Goal: Task Accomplishment & Management: Manage account settings

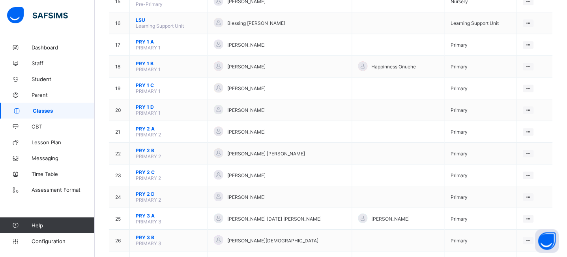
scroll to position [433, 0]
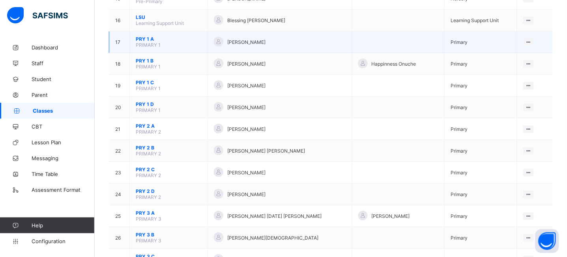
click at [146, 38] on span "PRY 1 A" at bounding box center [169, 39] width 66 height 6
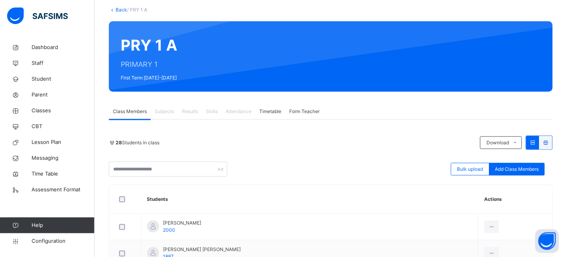
scroll to position [94, 0]
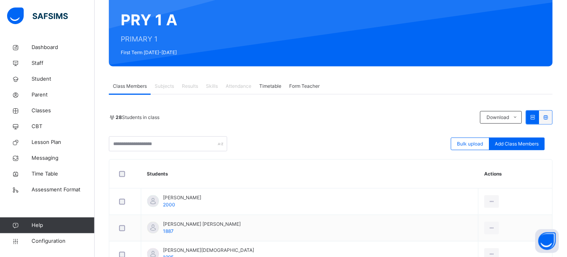
click at [166, 87] on span "Subjects" at bounding box center [164, 85] width 19 height 7
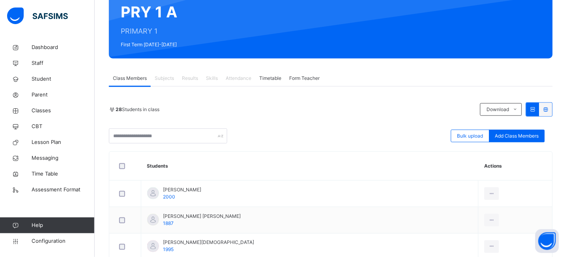
scroll to position [102, 0]
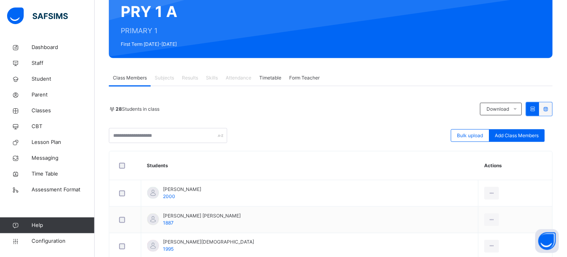
click at [190, 77] on span "Results" at bounding box center [190, 77] width 16 height 7
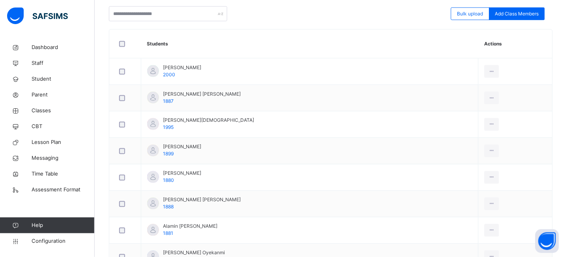
scroll to position [0, 0]
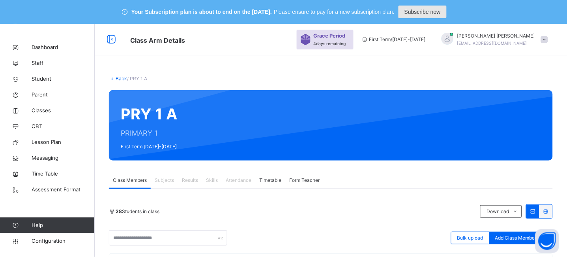
click at [436, 9] on span "Subscribe now" at bounding box center [423, 12] width 36 height 8
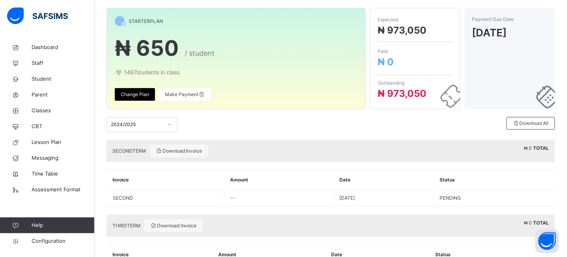
scroll to position [111, 0]
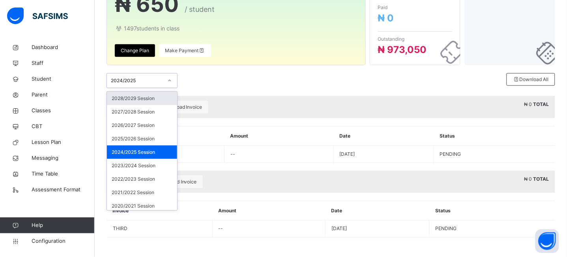
click at [167, 78] on div at bounding box center [169, 80] width 13 height 13
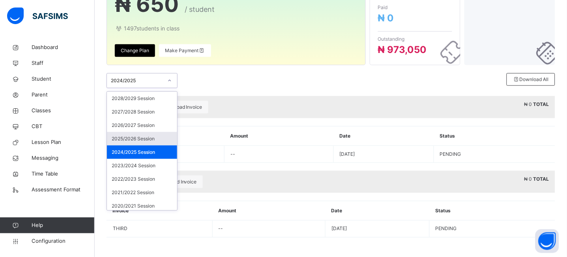
click at [141, 138] on div "2025/2026 Session" at bounding box center [142, 138] width 70 height 13
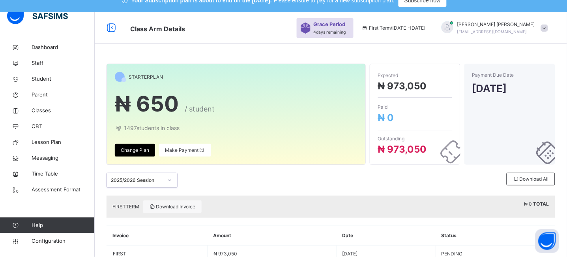
scroll to position [0, 0]
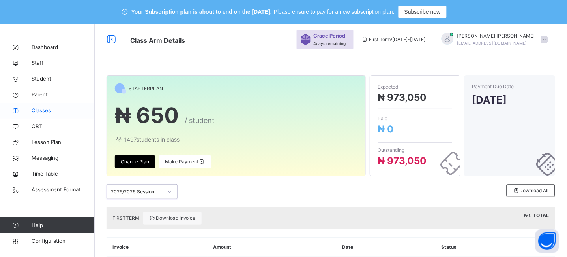
click at [42, 111] on span "Classes" at bounding box center [63, 111] width 63 height 8
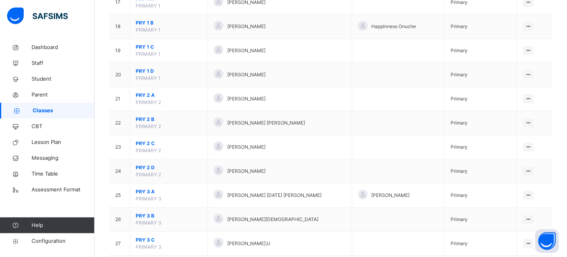
scroll to position [551, 0]
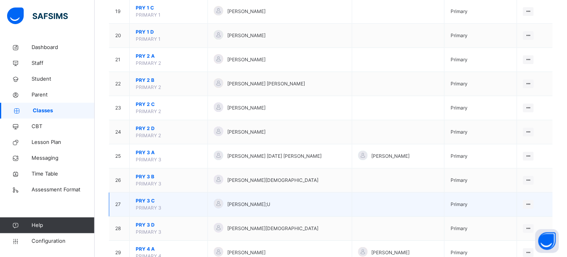
click at [144, 201] on span "PRY 3 C" at bounding box center [169, 200] width 66 height 7
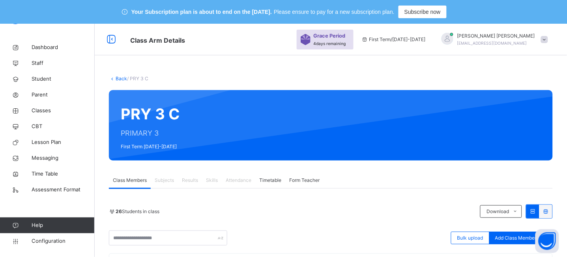
click at [156, 182] on span "Subjects" at bounding box center [164, 179] width 19 height 7
click at [163, 177] on span "Subjects" at bounding box center [164, 179] width 19 height 7
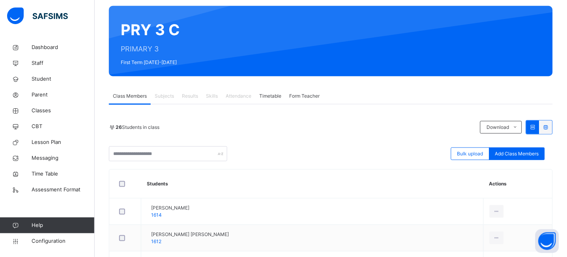
scroll to position [81, 0]
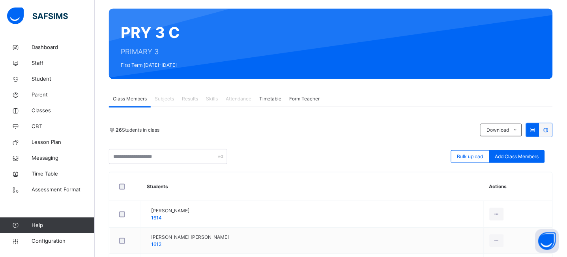
click at [188, 95] on span "Results" at bounding box center [190, 98] width 16 height 7
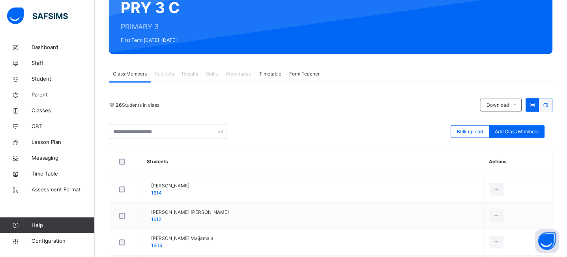
scroll to position [94, 0]
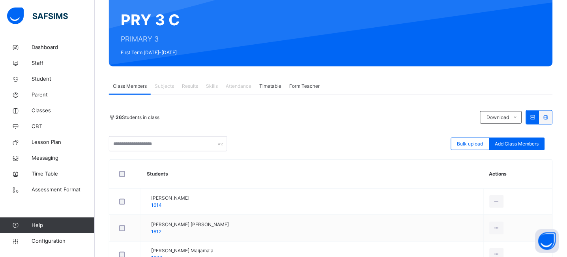
click at [205, 83] on div "Skills" at bounding box center [212, 86] width 20 height 16
click at [189, 85] on span "Results" at bounding box center [190, 85] width 16 height 7
click at [170, 85] on span "Subjects" at bounding box center [164, 85] width 19 height 7
click at [49, 139] on span "Lesson Plan" at bounding box center [63, 142] width 63 height 8
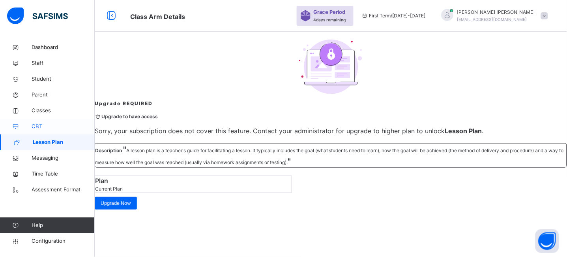
click at [40, 122] on span "CBT" at bounding box center [63, 126] width 63 height 8
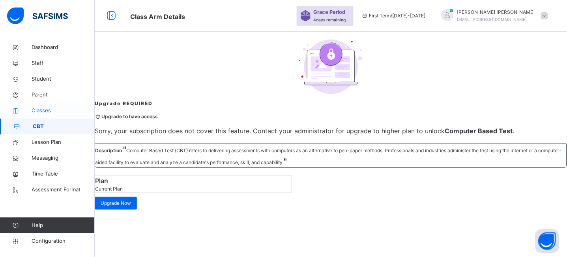
click at [45, 107] on span "Classes" at bounding box center [63, 111] width 63 height 8
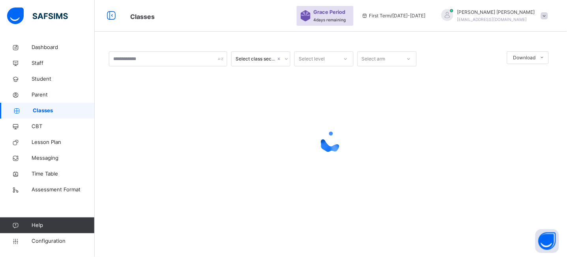
scroll to position [23, 0]
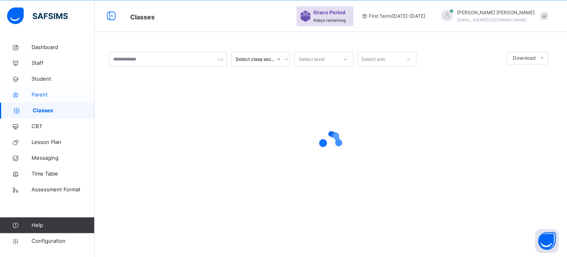
click at [46, 94] on span "Parent" at bounding box center [63, 95] width 63 height 8
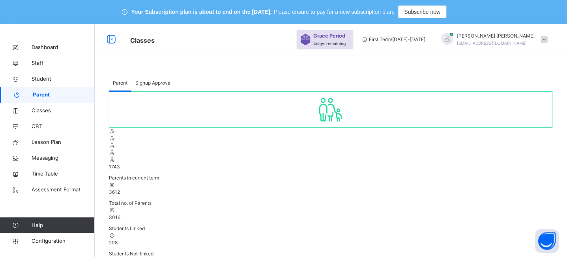
click at [345, 41] on span "4 days remaining" at bounding box center [330, 43] width 32 height 5
click at [311, 39] on img at bounding box center [306, 39] width 10 height 11
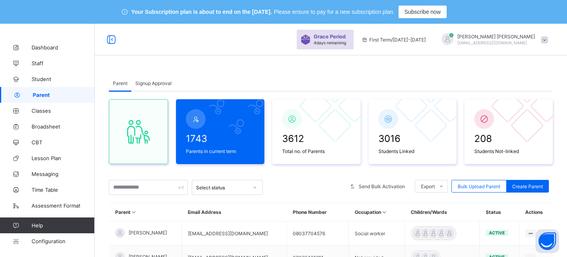
scroll to position [0, 0]
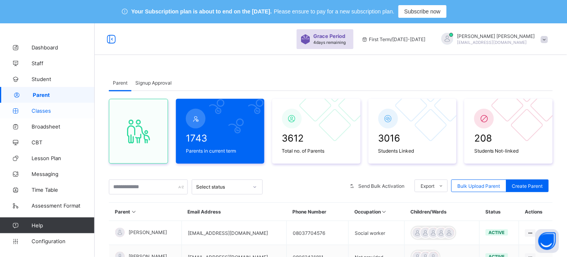
click at [51, 111] on span "Classes" at bounding box center [63, 110] width 63 height 6
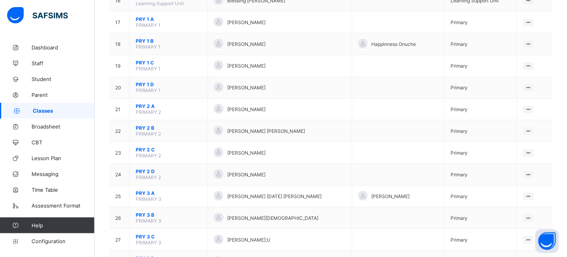
scroll to position [455, 0]
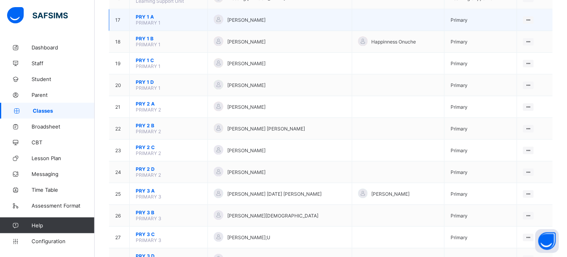
click at [144, 16] on span "PRY 1 A" at bounding box center [169, 17] width 66 height 6
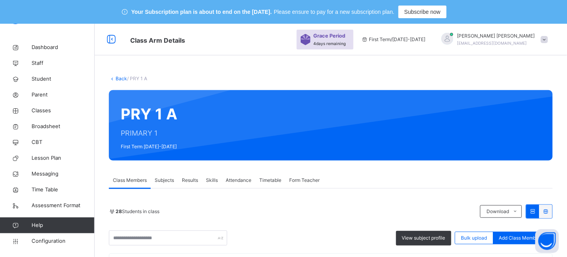
click at [189, 178] on span "Results" at bounding box center [190, 179] width 16 height 7
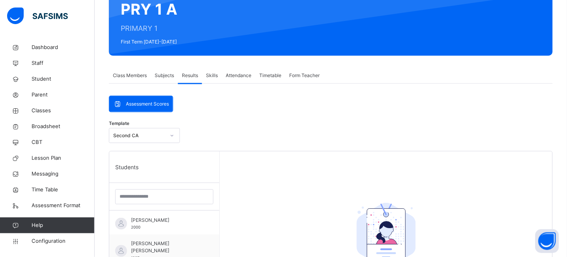
scroll to position [102, 0]
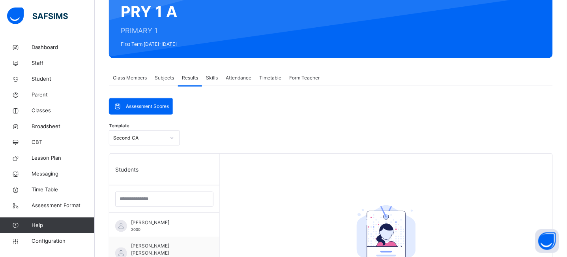
click at [149, 111] on div "Assessment Scores" at bounding box center [141, 106] width 64 height 16
click at [167, 75] on span "Subjects" at bounding box center [164, 77] width 19 height 7
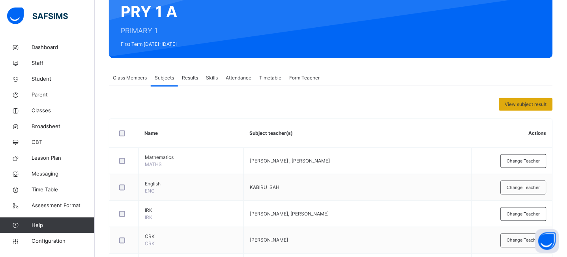
click at [533, 106] on span "View subject result" at bounding box center [526, 104] width 42 height 7
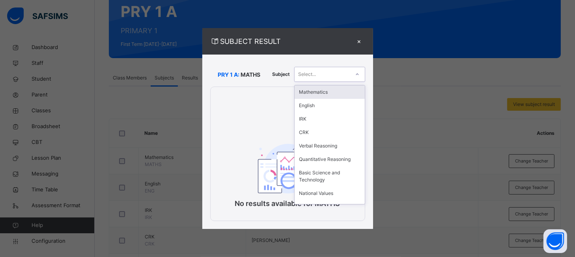
click at [348, 74] on div "Select..." at bounding box center [322, 74] width 55 height 12
click at [324, 95] on div "Mathematics" at bounding box center [330, 91] width 70 height 13
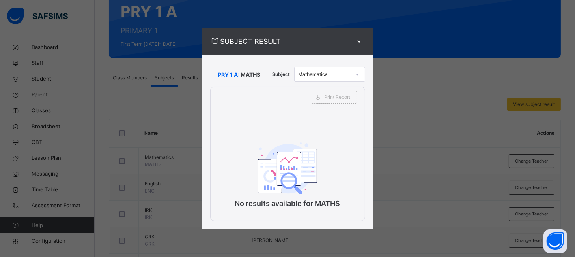
click at [360, 41] on div "×" at bounding box center [360, 41] width 12 height 11
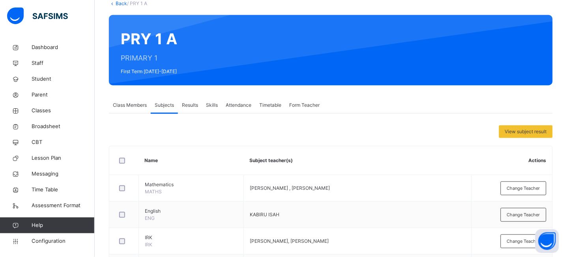
scroll to position [90, 0]
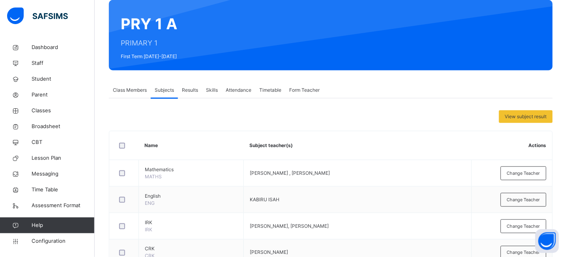
click at [187, 92] on span "Results" at bounding box center [190, 89] width 16 height 7
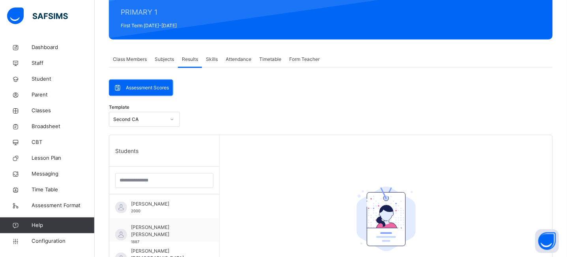
scroll to position [120, 0]
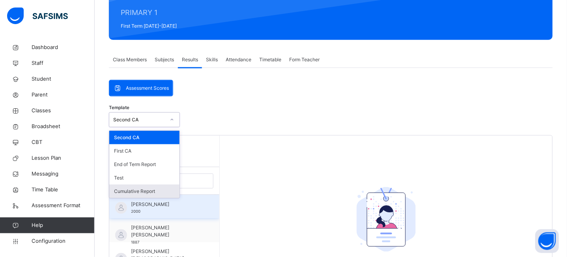
drag, startPoint x: 179, startPoint y: 124, endPoint x: 168, endPoint y: 215, distance: 91.4
click at [168, 215] on div "Template option Cumulative Report focused, 5 of 5. 5 results available. Use Up …" at bounding box center [331, 250] width 444 height 284
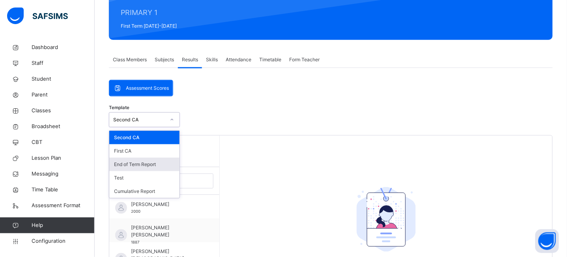
click at [130, 165] on div "End of Term Report" at bounding box center [144, 163] width 70 height 13
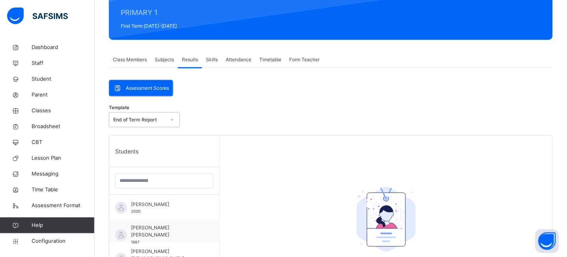
click at [149, 199] on div "ABDULLAHI SADIQ MUSA 2000" at bounding box center [164, 207] width 110 height 24
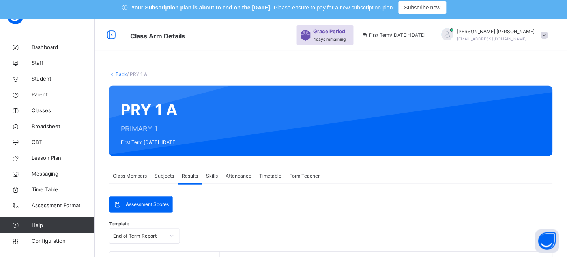
scroll to position [0, 0]
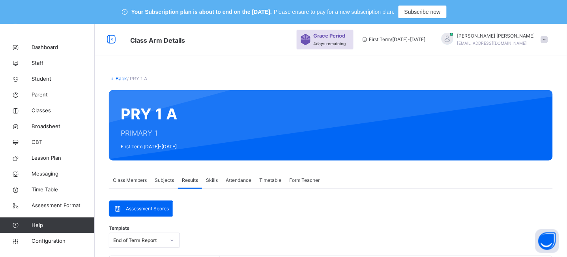
click at [297, 179] on span "Form Teacher" at bounding box center [304, 179] width 30 height 7
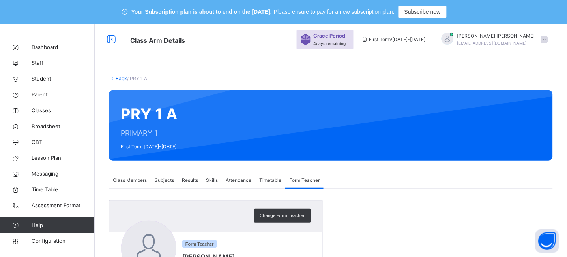
scroll to position [70, 0]
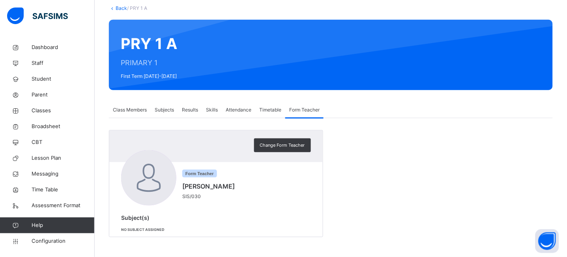
click at [134, 105] on div "Class Members" at bounding box center [130, 110] width 42 height 16
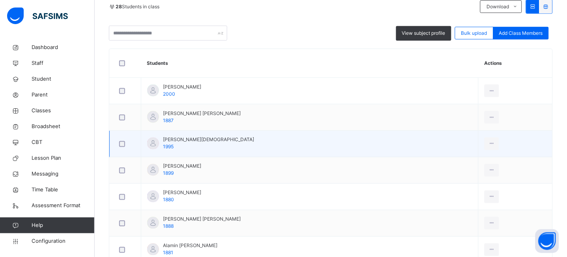
scroll to position [204, 0]
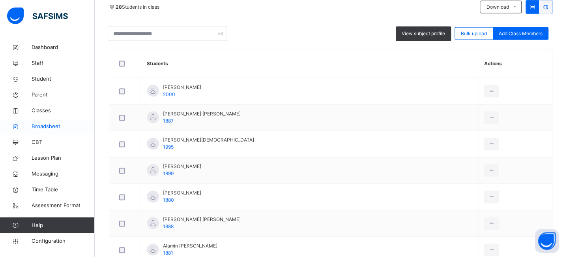
click at [54, 126] on span "Broadsheet" at bounding box center [63, 126] width 63 height 8
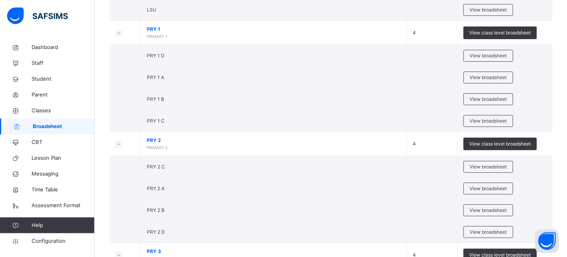
scroll to position [585, 0]
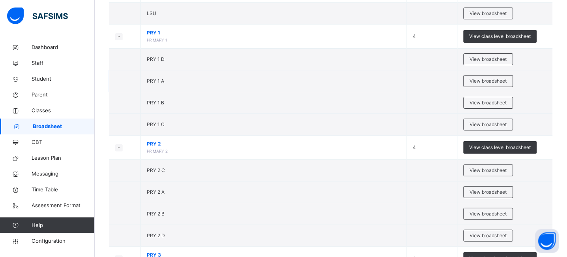
click at [495, 88] on td "View broadsheet" at bounding box center [505, 81] width 96 height 22
click at [495, 86] on div "View broadsheet" at bounding box center [489, 81] width 50 height 12
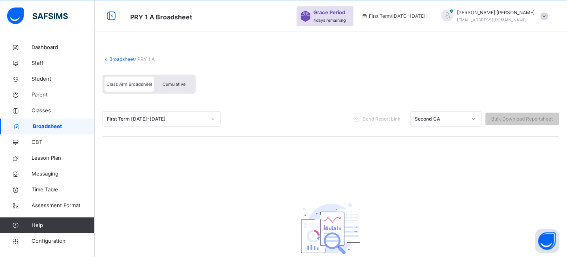
scroll to position [85, 0]
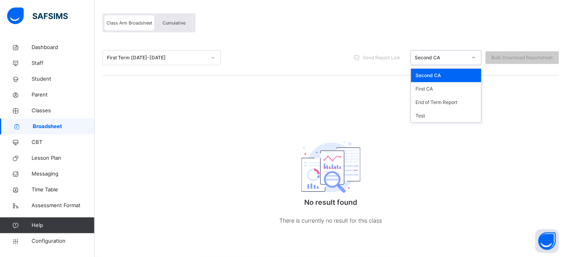
click at [467, 58] on div "Second CA" at bounding box center [441, 57] width 52 height 7
click at [452, 103] on div "End of Term Report" at bounding box center [446, 102] width 70 height 13
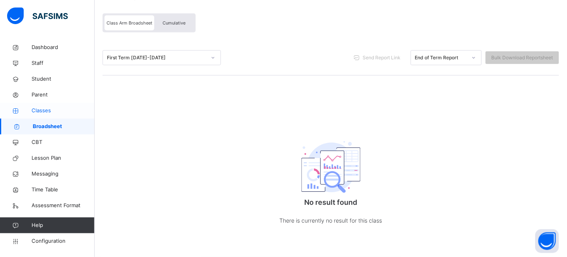
click at [43, 107] on span "Classes" at bounding box center [63, 111] width 63 height 8
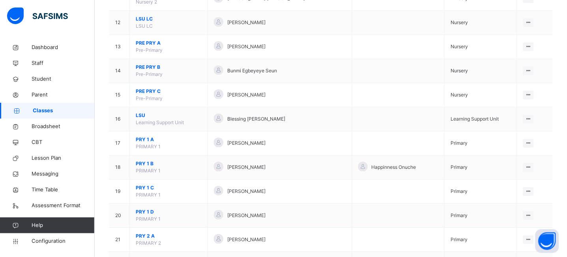
scroll to position [375, 0]
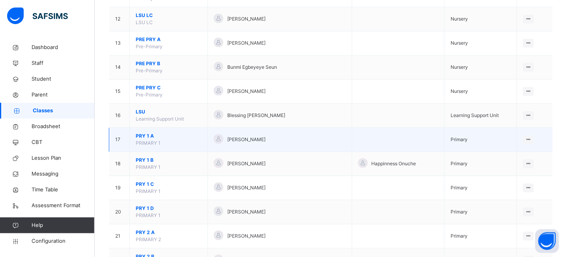
click at [146, 136] on span "PRY 1 A" at bounding box center [169, 135] width 66 height 7
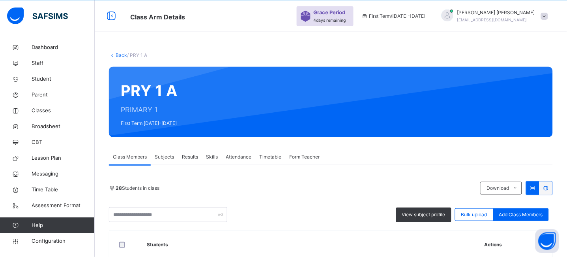
scroll to position [375, 0]
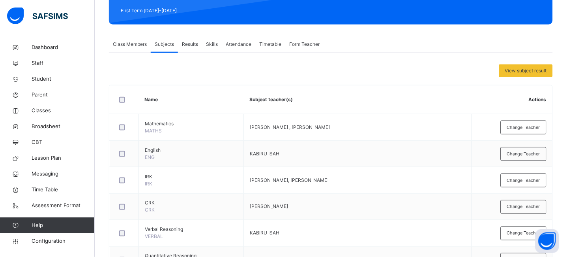
scroll to position [175, 0]
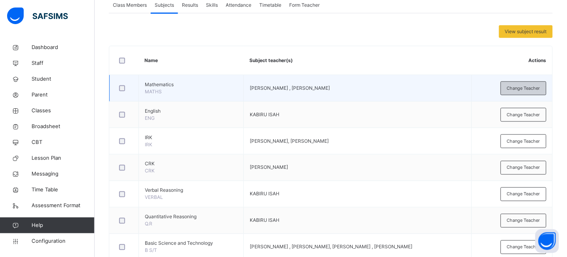
click at [524, 86] on span "Change Teacher" at bounding box center [523, 88] width 33 height 7
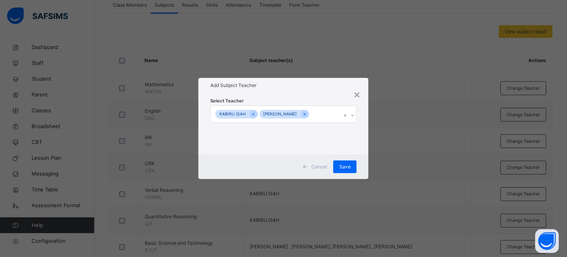
click at [325, 115] on div "KABIRU ISAH BENJAMIN JEREMIAH" at bounding box center [276, 114] width 131 height 17
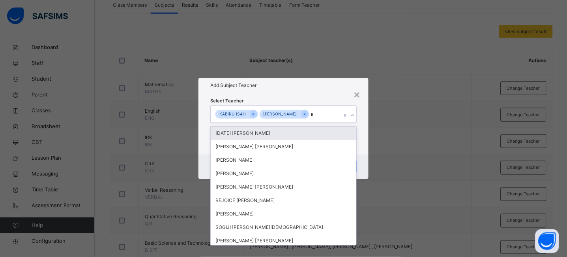
type input "***"
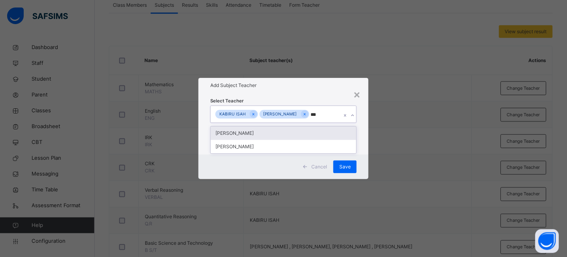
click at [256, 134] on div "JEREMIAH BENJAMIN" at bounding box center [284, 132] width 146 height 13
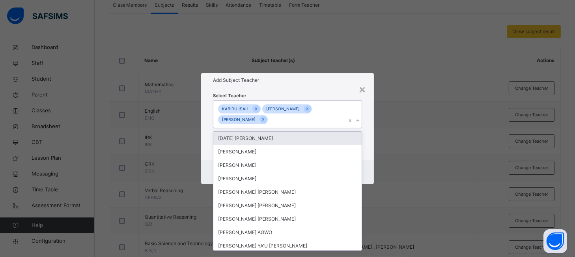
click at [325, 88] on div "Select Teacher option JEREMIAH BENJAMIN, selected. option Sunday Ugbede Joseph …" at bounding box center [287, 124] width 172 height 72
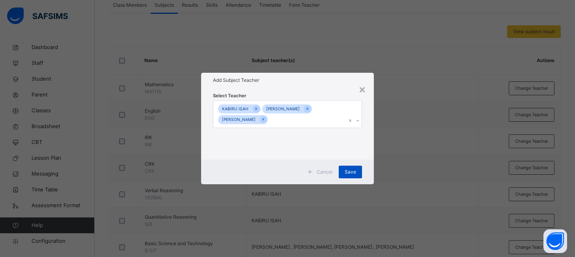
click at [348, 176] on div "Save" at bounding box center [350, 171] width 23 height 13
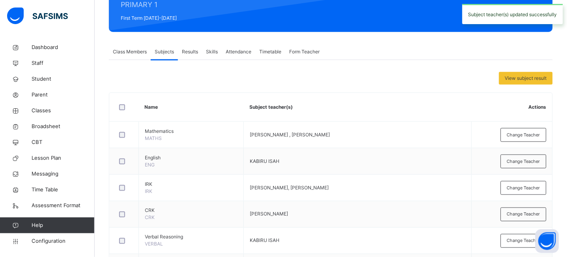
scroll to position [138, 0]
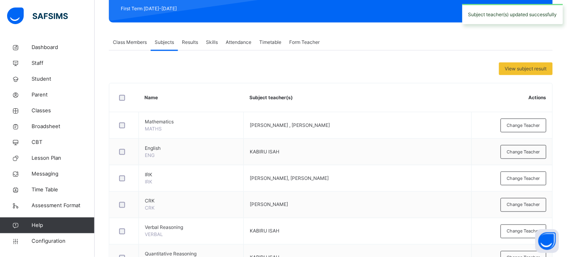
click at [133, 42] on span "Class Members" at bounding box center [130, 42] width 34 height 7
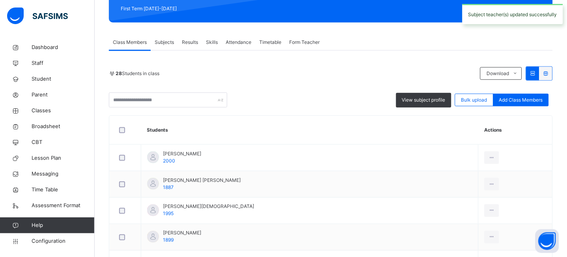
click at [180, 40] on div "Results" at bounding box center [190, 42] width 24 height 16
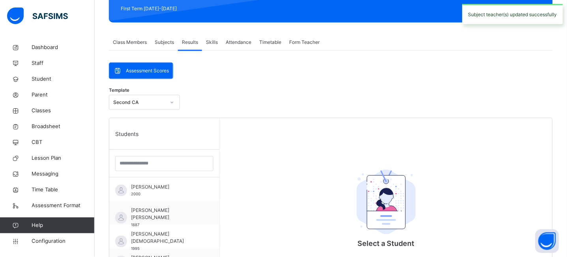
click at [168, 40] on span "Subjects" at bounding box center [164, 42] width 19 height 7
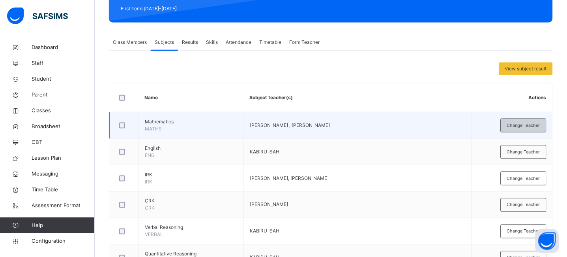
click at [531, 126] on span "Change Teacher" at bounding box center [523, 125] width 33 height 7
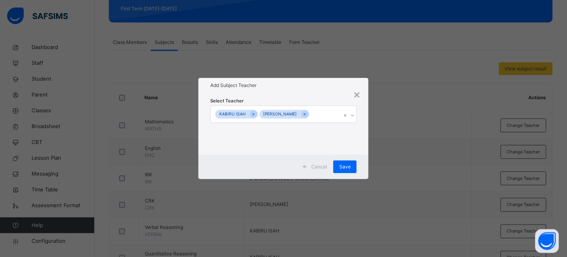
click at [330, 116] on div "KABIRU ISAH BENJAMIN JEREMIAH" at bounding box center [276, 114] width 131 height 17
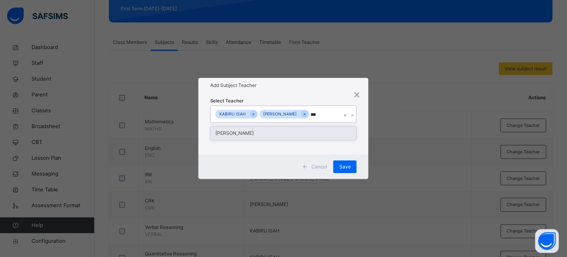
type input "****"
click at [268, 133] on div "JEREMIAH BENJAMIN" at bounding box center [284, 132] width 146 height 13
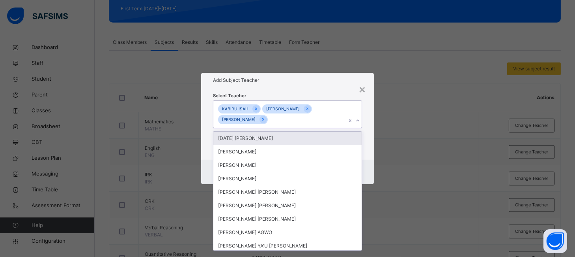
click at [306, 85] on div "Add Subject Teacher" at bounding box center [287, 80] width 172 height 15
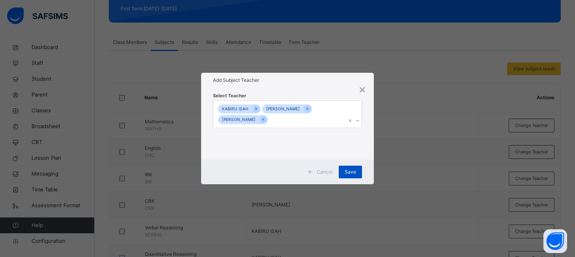
click at [354, 174] on span "Save" at bounding box center [350, 171] width 11 height 7
click at [354, 174] on div "Save" at bounding box center [350, 171] width 23 height 13
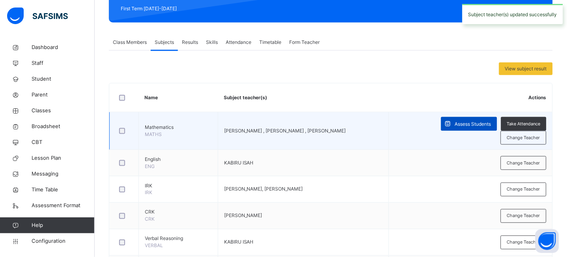
click at [455, 124] on span "Assess Students" at bounding box center [473, 123] width 36 height 7
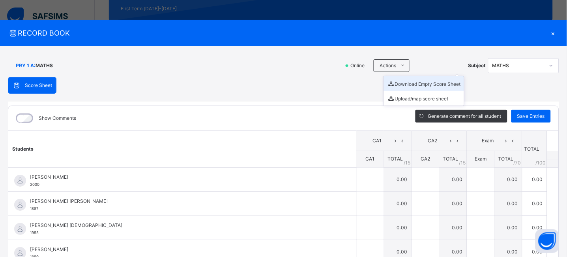
click at [432, 86] on li "Download Empty Score Sheet" at bounding box center [424, 83] width 80 height 15
click at [551, 33] on div "×" at bounding box center [553, 33] width 12 height 11
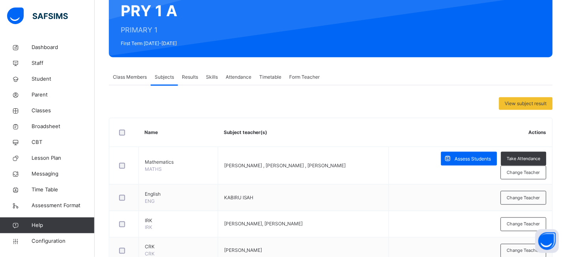
scroll to position [114, 0]
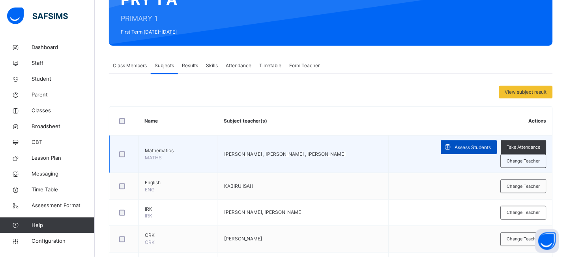
click at [455, 149] on span "Assess Students" at bounding box center [473, 147] width 36 height 7
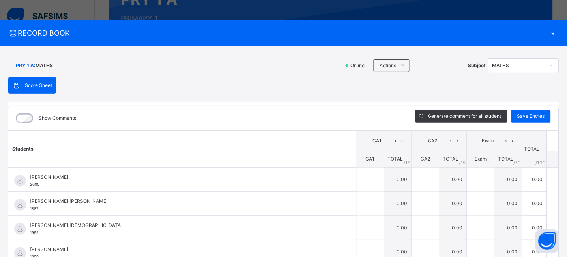
click at [551, 32] on div "×" at bounding box center [553, 33] width 12 height 11
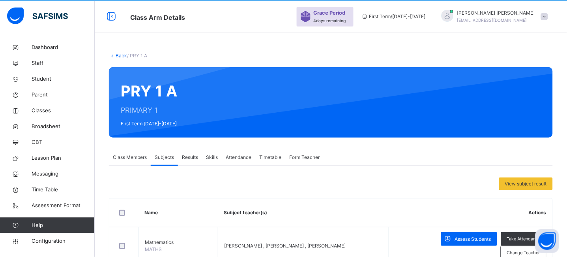
scroll to position [0, 0]
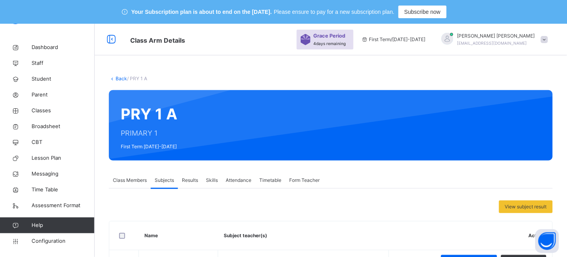
click at [121, 77] on link "Back" at bounding box center [121, 78] width 11 height 6
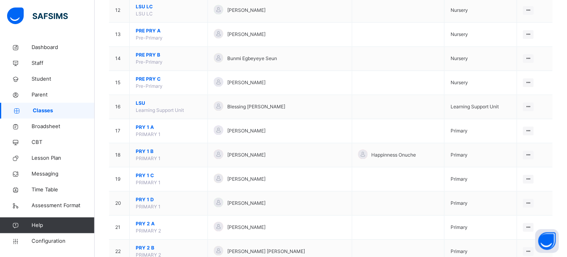
scroll to position [380, 0]
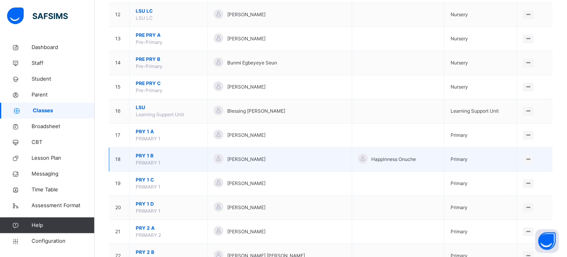
click at [142, 157] on span "PRY 1 B" at bounding box center [169, 155] width 66 height 7
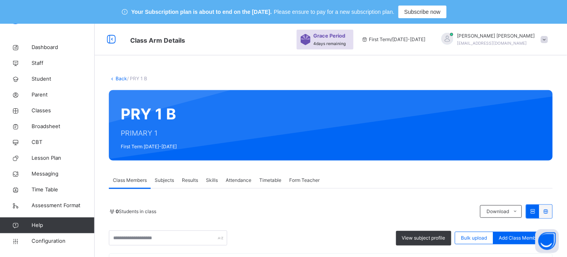
click at [164, 181] on span "Subjects" at bounding box center [164, 179] width 19 height 7
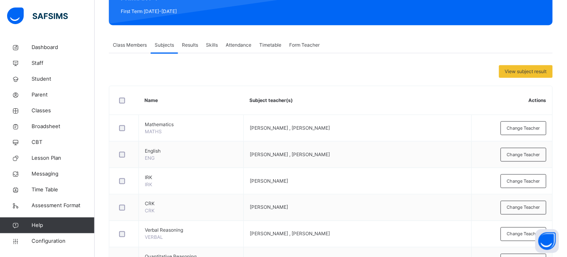
scroll to position [130, 0]
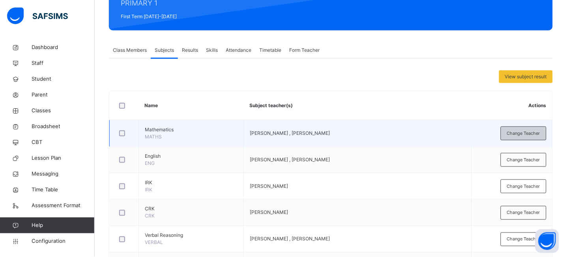
click at [519, 131] on span "Change Teacher" at bounding box center [523, 133] width 33 height 7
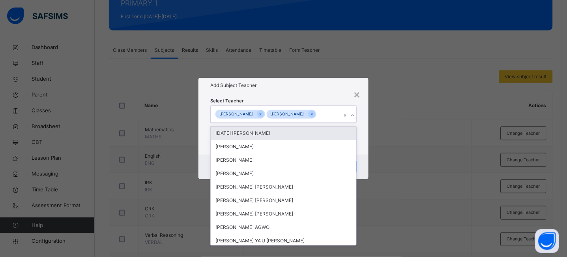
click at [301, 111] on div "BENJAMIN JEREMIAH NABILAH UMAR ADAHAMA" at bounding box center [276, 114] width 131 height 17
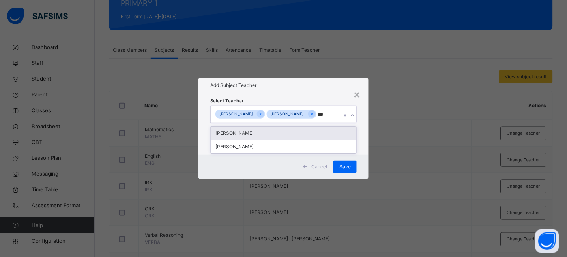
type input "****"
click at [265, 140] on div "JEREMIAH BENJAMIN" at bounding box center [284, 132] width 146 height 13
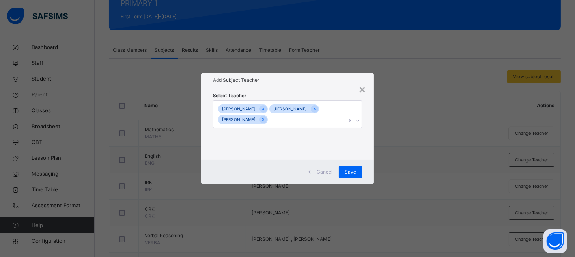
click at [314, 92] on div "Select Teacher BENJAMIN JEREMIAH NABILAH UMAR ADAHAMA JEREMIAH BENJAMIN" at bounding box center [287, 124] width 149 height 64
click at [352, 175] on span "Save" at bounding box center [350, 171] width 11 height 7
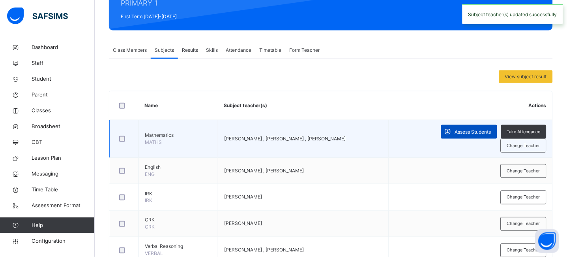
click at [478, 133] on span "Assess Students" at bounding box center [473, 131] width 36 height 7
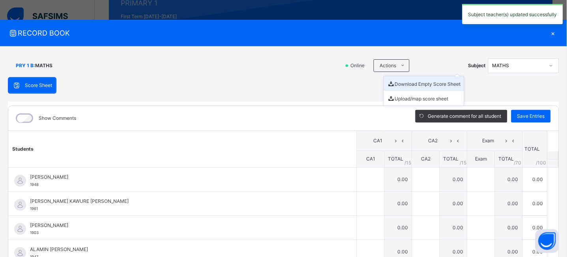
click at [405, 82] on li "Download Empty Score Sheet" at bounding box center [424, 83] width 80 height 15
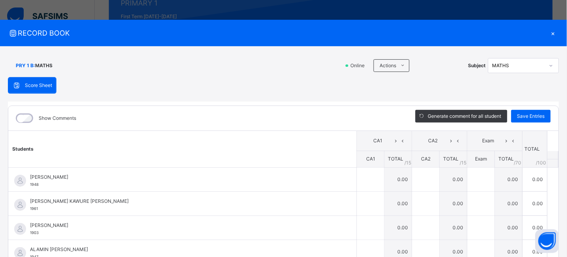
click at [554, 33] on div "×" at bounding box center [553, 33] width 12 height 11
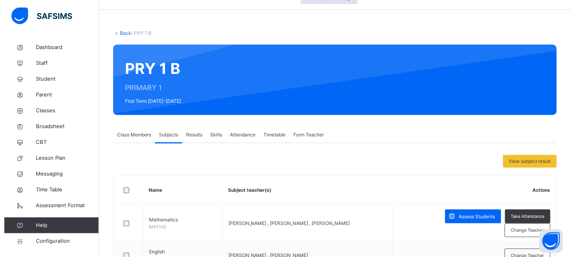
scroll to position [0, 0]
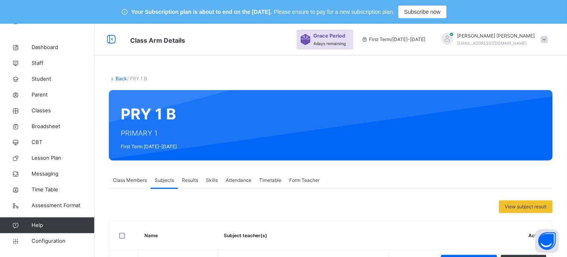
click at [120, 77] on link "Back" at bounding box center [121, 78] width 11 height 6
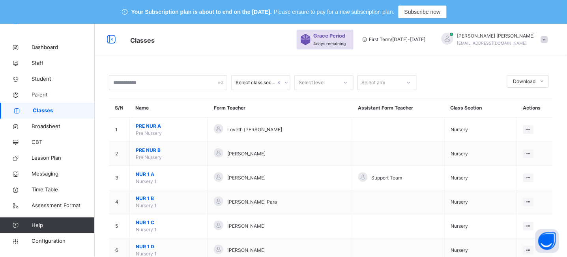
click at [552, 41] on div "JEREMIAH BENJAMIN benjaminjeremiah8@gmail.com" at bounding box center [493, 39] width 118 height 14
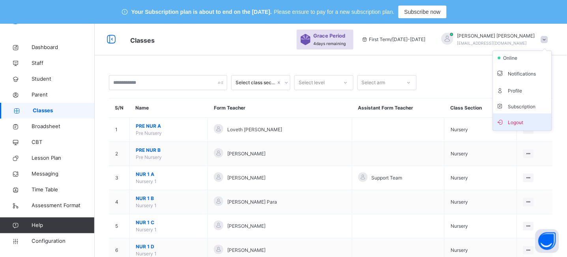
click at [529, 119] on span "Logout" at bounding box center [523, 121] width 52 height 11
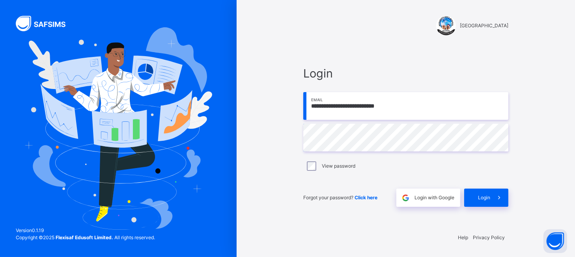
click at [364, 109] on input "**********" at bounding box center [406, 106] width 205 height 28
type input "**********"
click at [488, 197] on span "Login" at bounding box center [484, 197] width 12 height 7
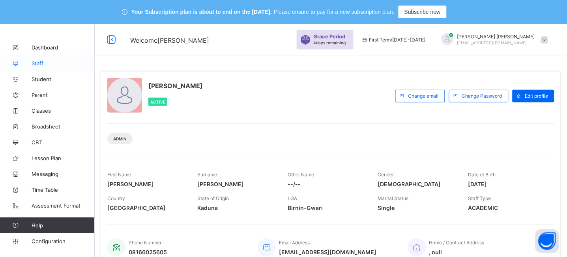
click at [38, 58] on link "Staff" at bounding box center [47, 63] width 95 height 16
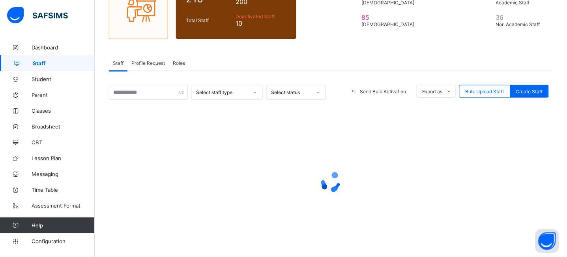
scroll to position [123, 0]
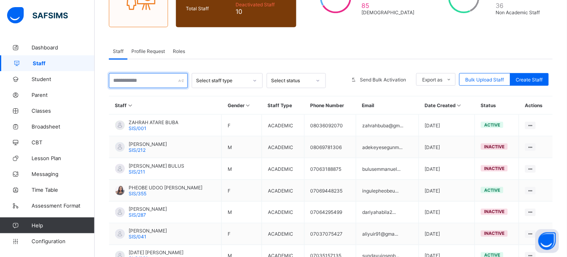
click at [140, 81] on input "text" at bounding box center [148, 80] width 79 height 15
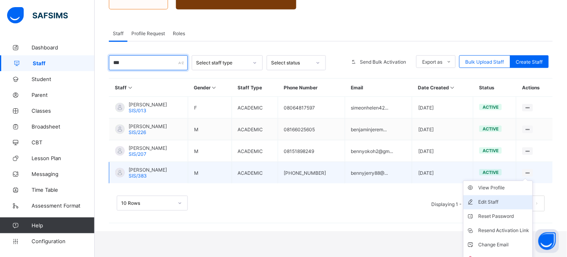
scroll to position [150, 0]
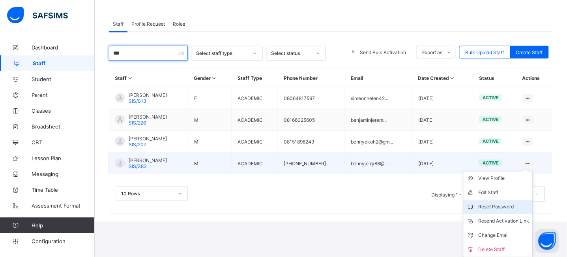
type input "***"
click at [506, 206] on div "Reset Password" at bounding box center [504, 207] width 51 height 8
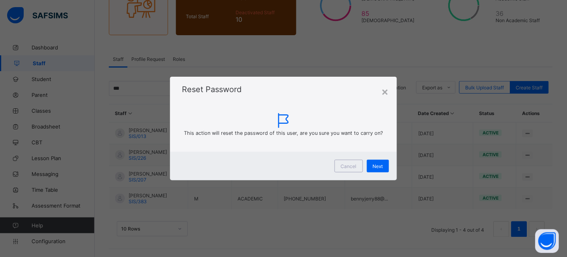
scroll to position [115, 0]
click at [386, 166] on span "Next" at bounding box center [384, 166] width 10 height 6
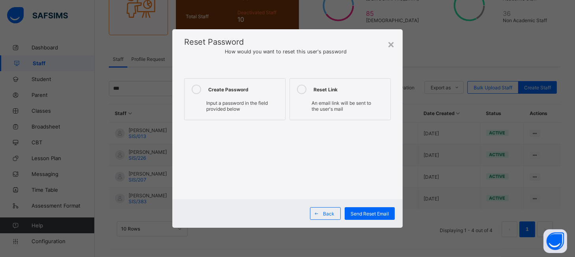
click at [223, 92] on div "Create Password" at bounding box center [244, 88] width 73 height 9
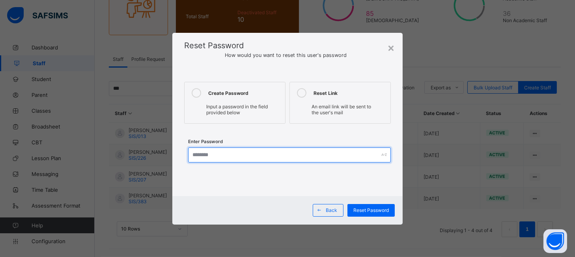
click at [268, 156] on input "text" at bounding box center [289, 154] width 202 height 15
type input "**********"
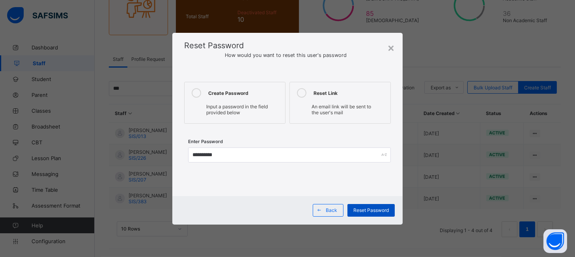
click at [377, 211] on span "Reset Password" at bounding box center [372, 210] width 36 height 6
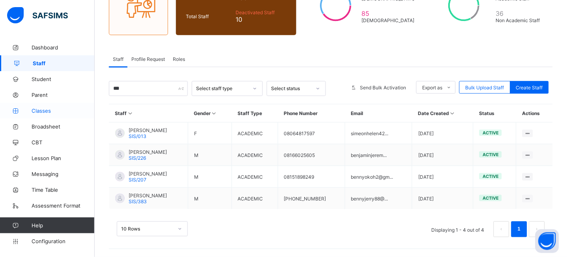
click at [42, 108] on span "Classes" at bounding box center [63, 110] width 63 height 6
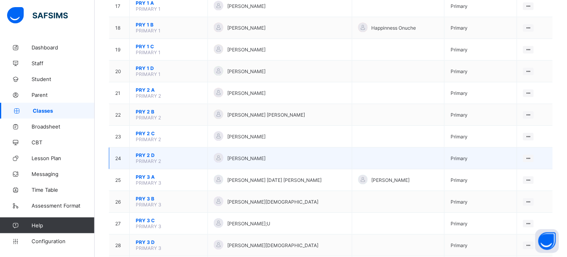
scroll to position [475, 0]
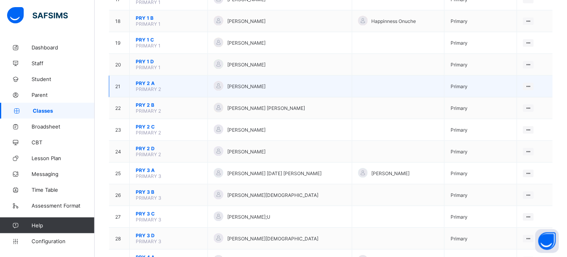
click at [144, 78] on td "PRY 2 A PRIMARY 2" at bounding box center [169, 86] width 78 height 22
click at [146, 82] on span "PRY 2 A" at bounding box center [169, 83] width 66 height 6
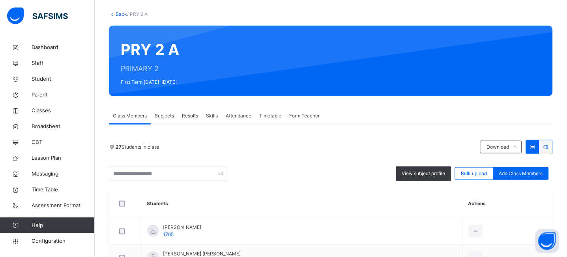
scroll to position [66, 0]
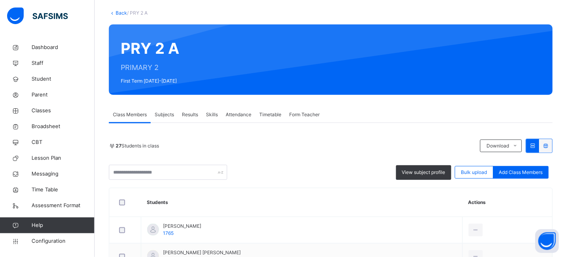
click at [167, 117] on span "Subjects" at bounding box center [164, 114] width 19 height 7
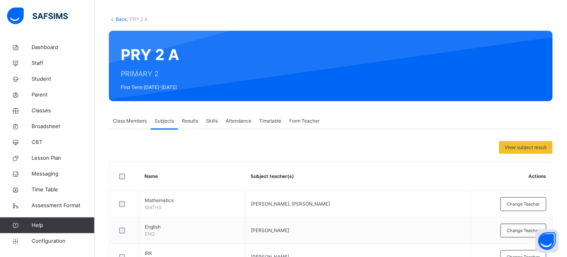
scroll to position [45, 0]
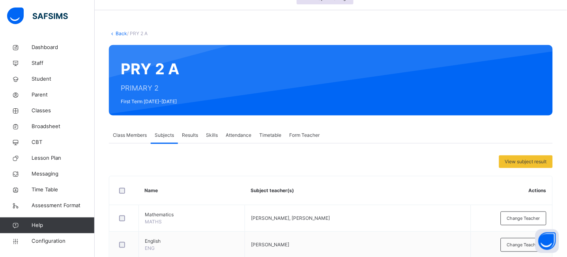
click at [116, 34] on link "Back" at bounding box center [121, 33] width 11 height 6
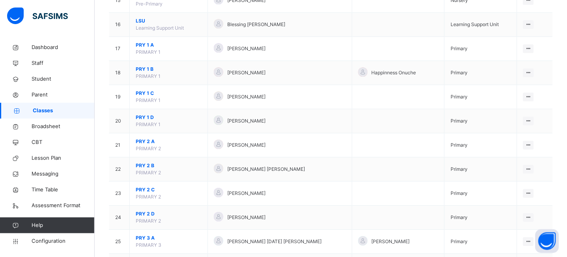
scroll to position [470, 0]
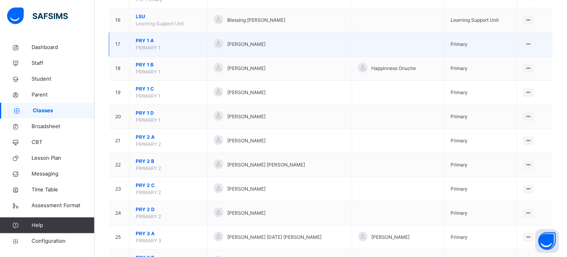
click at [146, 39] on span "PRY 1 A" at bounding box center [169, 40] width 66 height 7
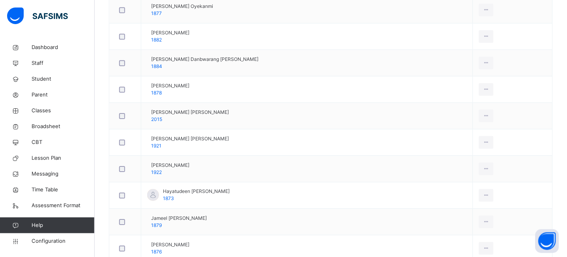
scroll to position [103, 0]
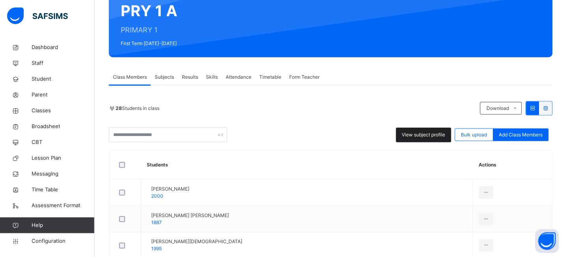
click at [432, 134] on span "View subject profile" at bounding box center [423, 134] width 43 height 7
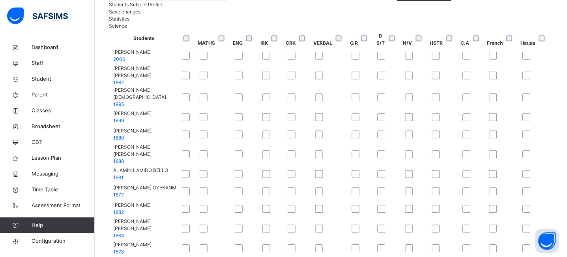
scroll to position [0, 0]
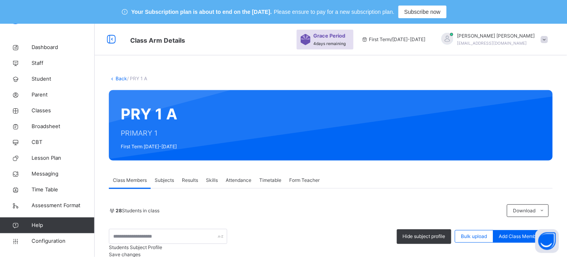
click at [117, 79] on link "Back" at bounding box center [121, 78] width 11 height 6
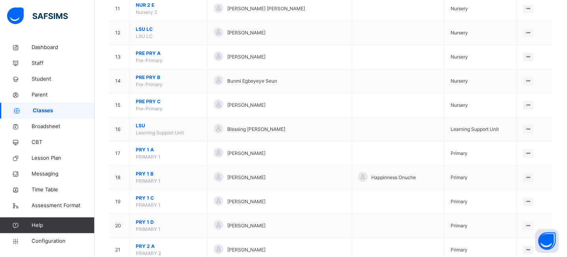
scroll to position [368, 0]
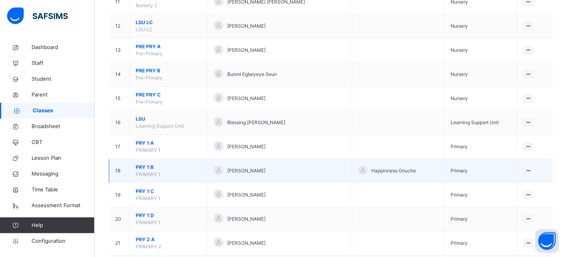
click at [142, 167] on span "PRY 1 B" at bounding box center [169, 166] width 66 height 7
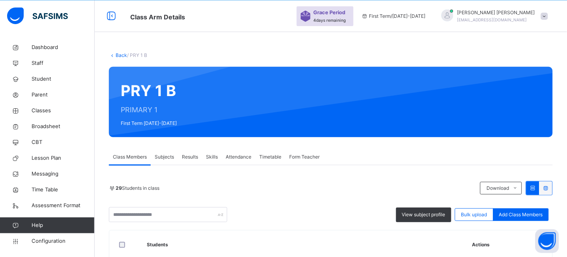
scroll to position [368, 0]
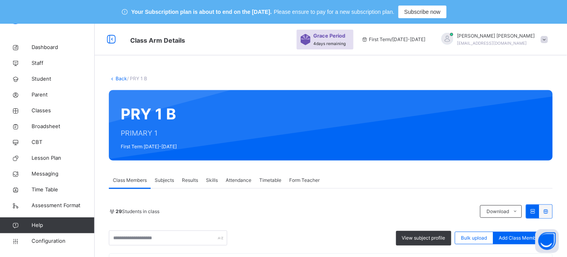
click at [428, 237] on span "View subject profile" at bounding box center [423, 237] width 43 height 7
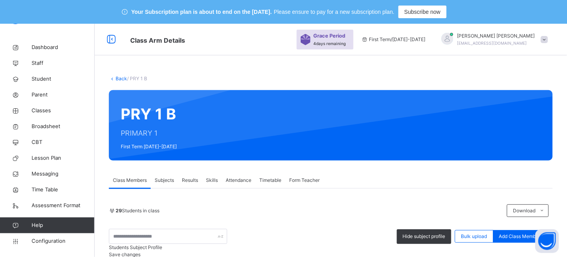
click at [119, 79] on link "Back" at bounding box center [121, 78] width 11 height 6
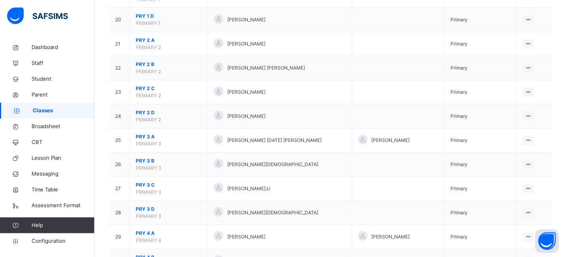
scroll to position [544, 0]
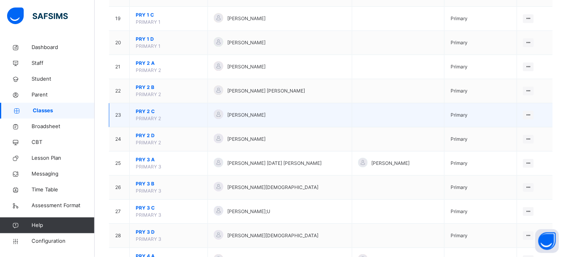
click at [148, 110] on span "PRY 2 C" at bounding box center [169, 111] width 66 height 7
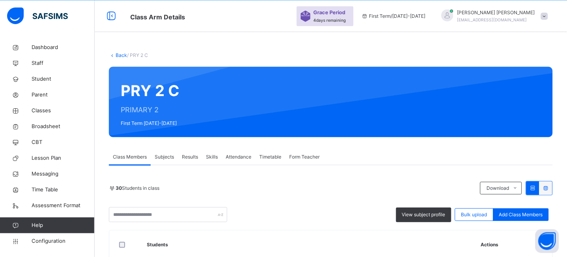
scroll to position [544, 0]
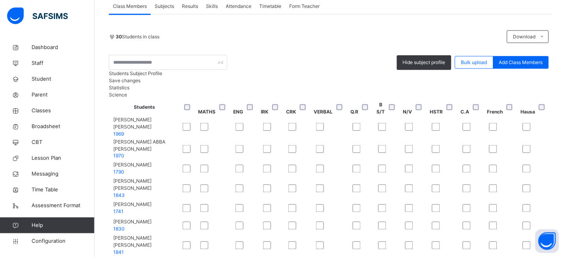
scroll to position [179, 0]
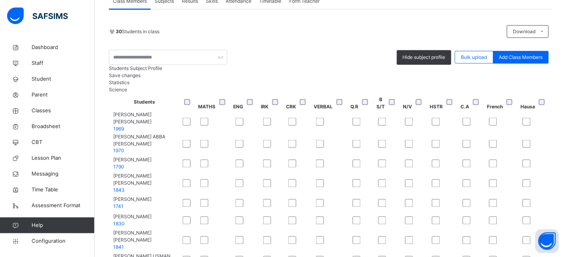
click at [141, 78] on span "Save changes" at bounding box center [125, 75] width 32 height 6
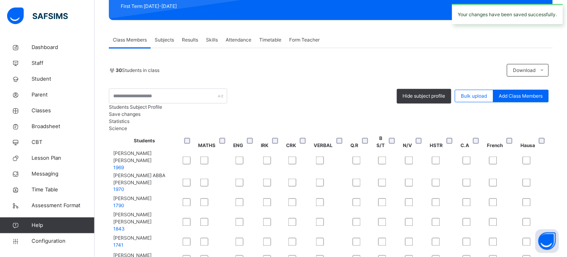
scroll to position [0, 0]
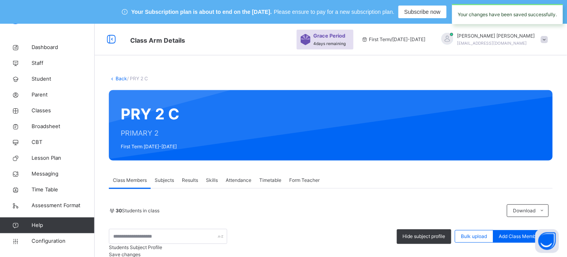
click at [119, 77] on link "Back" at bounding box center [121, 78] width 11 height 6
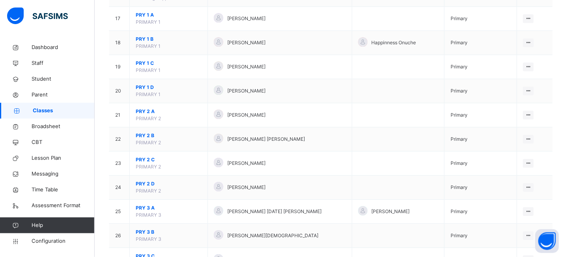
scroll to position [501, 0]
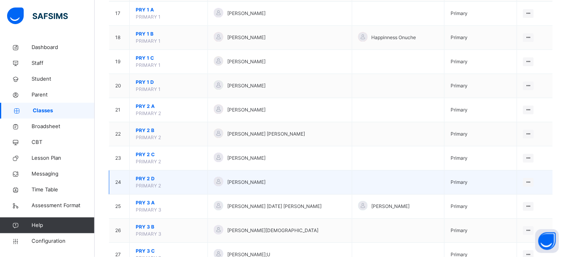
click at [147, 179] on span "PRY 2 D" at bounding box center [169, 178] width 66 height 7
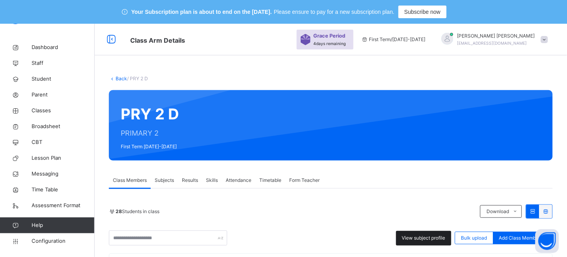
click at [431, 235] on span "View subject profile" at bounding box center [423, 237] width 43 height 7
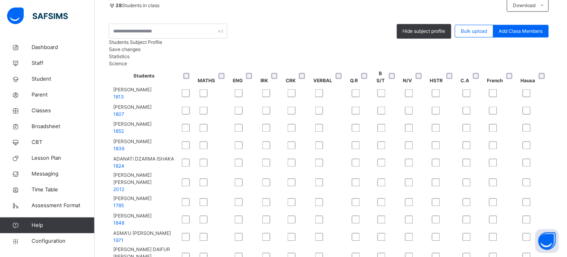
scroll to position [204, 0]
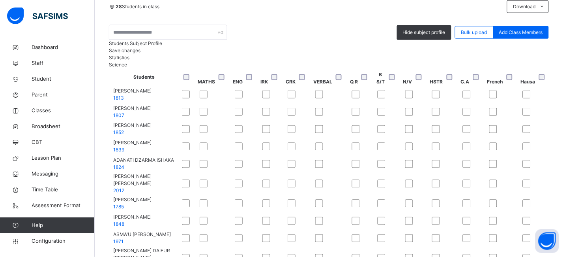
click at [141, 53] on span "Save changes" at bounding box center [125, 50] width 32 height 6
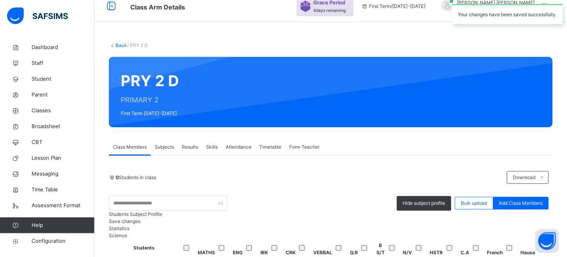
scroll to position [15, 0]
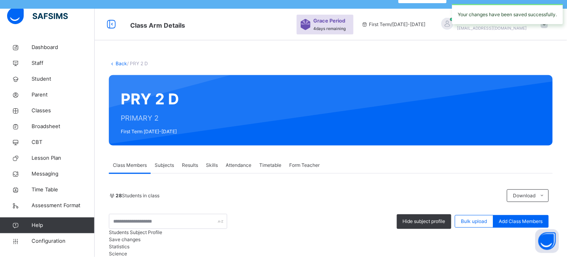
click at [119, 62] on link "Back" at bounding box center [121, 63] width 11 height 6
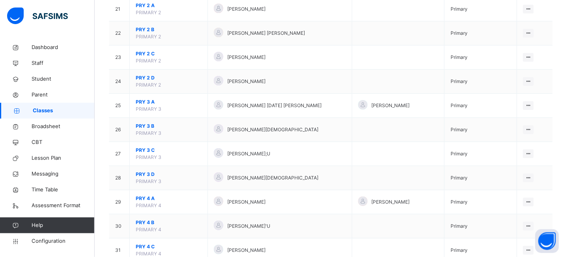
scroll to position [604, 0]
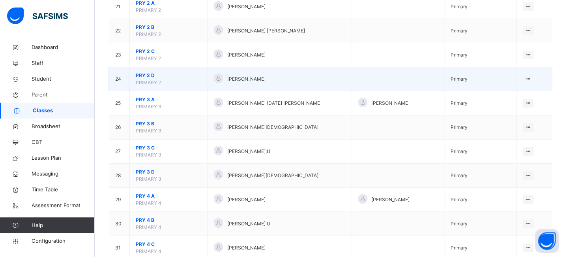
click at [146, 72] on span "PRY 2 D" at bounding box center [169, 75] width 66 height 7
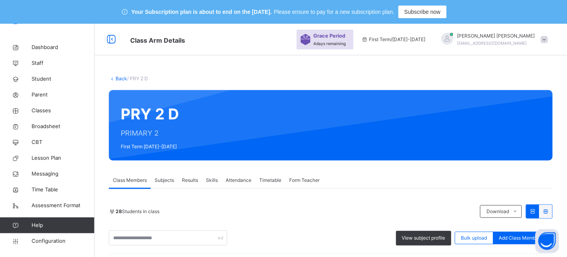
click at [166, 178] on span "Subjects" at bounding box center [164, 179] width 19 height 7
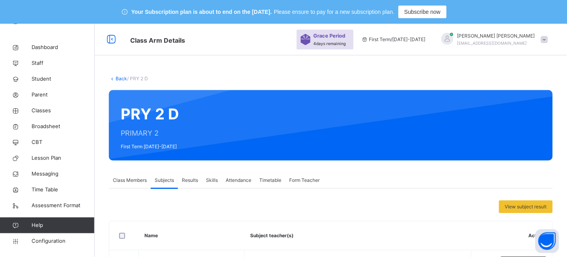
click at [130, 182] on span "Class Members" at bounding box center [130, 179] width 34 height 7
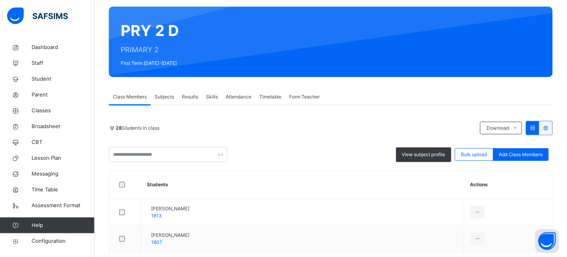
scroll to position [106, 0]
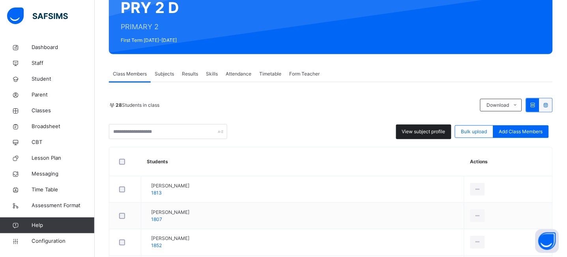
click at [419, 129] on span "View subject profile" at bounding box center [423, 131] width 43 height 7
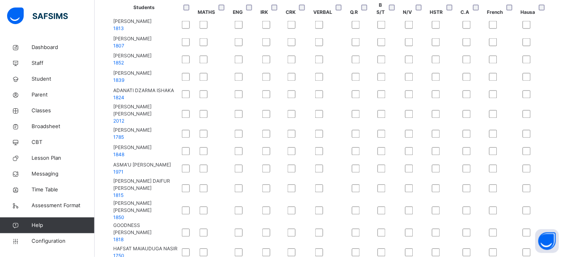
scroll to position [0, 0]
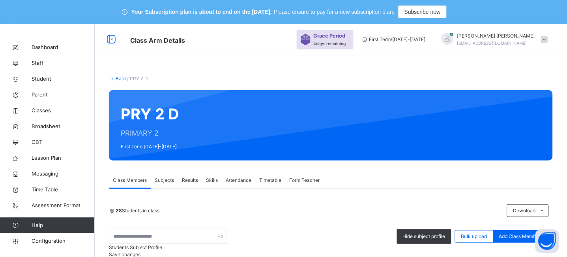
click at [120, 79] on link "Back" at bounding box center [121, 78] width 11 height 6
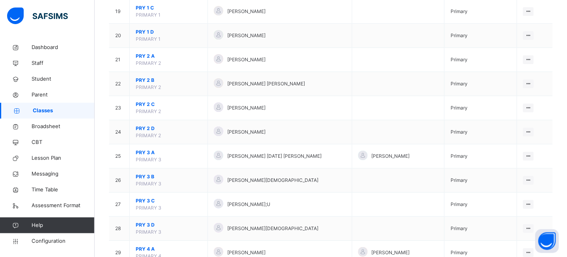
scroll to position [586, 0]
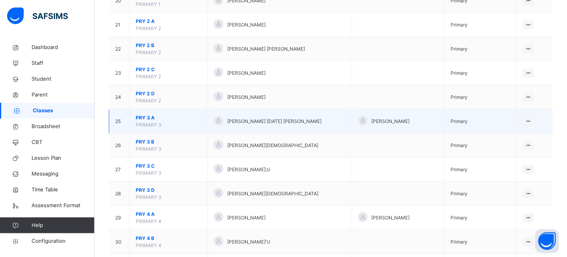
click at [148, 119] on span "PRY 3 A" at bounding box center [169, 117] width 66 height 7
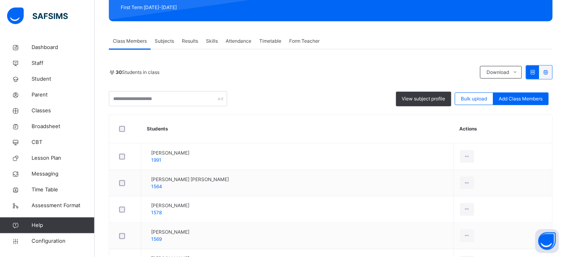
scroll to position [139, 0]
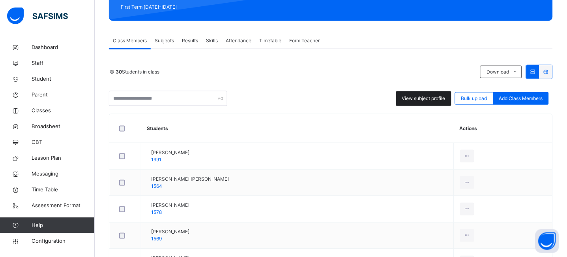
click at [422, 98] on span "View subject profile" at bounding box center [423, 98] width 43 height 7
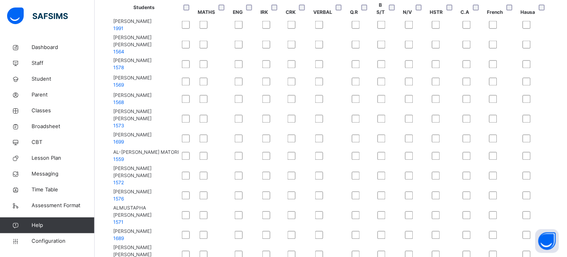
scroll to position [0, 0]
click at [195, 11] on div at bounding box center [188, 8] width 13 height 6
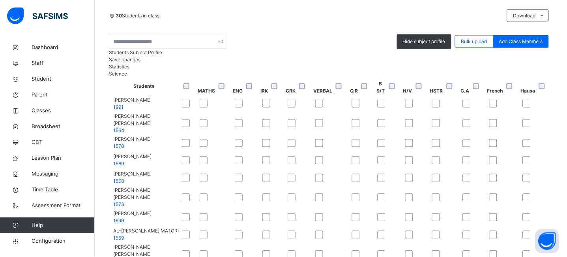
scroll to position [195, 0]
click at [141, 62] on span "Save changes" at bounding box center [125, 59] width 32 height 6
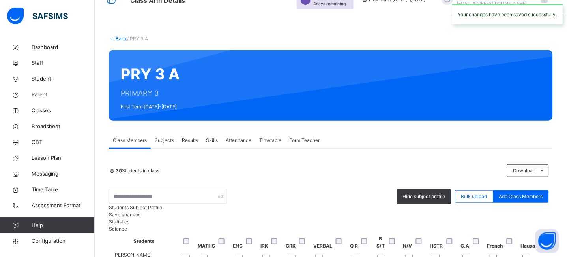
scroll to position [0, 0]
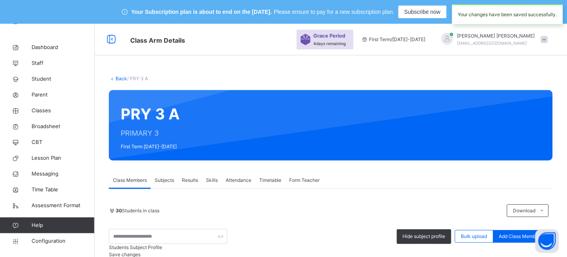
click at [121, 78] on link "Back" at bounding box center [121, 78] width 11 height 6
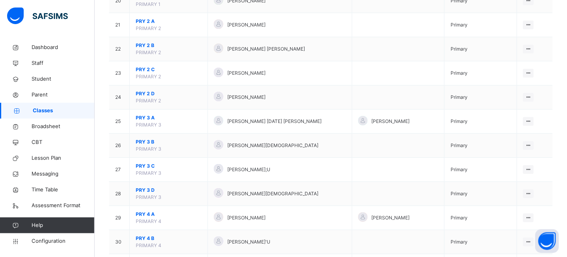
scroll to position [589, 0]
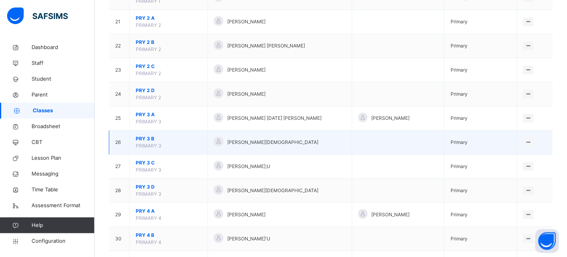
click at [144, 138] on span "PRY 3 B" at bounding box center [169, 138] width 66 height 7
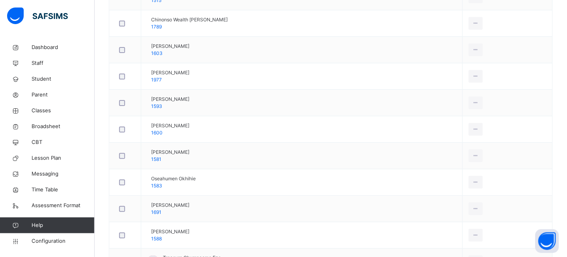
scroll to position [249, 0]
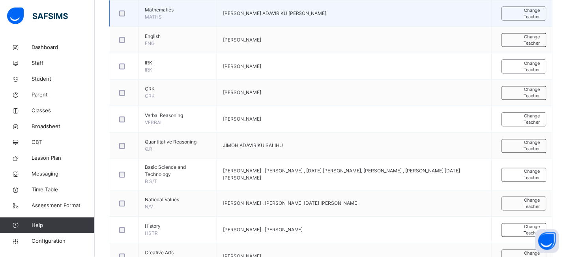
scroll to position [69, 0]
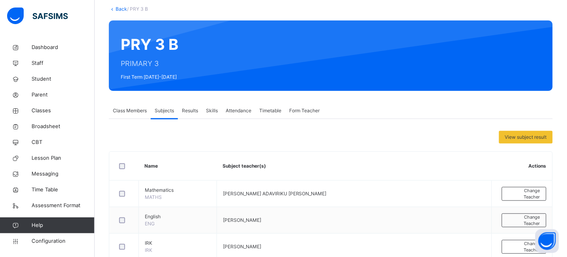
click at [137, 109] on span "Class Members" at bounding box center [130, 110] width 34 height 7
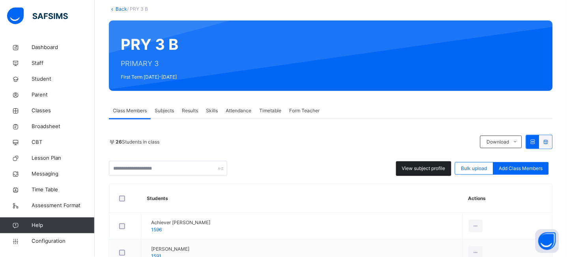
click at [437, 167] on span "View subject profile" at bounding box center [423, 168] width 43 height 7
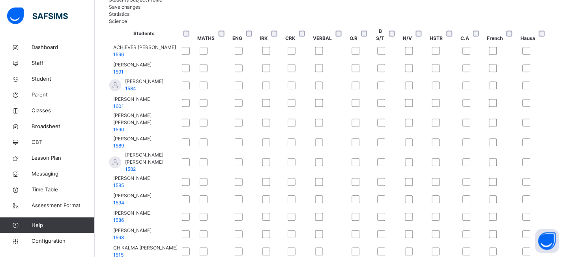
scroll to position [249, 0]
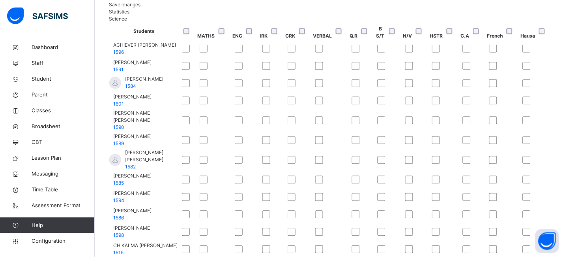
click at [141, 7] on span "Save changes" at bounding box center [125, 5] width 32 height 6
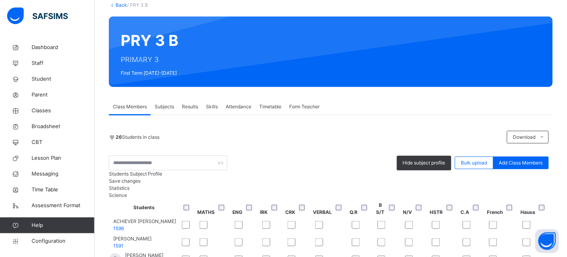
scroll to position [0, 0]
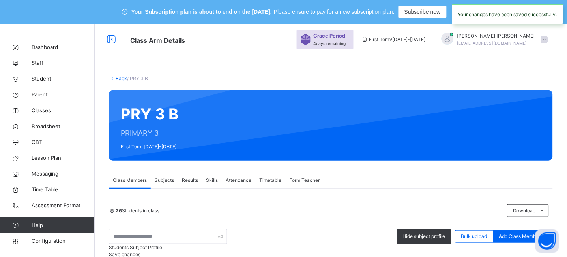
click at [121, 78] on link "Back" at bounding box center [121, 78] width 11 height 6
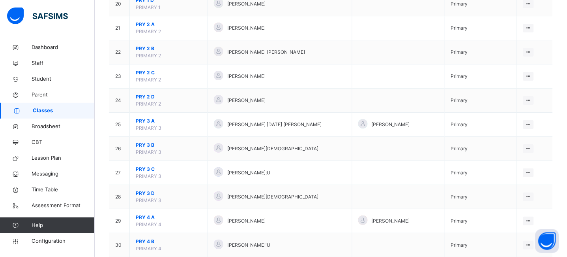
scroll to position [591, 0]
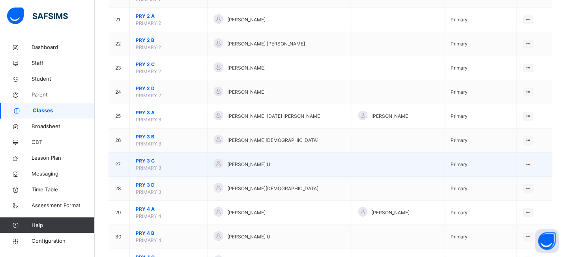
click at [142, 159] on span "PRY 3 C" at bounding box center [169, 160] width 66 height 7
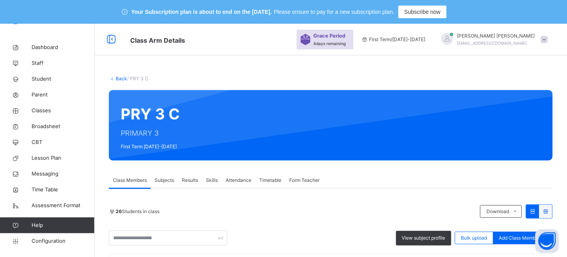
click at [414, 240] on span "View subject profile" at bounding box center [423, 237] width 43 height 7
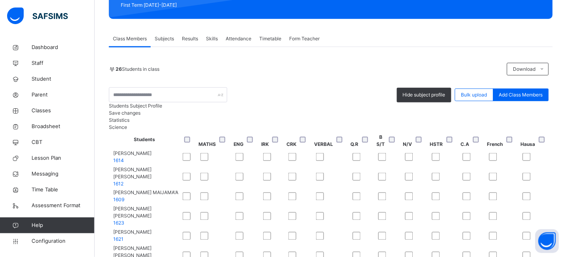
scroll to position [163, 0]
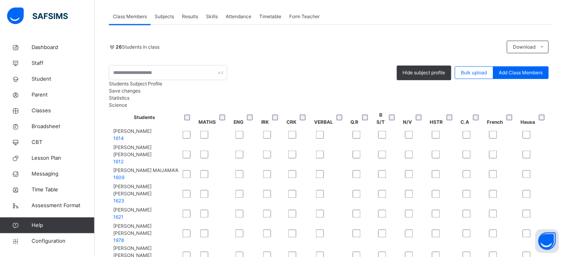
click at [141, 94] on span "Save changes" at bounding box center [125, 91] width 32 height 6
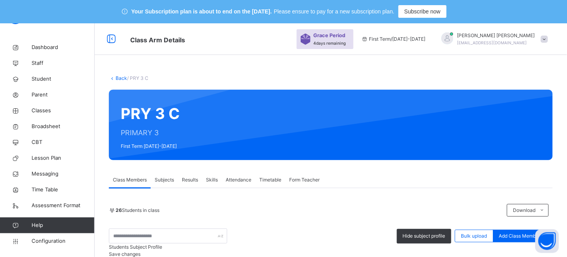
scroll to position [0, 0]
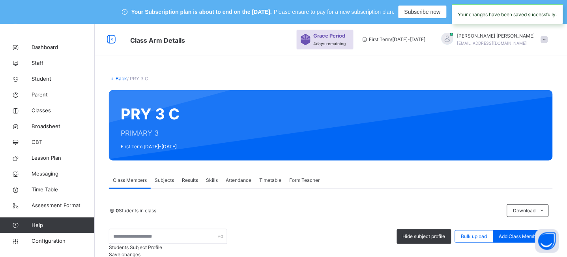
click at [122, 78] on link "Back" at bounding box center [121, 78] width 11 height 6
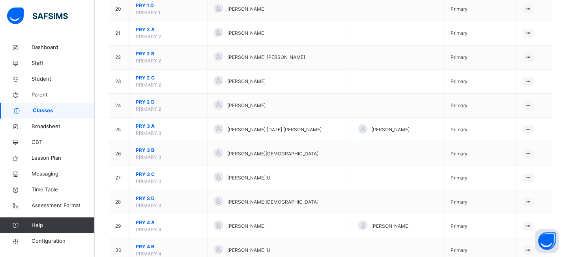
scroll to position [589, 0]
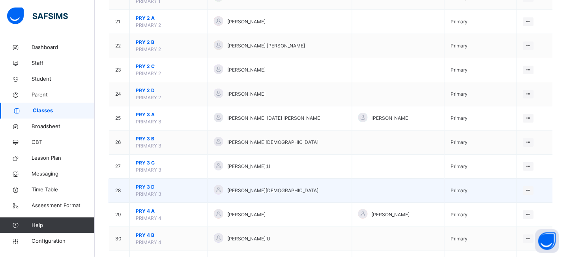
click at [146, 188] on span "PRY 3 D" at bounding box center [169, 186] width 66 height 7
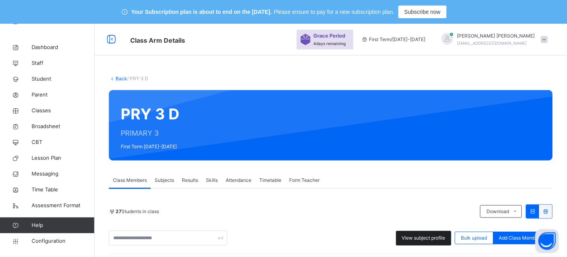
click at [440, 240] on span "View subject profile" at bounding box center [423, 237] width 43 height 7
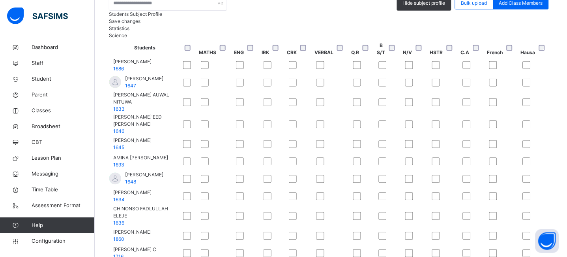
scroll to position [237, 0]
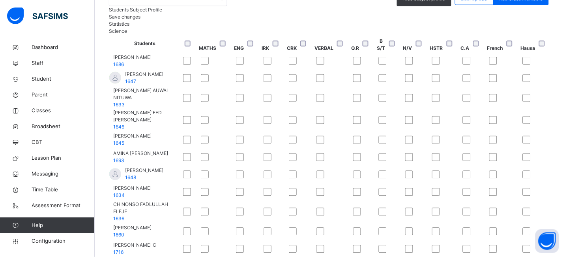
click at [141, 20] on span "Save changes" at bounding box center [125, 17] width 32 height 6
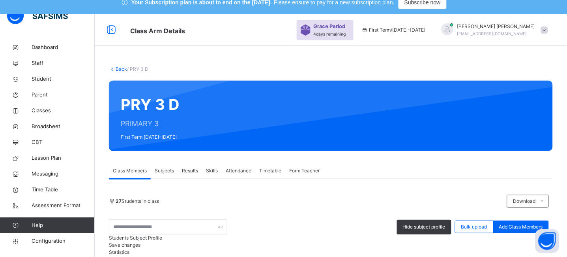
scroll to position [0, 0]
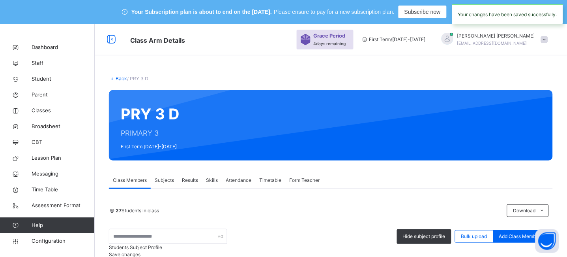
click at [120, 77] on link "Back" at bounding box center [121, 78] width 11 height 6
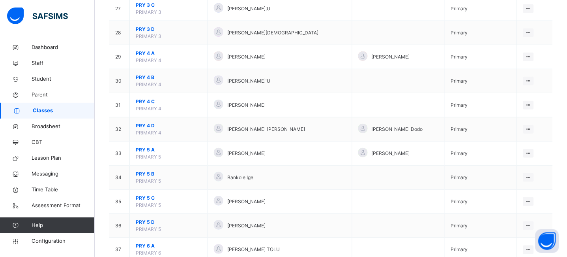
scroll to position [749, 0]
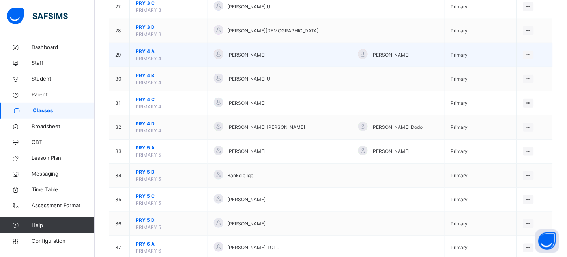
click at [144, 48] on span "PRY 4 A" at bounding box center [169, 51] width 66 height 7
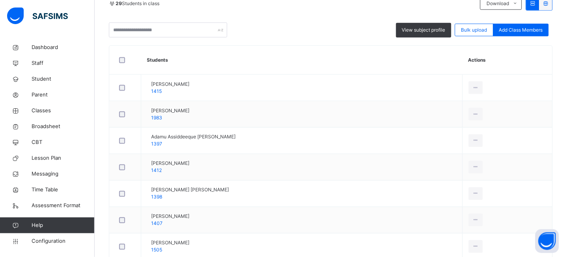
scroll to position [204, 0]
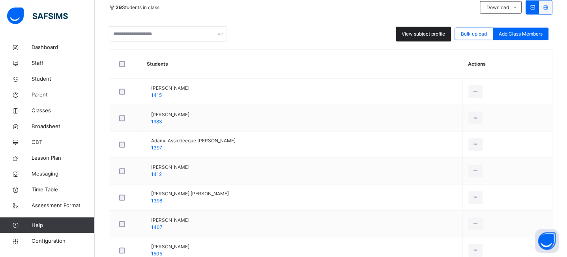
click at [420, 37] on span "View subject profile" at bounding box center [423, 33] width 43 height 7
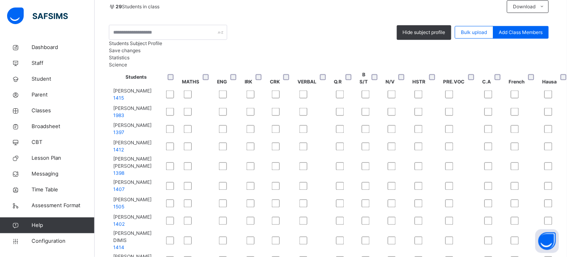
click at [141, 53] on span "Save changes" at bounding box center [125, 50] width 32 height 6
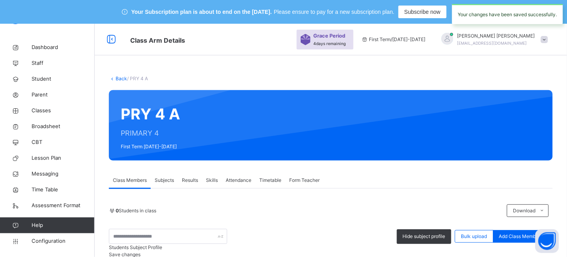
click at [118, 79] on link "Back" at bounding box center [121, 78] width 11 height 6
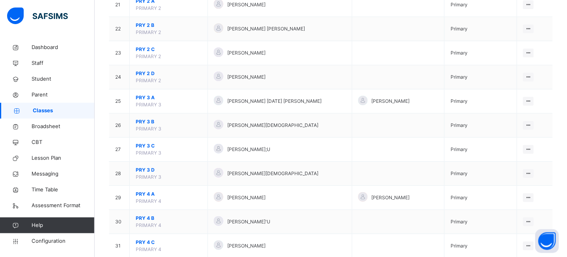
scroll to position [652, 0]
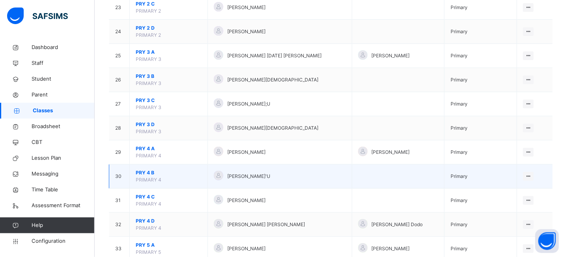
click at [143, 172] on span "PRY 4 B" at bounding box center [169, 172] width 66 height 7
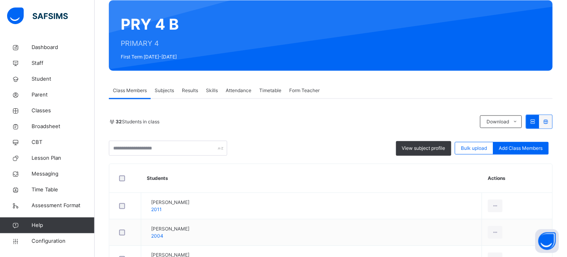
scroll to position [90, 0]
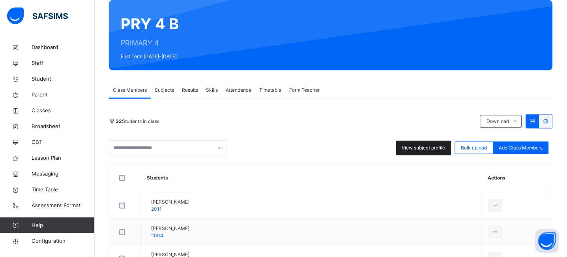
click at [425, 152] on div "View subject profile" at bounding box center [423, 148] width 55 height 15
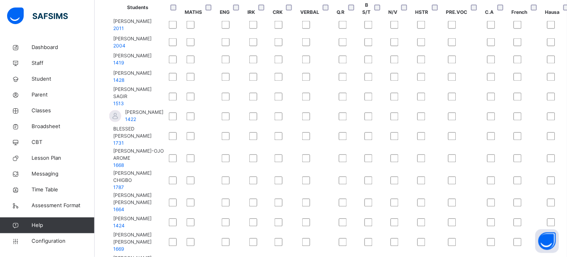
scroll to position [0, 0]
click at [184, 16] on div at bounding box center [175, 7] width 17 height 17
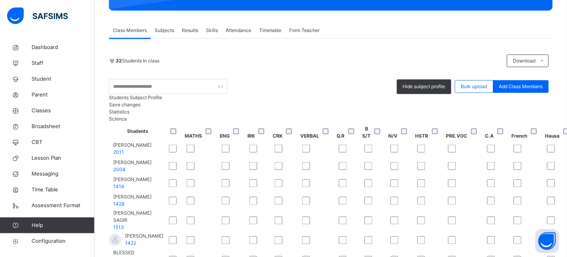
scroll to position [150, 0]
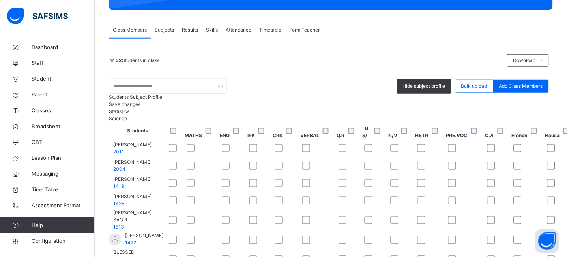
click at [141, 107] on span "Save changes" at bounding box center [125, 104] width 32 height 6
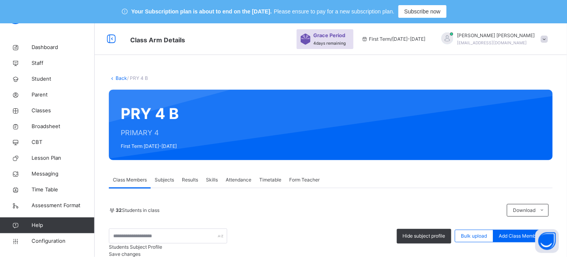
scroll to position [0, 0]
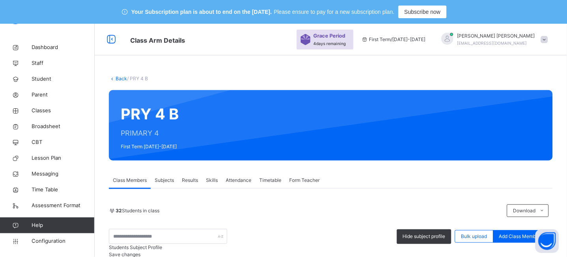
click at [120, 78] on link "Back" at bounding box center [121, 78] width 11 height 6
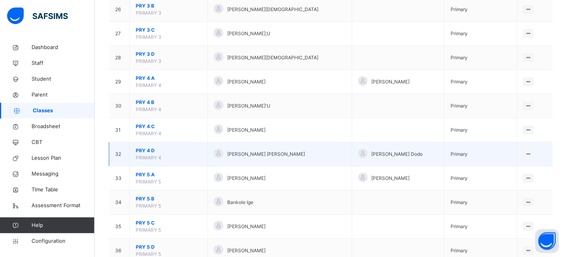
scroll to position [722, 0]
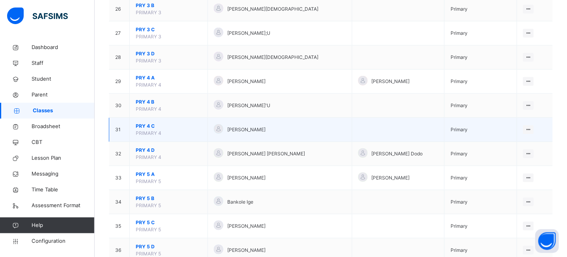
click at [147, 127] on span "PRY 4 C" at bounding box center [169, 125] width 66 height 7
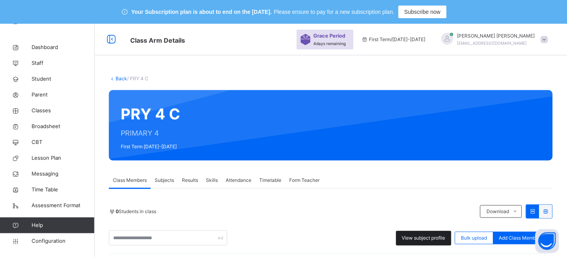
click at [431, 237] on span "View subject profile" at bounding box center [423, 237] width 43 height 7
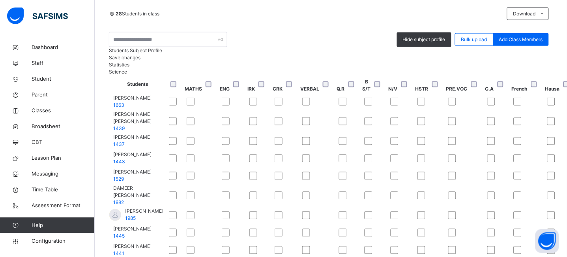
click at [141, 60] on span "Save changes" at bounding box center [125, 57] width 32 height 6
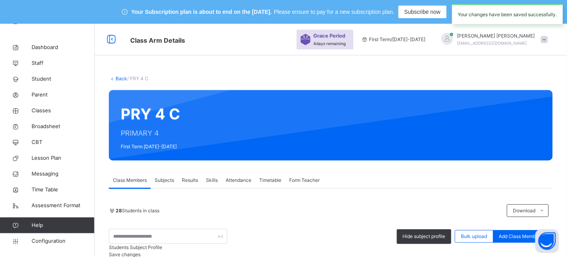
click at [122, 77] on link "Back" at bounding box center [121, 78] width 11 height 6
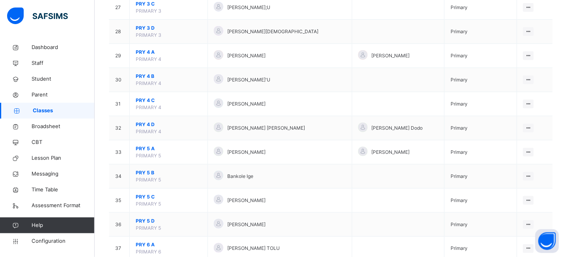
scroll to position [750, 0]
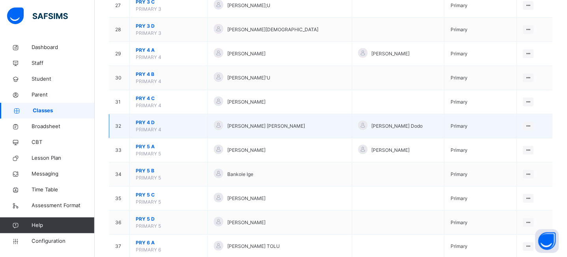
click at [146, 124] on span "PRY 4 D" at bounding box center [169, 122] width 66 height 7
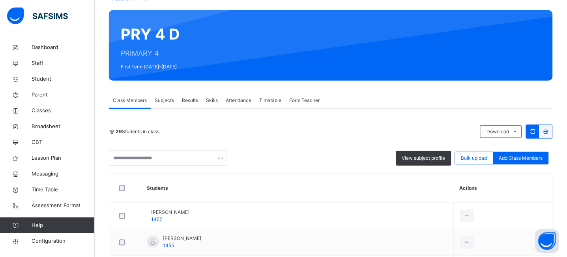
scroll to position [73, 0]
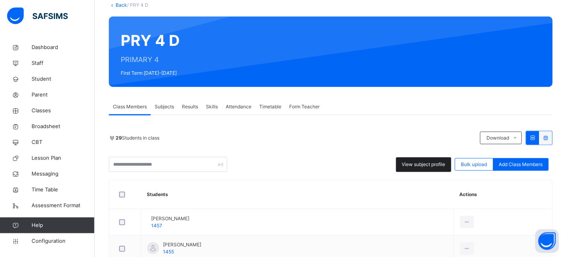
click at [428, 168] on div "View subject profile" at bounding box center [423, 164] width 55 height 15
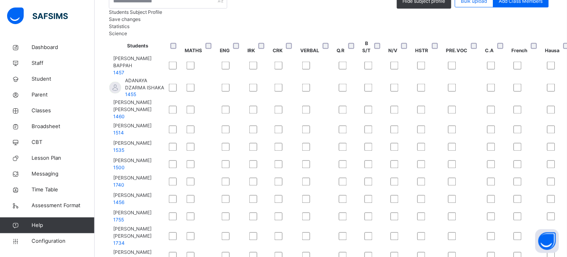
scroll to position [262, 0]
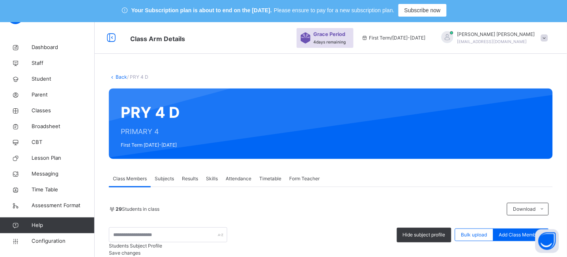
scroll to position [0, 0]
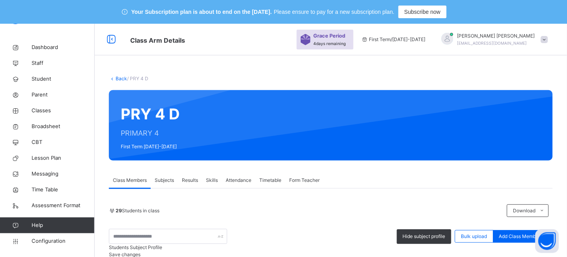
click at [118, 77] on link "Back" at bounding box center [121, 78] width 11 height 6
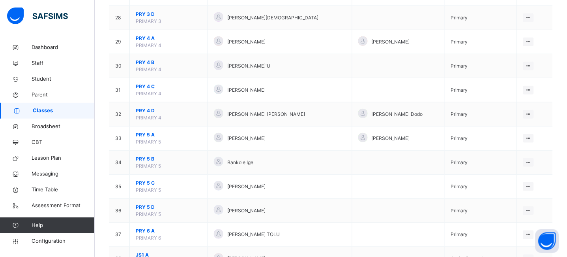
scroll to position [765, 0]
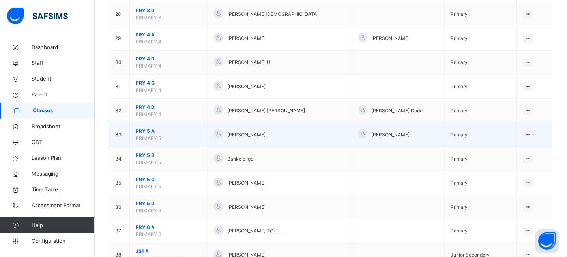
click at [144, 130] on span "PRY 5 A" at bounding box center [169, 130] width 66 height 7
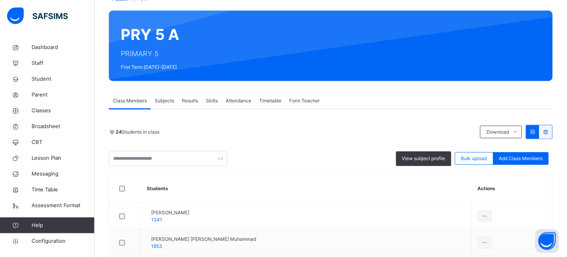
scroll to position [90, 0]
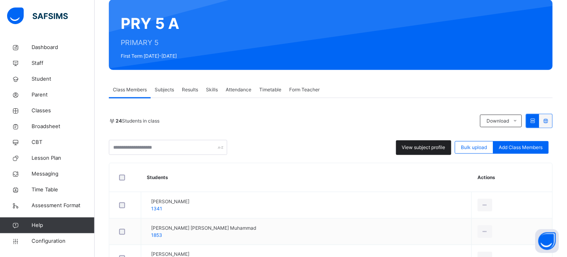
click at [426, 149] on span "View subject profile" at bounding box center [423, 147] width 43 height 7
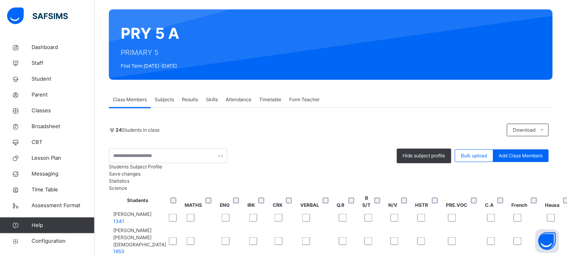
scroll to position [73, 0]
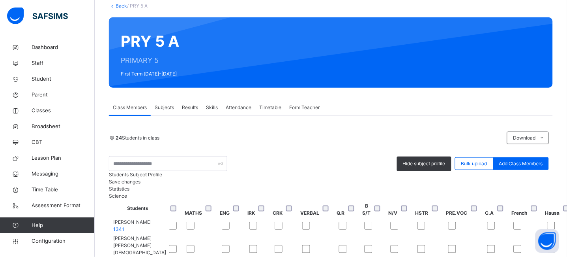
click at [141, 184] on span "Save changes" at bounding box center [125, 181] width 32 height 6
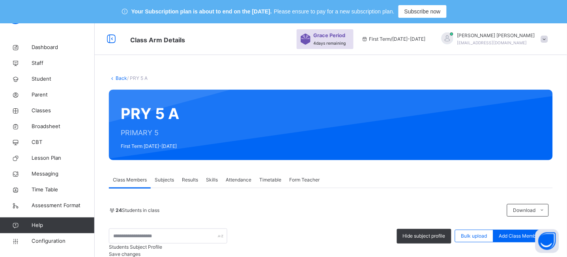
scroll to position [0, 0]
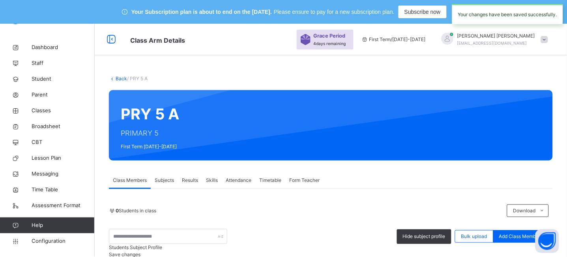
click at [121, 79] on link "Back" at bounding box center [121, 78] width 11 height 6
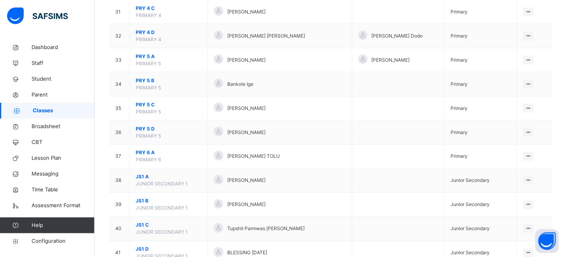
scroll to position [836, 0]
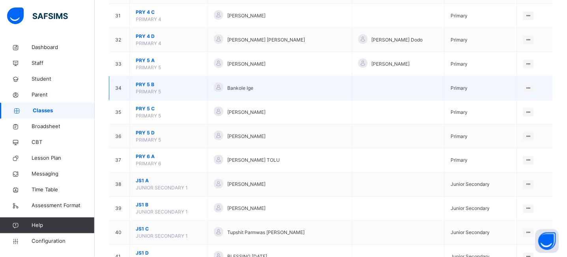
click at [149, 83] on span "PRY 5 B" at bounding box center [169, 84] width 66 height 7
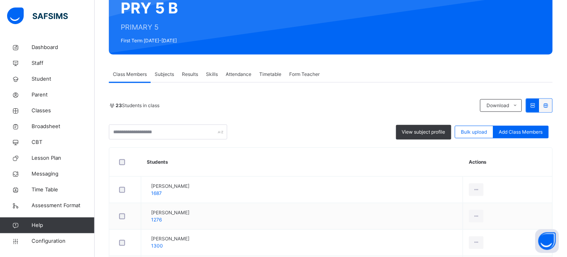
scroll to position [207, 0]
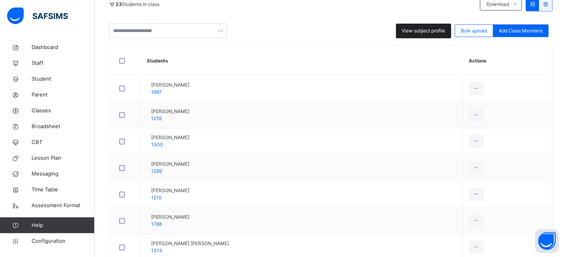
click at [422, 34] on span "View subject profile" at bounding box center [423, 30] width 43 height 7
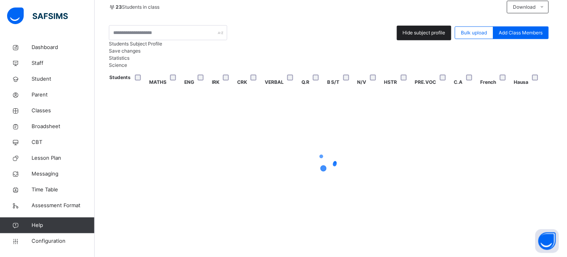
scroll to position [206, 0]
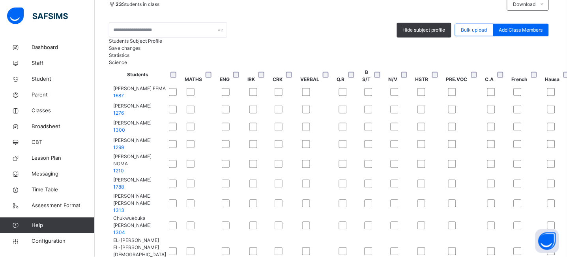
click at [141, 51] on span "Save changes" at bounding box center [125, 48] width 32 height 6
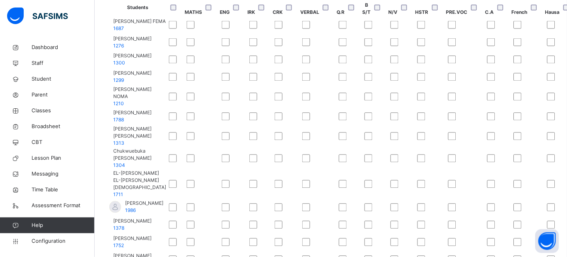
scroll to position [0, 0]
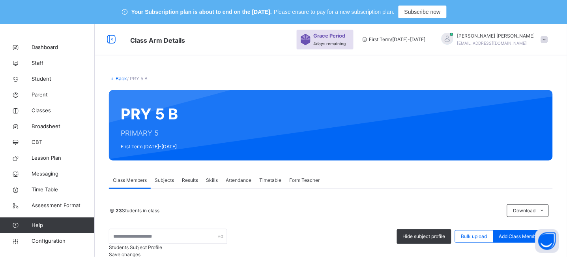
click at [120, 78] on link "Back" at bounding box center [121, 78] width 11 height 6
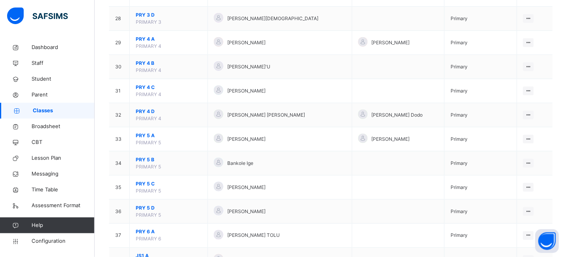
scroll to position [769, 0]
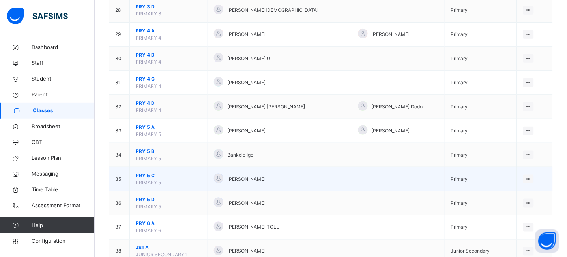
click at [142, 176] on span "PRY 5 C" at bounding box center [169, 175] width 66 height 7
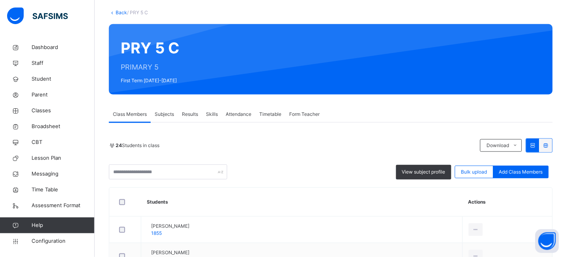
scroll to position [94, 0]
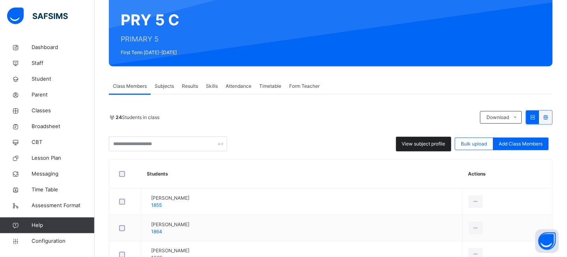
click at [424, 142] on span "View subject profile" at bounding box center [423, 143] width 43 height 7
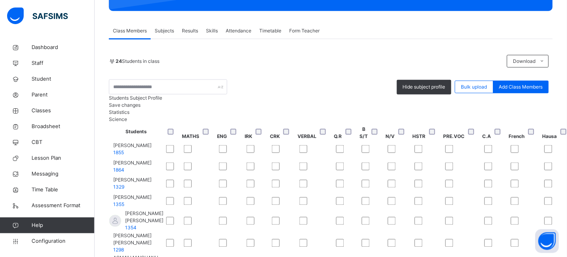
scroll to position [159, 0]
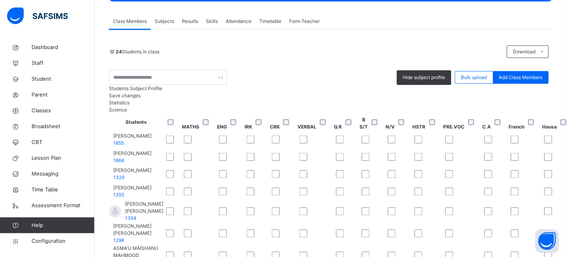
click at [141, 98] on span "Save changes" at bounding box center [125, 95] width 32 height 6
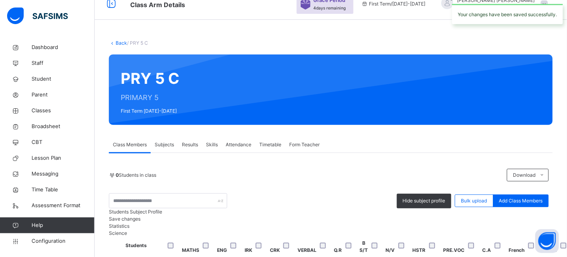
scroll to position [0, 0]
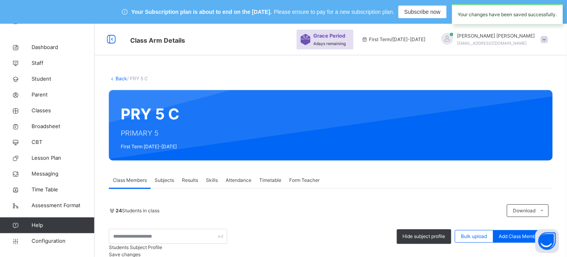
click at [119, 78] on link "Back" at bounding box center [121, 78] width 11 height 6
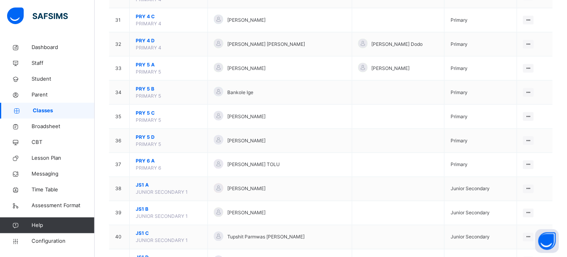
scroll to position [835, 0]
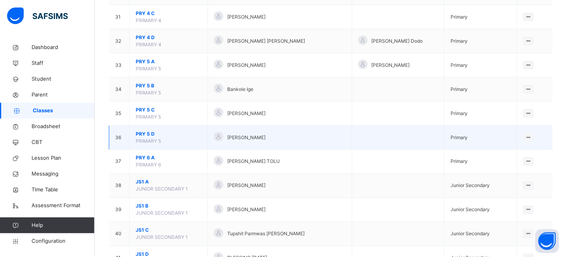
click at [144, 133] on span "PRY 5 D" at bounding box center [169, 133] width 66 height 7
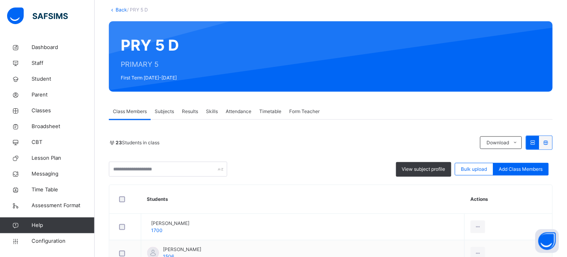
scroll to position [55, 0]
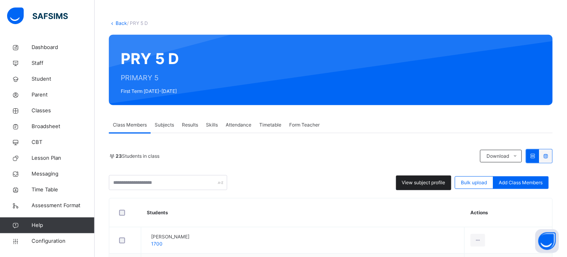
click at [420, 186] on div "View subject profile" at bounding box center [423, 182] width 55 height 15
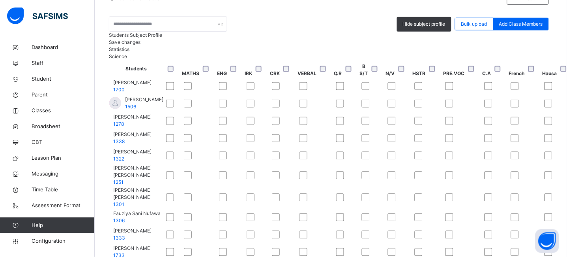
scroll to position [199, 0]
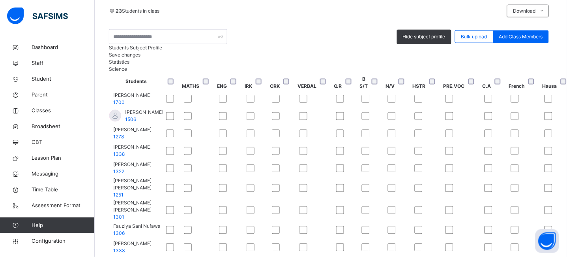
click at [141, 58] on span "Save changes" at bounding box center [125, 55] width 32 height 6
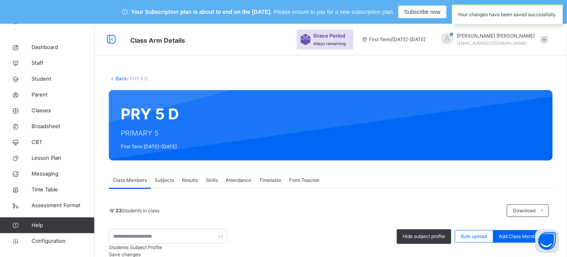
click at [122, 79] on link "Back" at bounding box center [121, 78] width 11 height 6
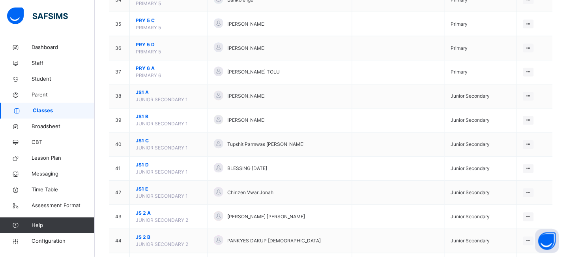
scroll to position [813, 0]
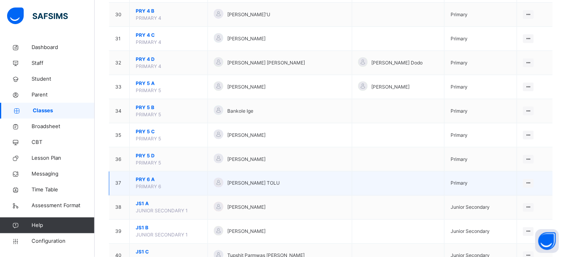
click at [142, 178] on span "PRY 6 A" at bounding box center [169, 179] width 66 height 7
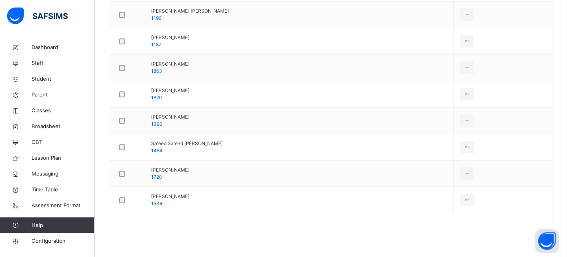
scroll to position [168, 0]
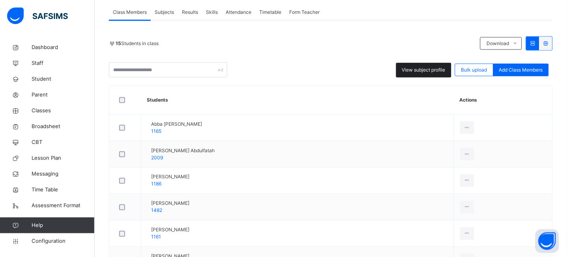
click at [421, 69] on span "View subject profile" at bounding box center [423, 69] width 43 height 7
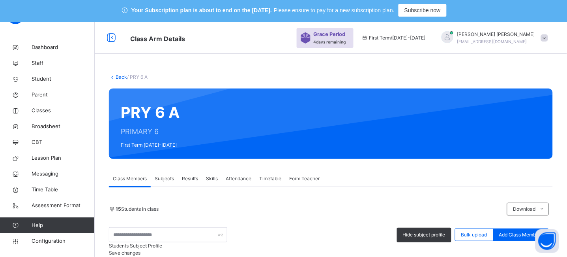
scroll to position [0, 0]
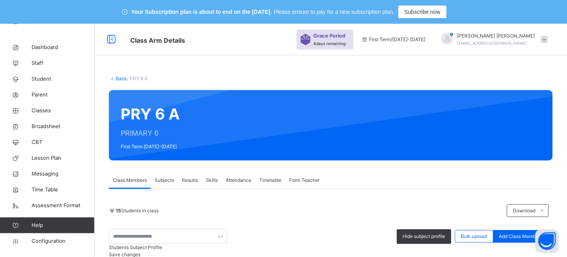
click at [122, 77] on link "Back" at bounding box center [121, 78] width 11 height 6
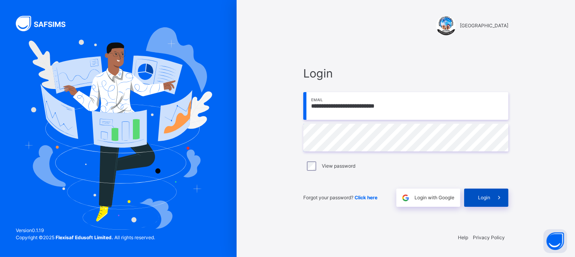
click at [485, 196] on span "Login" at bounding box center [484, 197] width 12 height 7
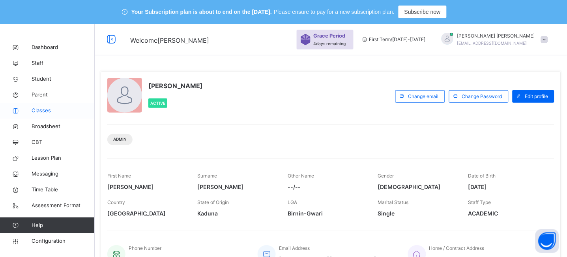
click at [38, 114] on link "Classes" at bounding box center [47, 111] width 95 height 16
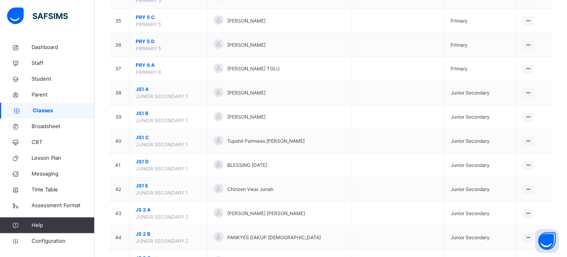
scroll to position [937, 0]
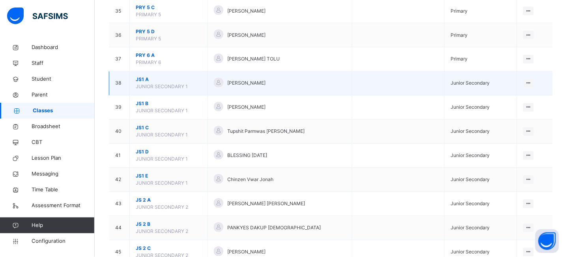
click at [141, 82] on span "JS1 A" at bounding box center [169, 79] width 66 height 7
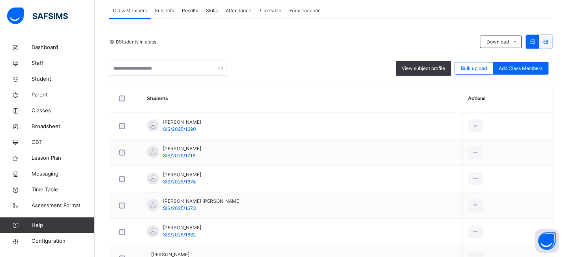
scroll to position [139, 0]
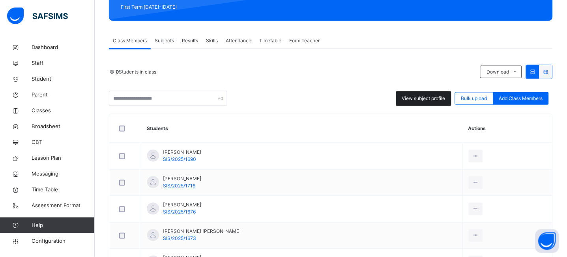
click at [423, 98] on span "View subject profile" at bounding box center [423, 98] width 43 height 7
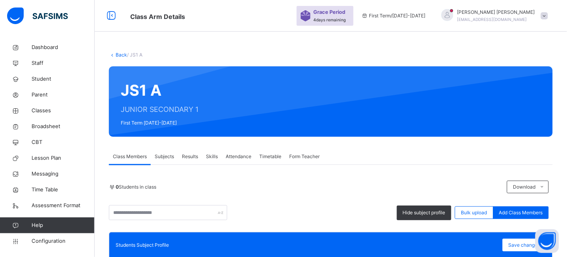
scroll to position [0, 0]
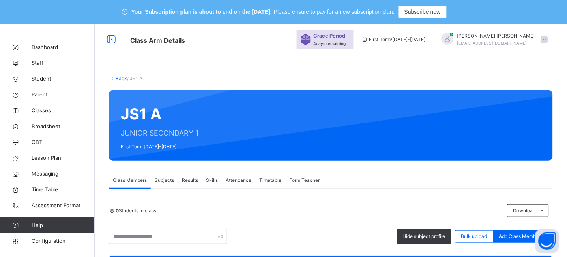
click at [118, 75] on link "Back" at bounding box center [121, 78] width 11 height 6
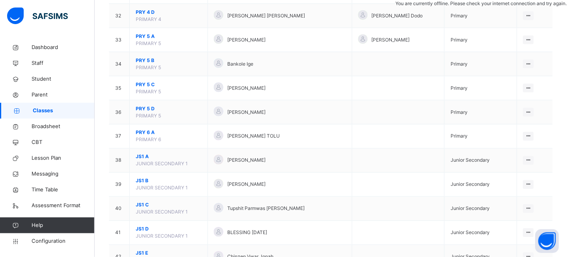
scroll to position [884, 0]
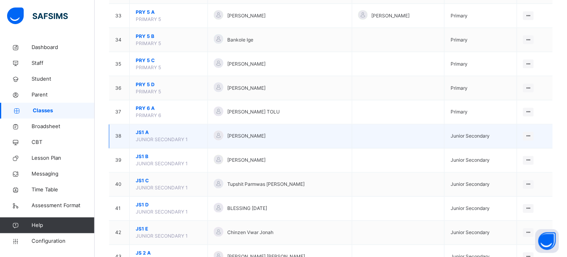
click at [141, 135] on span "JS1 A" at bounding box center [169, 132] width 66 height 7
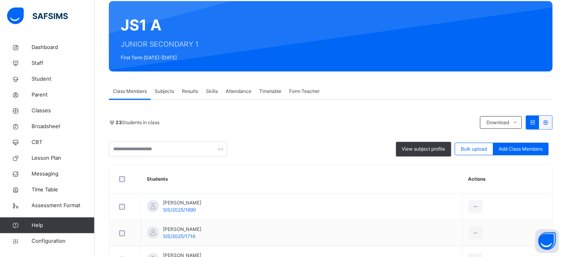
scroll to position [84, 0]
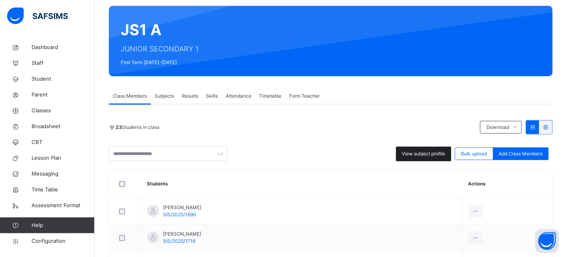
click at [424, 150] on span "View subject profile" at bounding box center [423, 153] width 43 height 7
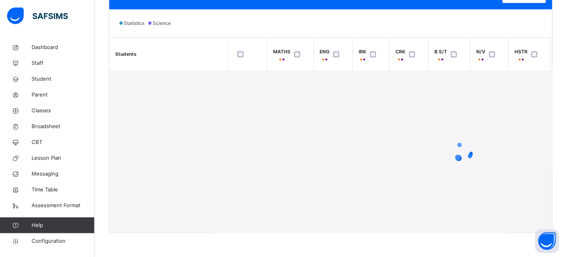
scroll to position [0, 0]
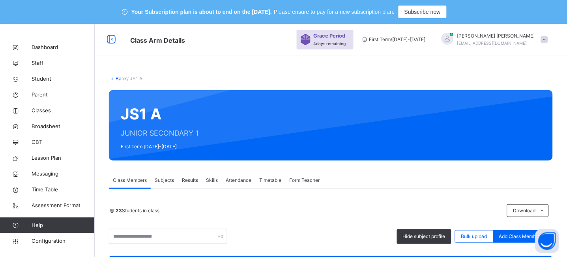
click at [114, 77] on icon at bounding box center [112, 78] width 7 height 6
click at [118, 79] on link "Back" at bounding box center [121, 78] width 11 height 6
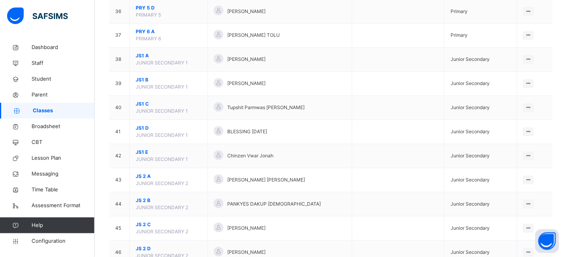
scroll to position [970, 0]
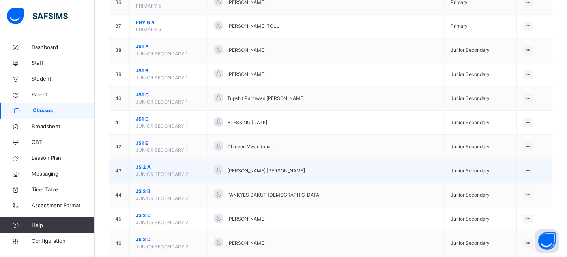
click at [142, 167] on span "JS 2 A" at bounding box center [169, 167] width 66 height 7
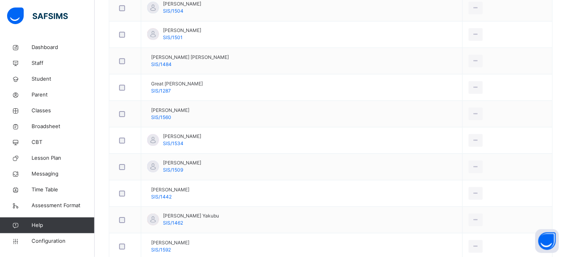
scroll to position [78, 0]
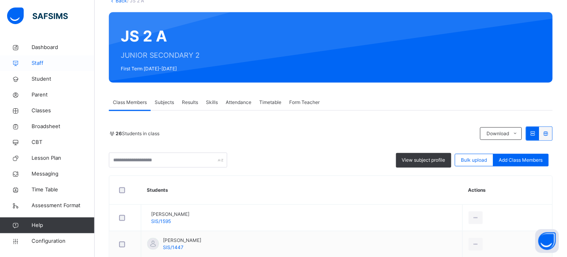
click at [36, 60] on span "Staff" at bounding box center [63, 63] width 63 height 8
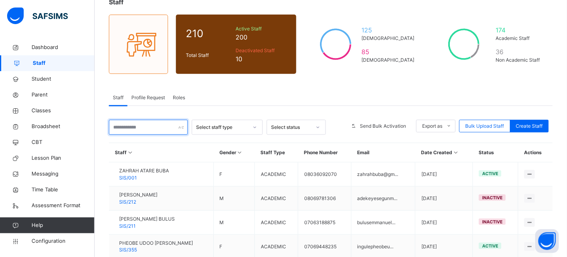
click at [145, 129] on input "text" at bounding box center [148, 127] width 79 height 15
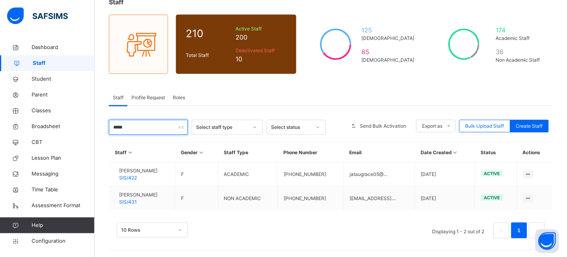
scroll to position [79, 0]
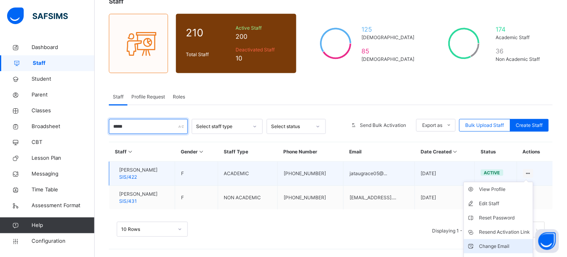
type input "*****"
click at [500, 243] on div "Change Email" at bounding box center [504, 246] width 51 height 8
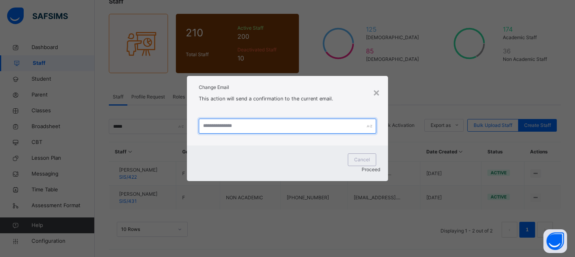
click at [244, 131] on input "text" at bounding box center [288, 125] width 178 height 15
type input "**********"
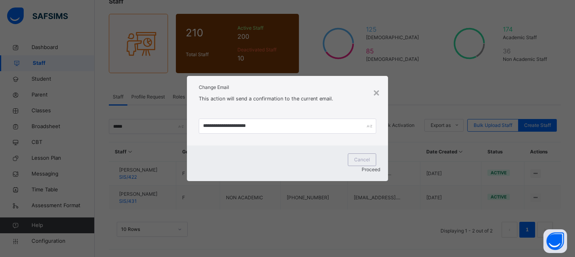
click at [367, 166] on span "Proceed" at bounding box center [371, 169] width 19 height 6
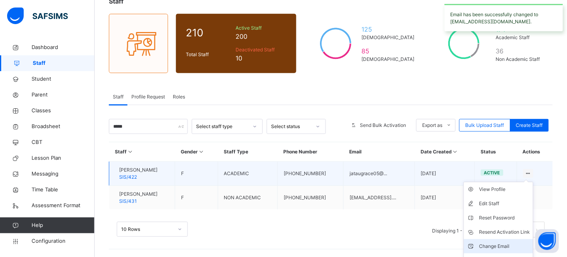
click at [506, 243] on div "Change Email" at bounding box center [504, 246] width 51 height 8
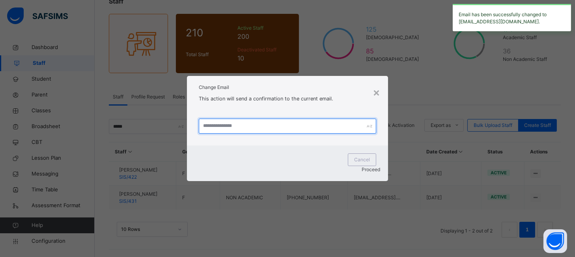
click at [242, 125] on input "text" at bounding box center [288, 125] width 178 height 15
paste input "**********"
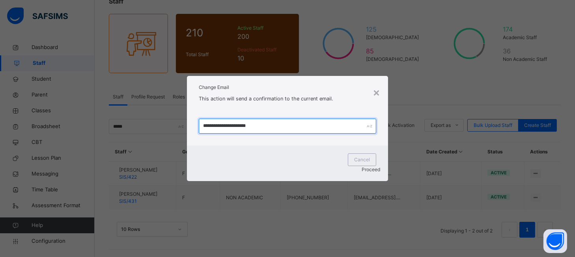
type input "**********"
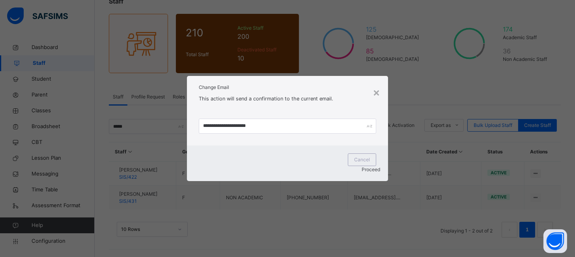
click at [362, 166] on span "Proceed" at bounding box center [371, 169] width 19 height 6
click at [373, 95] on div "×" at bounding box center [370, 92] width 7 height 17
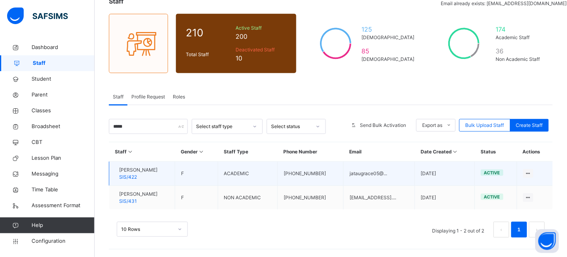
click at [157, 171] on span "[PERSON_NAME]" at bounding box center [138, 169] width 38 height 7
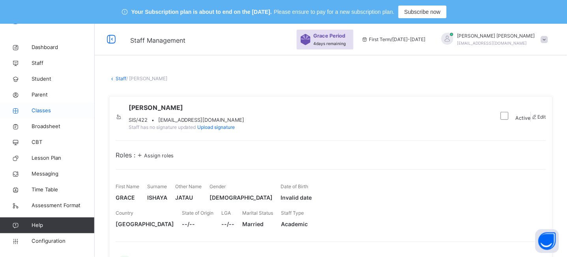
click at [41, 109] on span "Classes" at bounding box center [63, 111] width 63 height 8
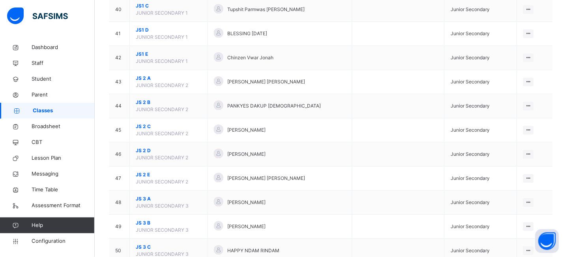
scroll to position [1068, 0]
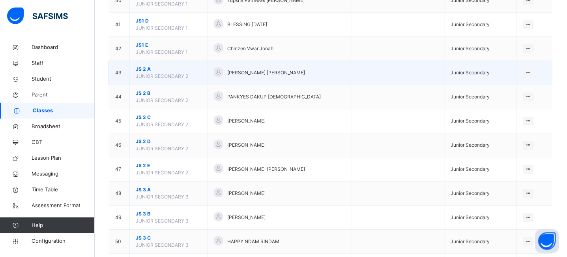
click at [144, 70] on span "JS 2 A" at bounding box center [169, 69] width 66 height 7
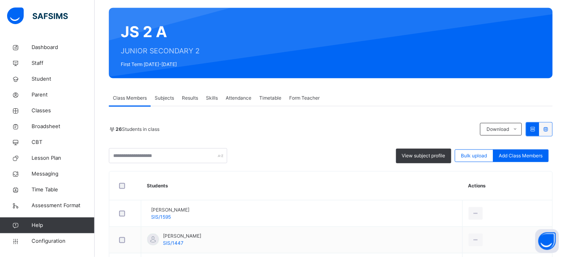
scroll to position [98, 0]
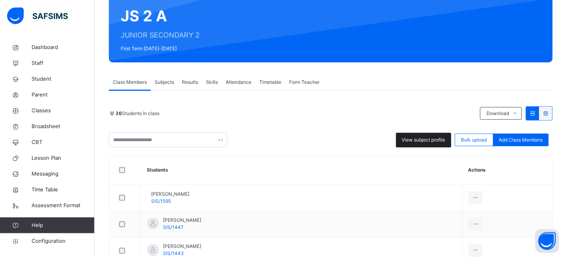
click at [420, 142] on span "View subject profile" at bounding box center [423, 139] width 43 height 7
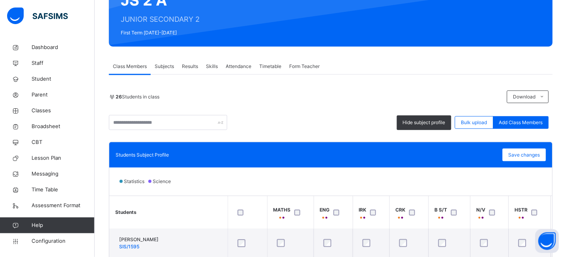
scroll to position [114, 0]
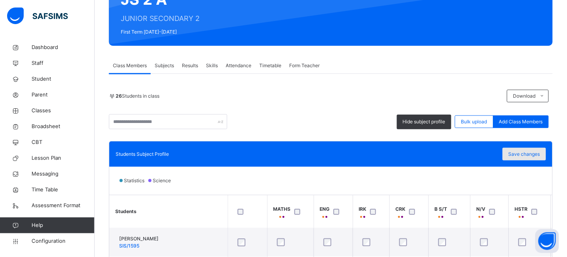
click at [534, 159] on div "Save changes" at bounding box center [524, 154] width 43 height 13
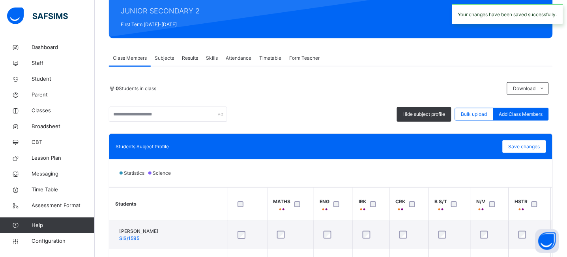
scroll to position [16, 0]
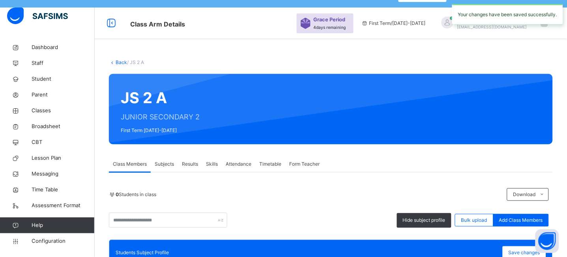
click at [119, 65] on link "Back" at bounding box center [121, 62] width 11 height 6
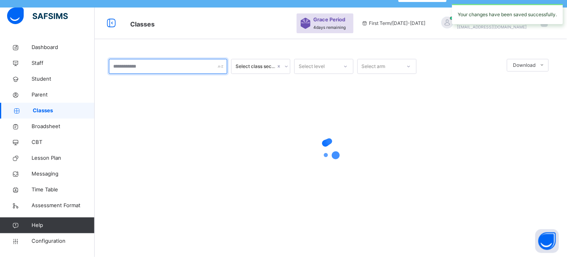
click at [119, 74] on input "text" at bounding box center [168, 66] width 118 height 15
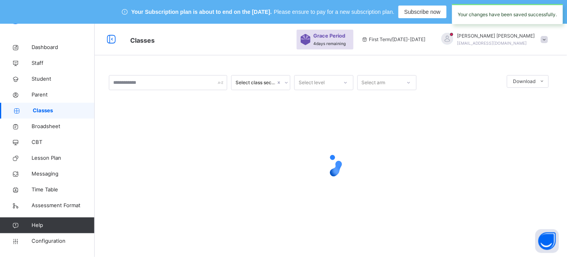
click at [227, 50] on div "Classes Grace Period 4 days remaining First Term / 2025-2026 JEREMIAH BENJAMIN …" at bounding box center [283, 40] width 567 height 32
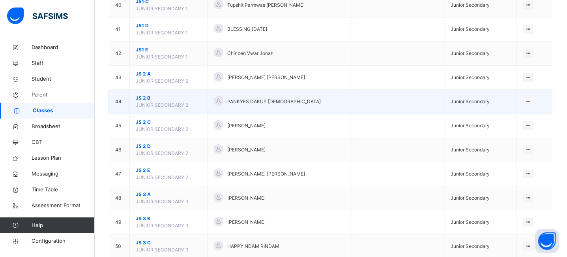
click at [143, 96] on span "JS 2 B" at bounding box center [169, 97] width 66 height 7
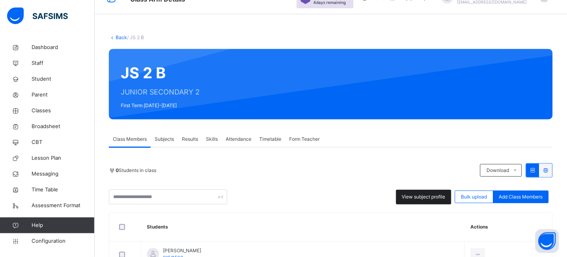
scroll to position [40, 0]
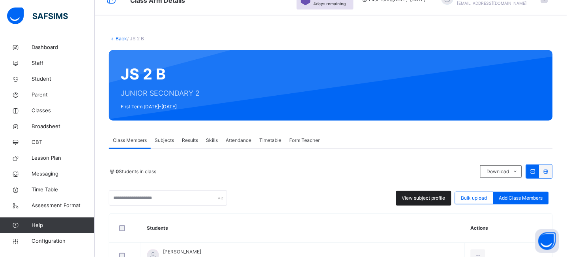
click at [430, 195] on span "View subject profile" at bounding box center [423, 197] width 43 height 7
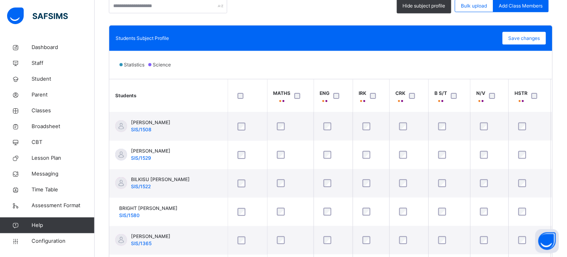
scroll to position [236, 0]
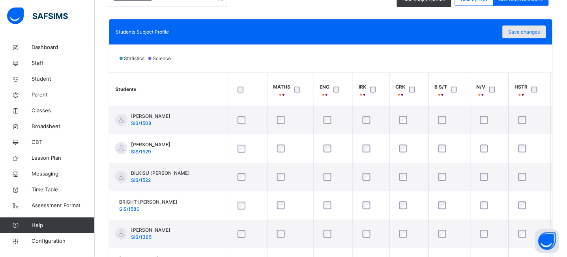
click at [529, 31] on span "Save changes" at bounding box center [525, 31] width 32 height 7
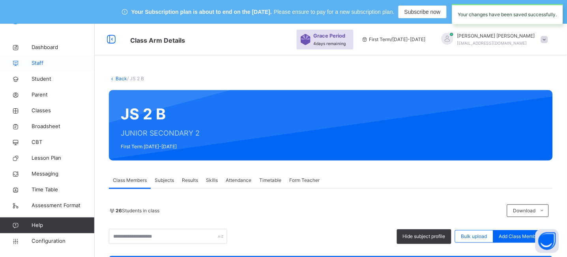
click at [39, 60] on span "Staff" at bounding box center [63, 63] width 63 height 8
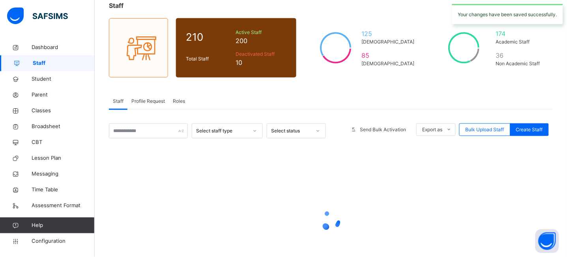
scroll to position [90, 0]
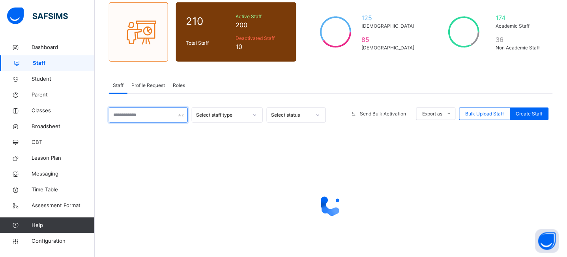
click at [139, 114] on input "text" at bounding box center [148, 114] width 79 height 15
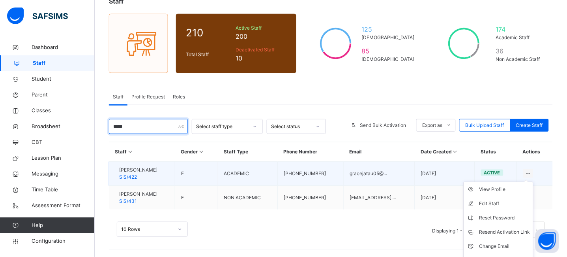
scroll to position [90, 0]
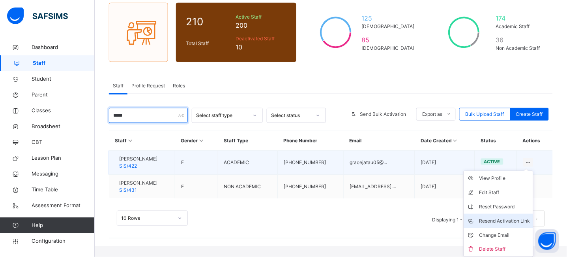
type input "*****"
click at [510, 220] on div "Resend Activation Link" at bounding box center [504, 221] width 51 height 8
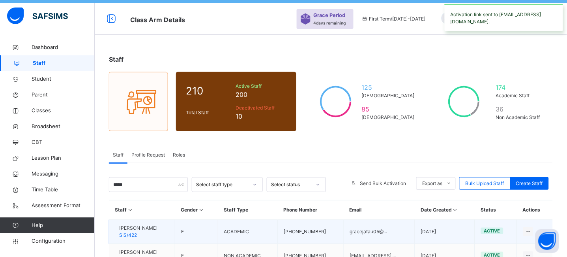
scroll to position [0, 0]
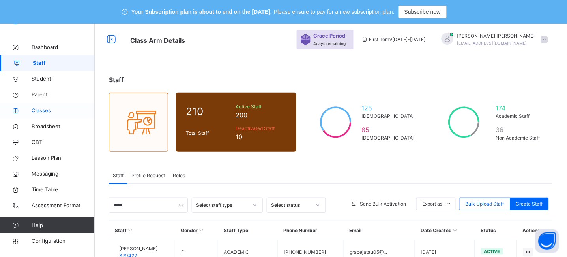
click at [39, 108] on span "Classes" at bounding box center [63, 111] width 63 height 8
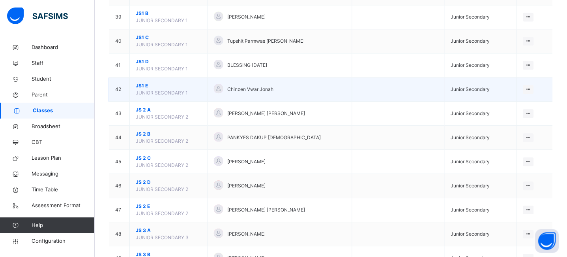
scroll to position [1039, 0]
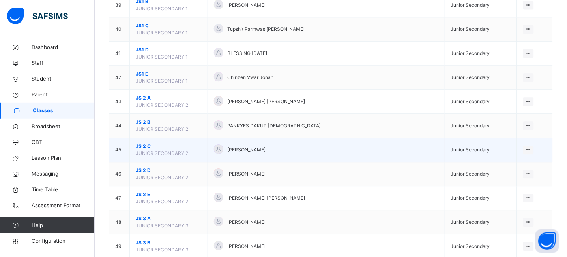
click at [145, 148] on span "JS 2 C" at bounding box center [169, 145] width 66 height 7
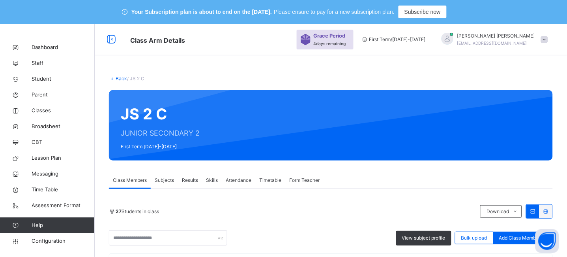
click at [165, 182] on span "Subjects" at bounding box center [164, 179] width 19 height 7
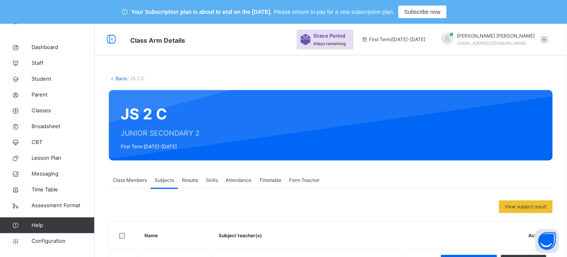
scroll to position [86, 0]
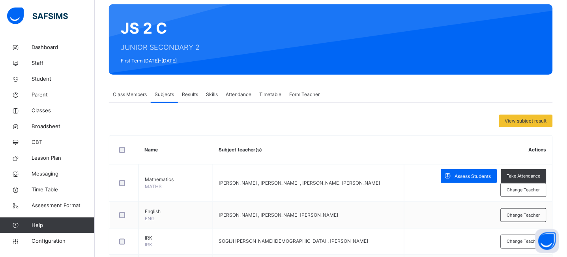
click at [133, 93] on span "Class Members" at bounding box center [130, 94] width 34 height 7
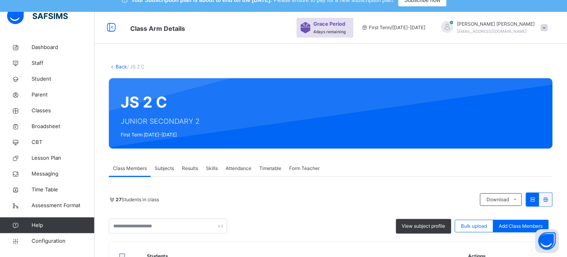
scroll to position [111, 0]
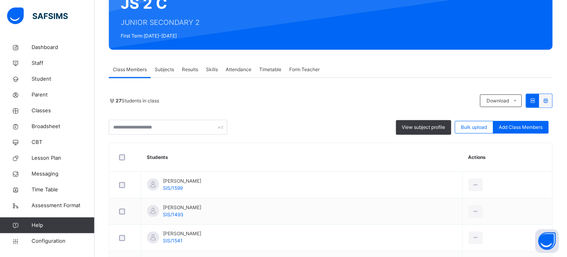
click at [428, 124] on span "View subject profile" at bounding box center [423, 127] width 43 height 7
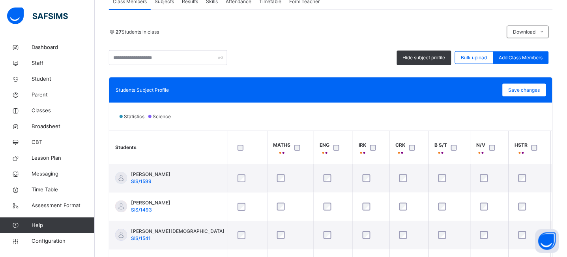
scroll to position [134, 0]
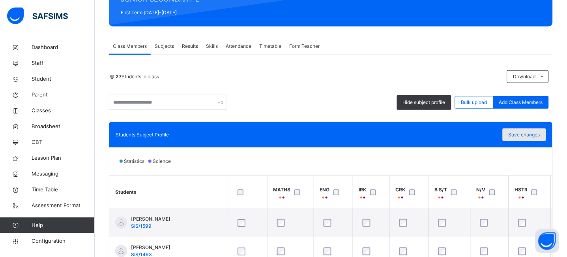
click at [532, 135] on span "Save changes" at bounding box center [525, 134] width 32 height 7
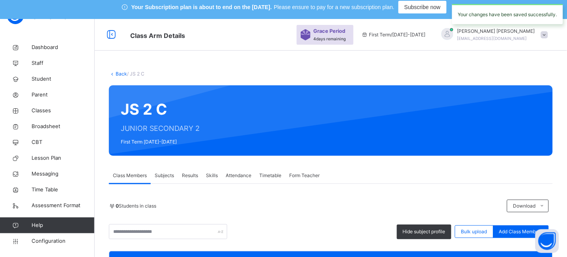
scroll to position [0, 0]
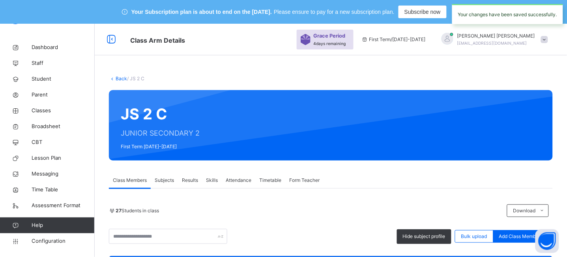
click at [121, 77] on link "Back" at bounding box center [121, 78] width 11 height 6
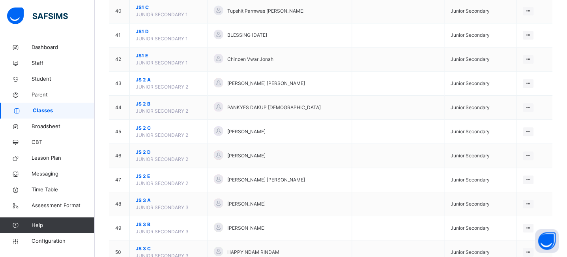
scroll to position [1061, 0]
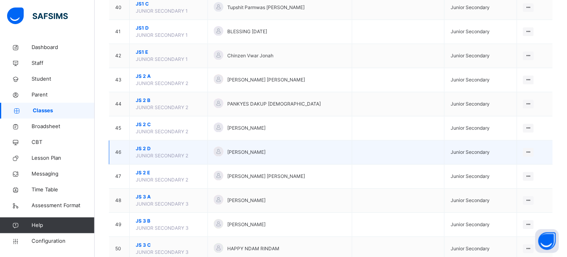
click at [147, 148] on span "JS 2 D" at bounding box center [169, 148] width 66 height 7
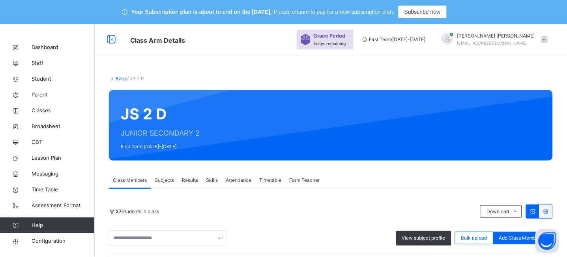
click at [433, 238] on span "View subject profile" at bounding box center [423, 237] width 43 height 7
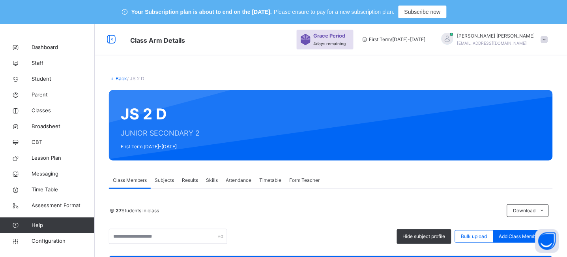
scroll to position [213, 0]
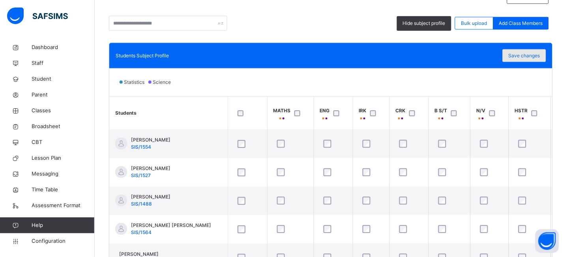
click at [538, 54] on span "Save changes" at bounding box center [525, 55] width 32 height 7
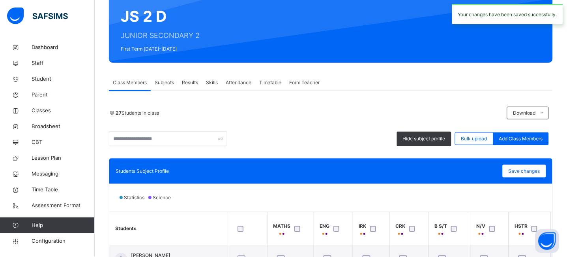
scroll to position [0, 0]
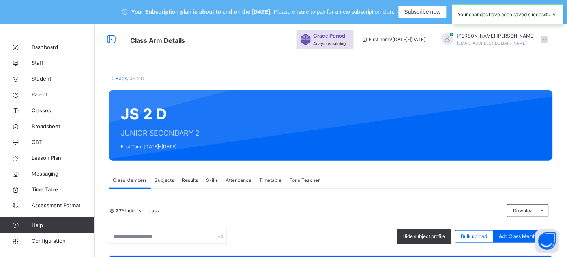
click at [120, 78] on link "Back" at bounding box center [121, 78] width 11 height 6
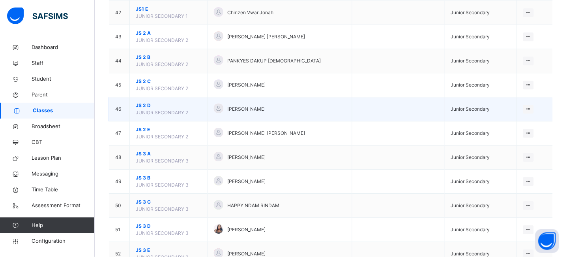
scroll to position [1105, 0]
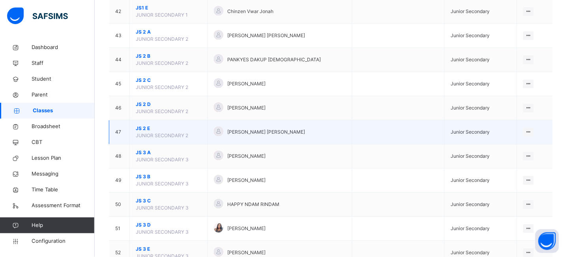
click at [142, 130] on span "JS 2 E" at bounding box center [169, 128] width 66 height 7
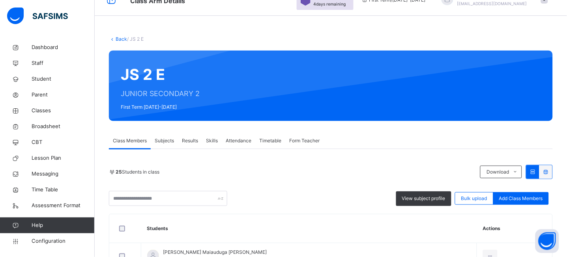
scroll to position [90, 0]
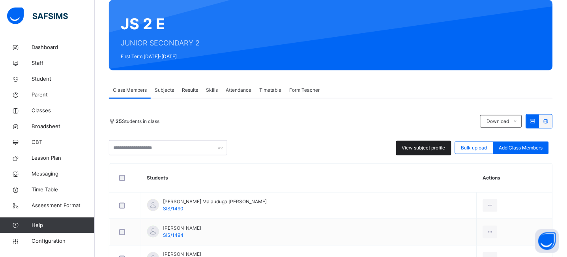
click at [428, 147] on span "View subject profile" at bounding box center [423, 147] width 43 height 7
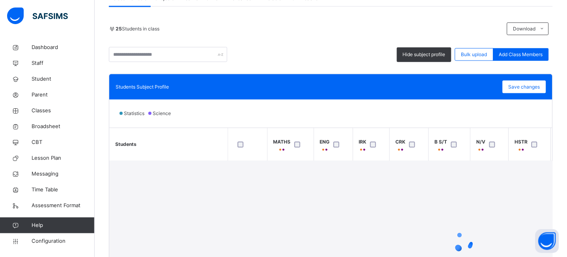
scroll to position [197, 0]
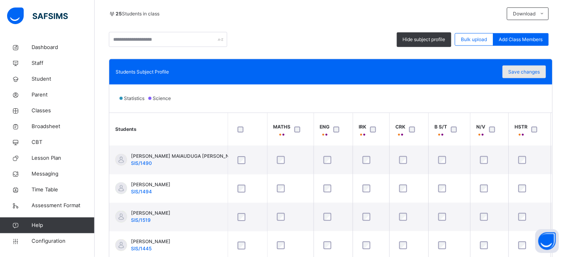
click at [529, 71] on span "Save changes" at bounding box center [525, 71] width 32 height 7
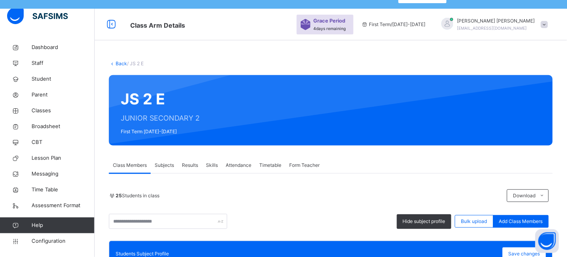
scroll to position [0, 0]
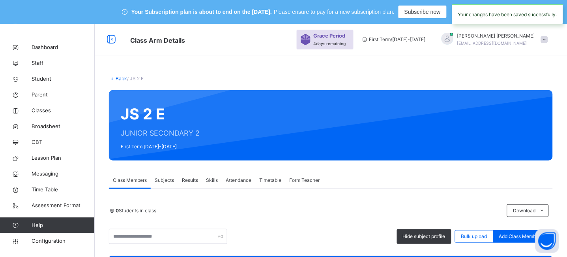
click at [119, 77] on link "Back" at bounding box center [121, 78] width 11 height 6
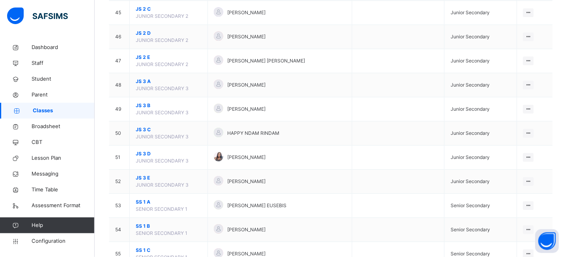
scroll to position [1179, 0]
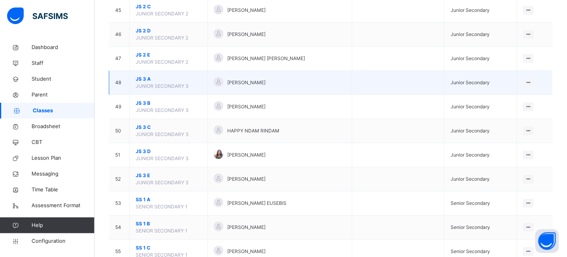
click at [142, 81] on span "JS 3 A" at bounding box center [169, 78] width 66 height 7
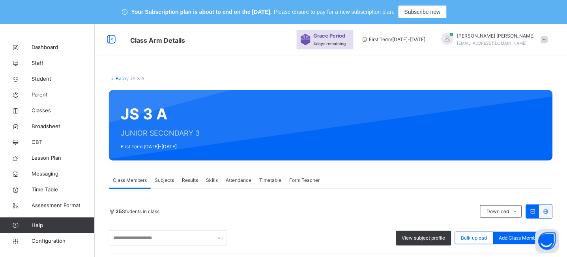
click at [423, 204] on div "25 Students in class Download Pdf Report Excel Report View subject profile Bulk…" at bounding box center [331, 224] width 444 height 41
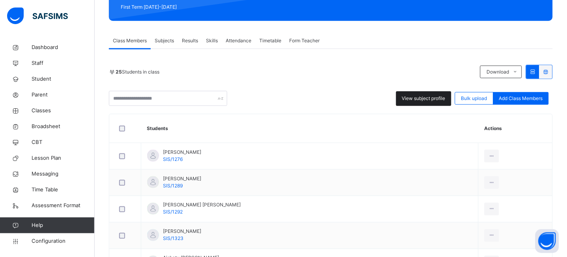
click at [427, 101] on span "View subject profile" at bounding box center [423, 98] width 43 height 7
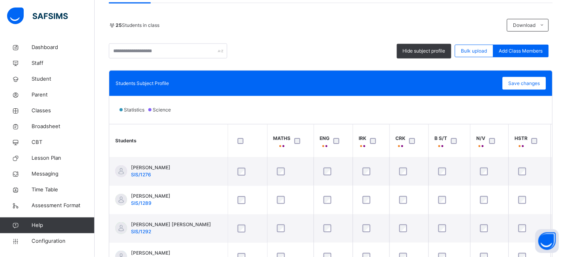
scroll to position [189, 0]
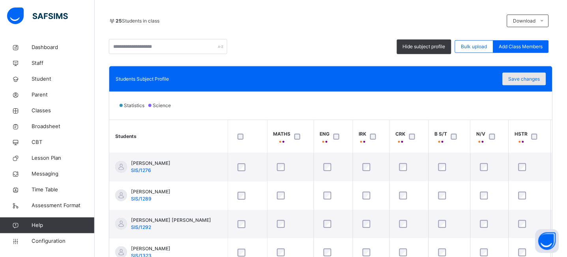
click at [537, 79] on span "Save changes" at bounding box center [525, 78] width 32 height 7
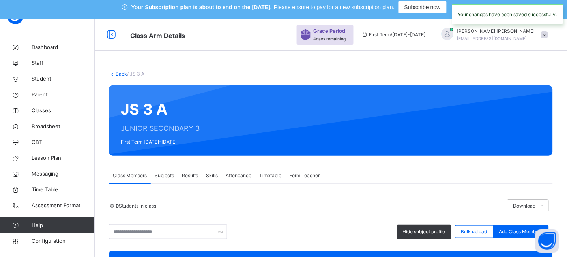
scroll to position [0, 0]
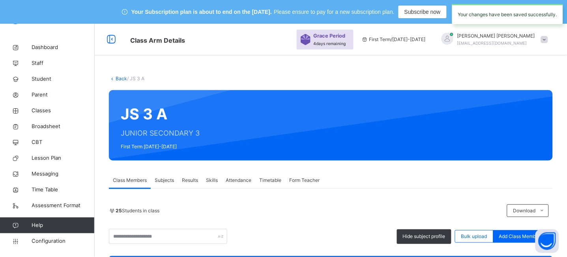
click at [121, 78] on link "Back" at bounding box center [121, 78] width 11 height 6
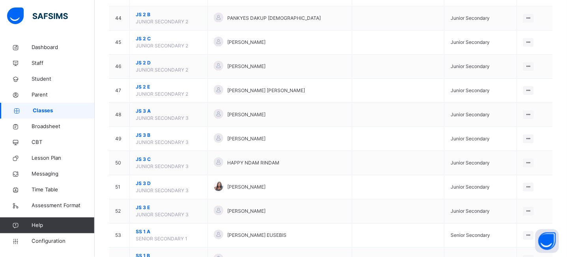
scroll to position [1147, 0]
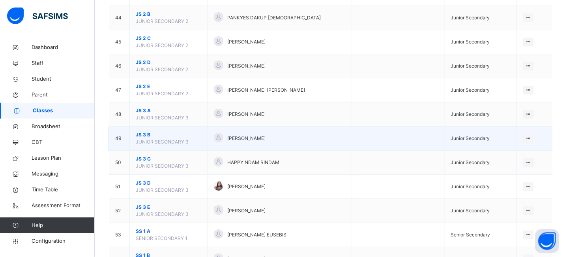
click at [141, 136] on span "JS 3 B" at bounding box center [169, 134] width 66 height 7
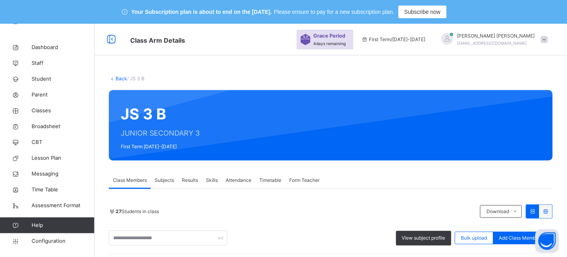
click at [436, 234] on span "View subject profile" at bounding box center [423, 237] width 43 height 7
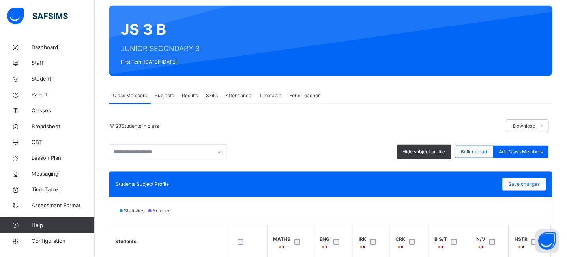
scroll to position [150, 0]
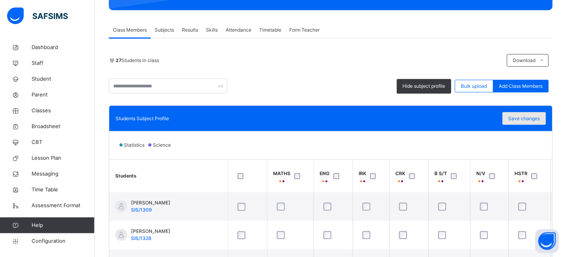
click at [535, 120] on span "Save changes" at bounding box center [525, 118] width 32 height 7
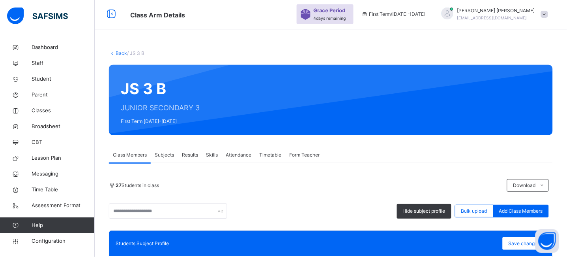
scroll to position [0, 0]
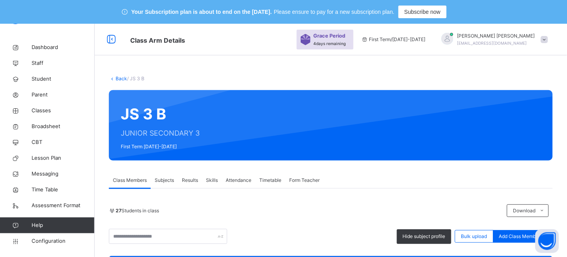
click at [122, 79] on link "Back" at bounding box center [121, 78] width 11 height 6
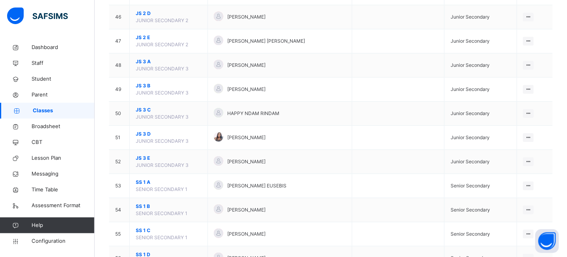
scroll to position [1197, 0]
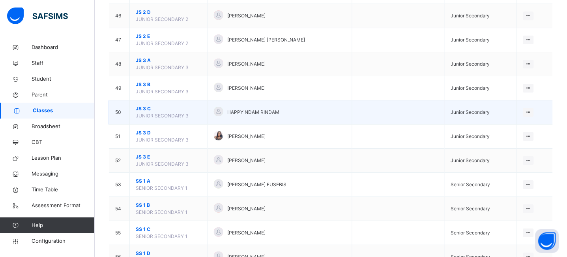
click at [144, 108] on span "JS 3 C" at bounding box center [169, 108] width 66 height 7
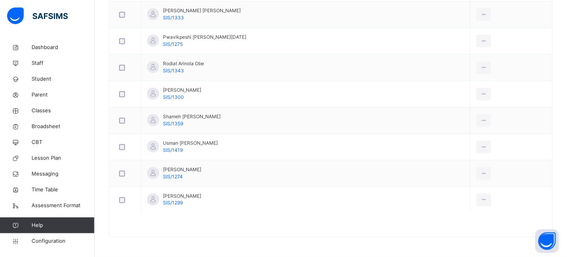
scroll to position [62, 0]
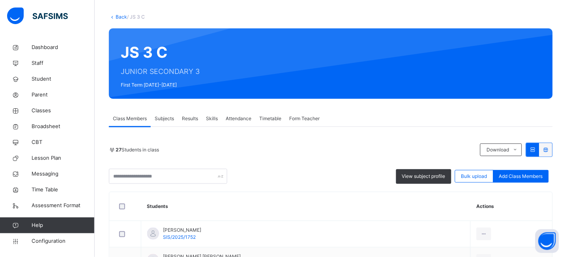
click at [424, 178] on span "View subject profile" at bounding box center [423, 175] width 43 height 7
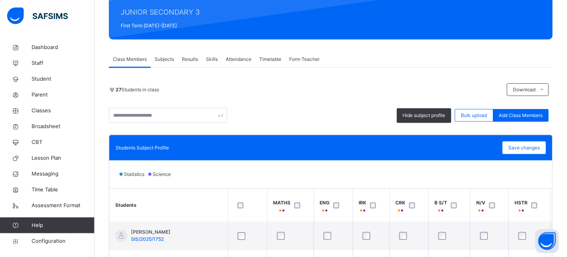
scroll to position [150, 0]
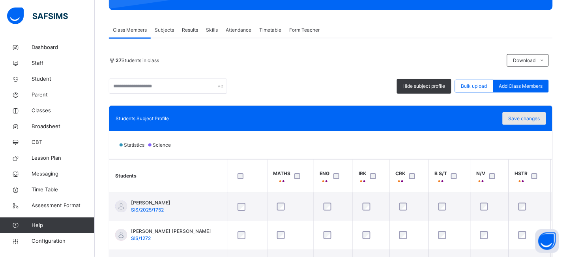
click at [538, 115] on span "Save changes" at bounding box center [525, 118] width 32 height 7
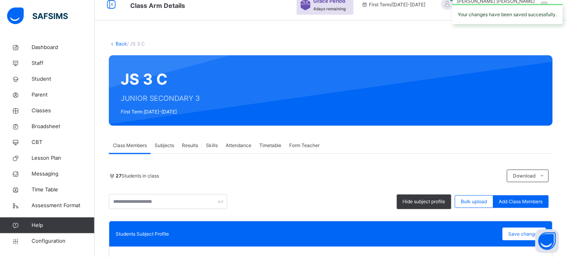
scroll to position [0, 0]
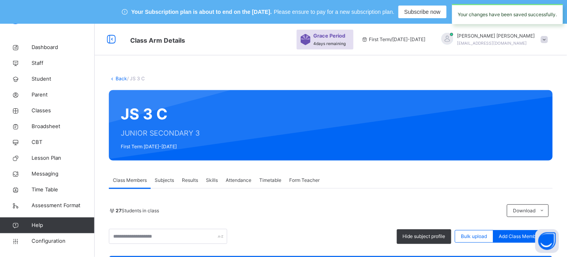
click at [122, 79] on link "Back" at bounding box center [121, 78] width 11 height 6
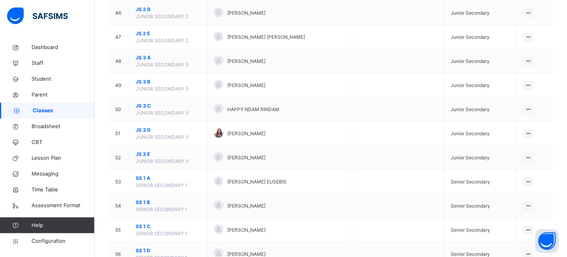
scroll to position [1200, 0]
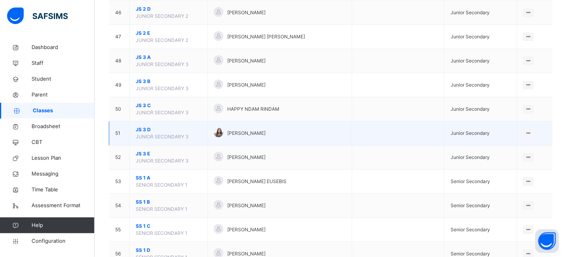
click at [144, 131] on span "JS 3 D" at bounding box center [169, 129] width 66 height 7
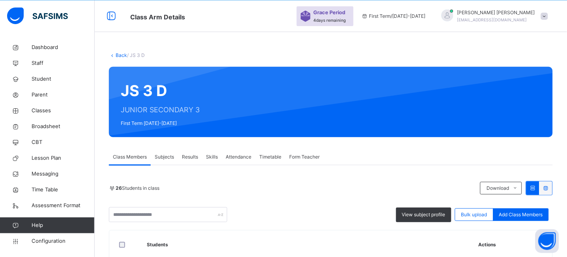
scroll to position [757, 0]
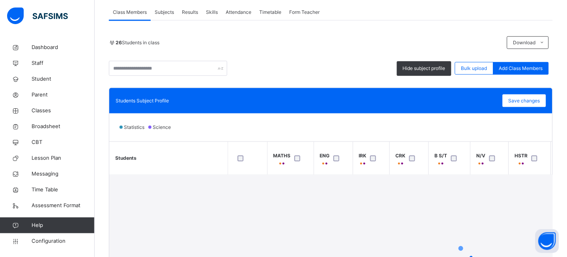
scroll to position [225, 0]
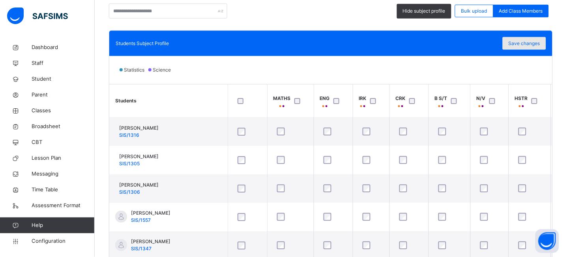
click at [534, 41] on span "Save changes" at bounding box center [525, 43] width 32 height 7
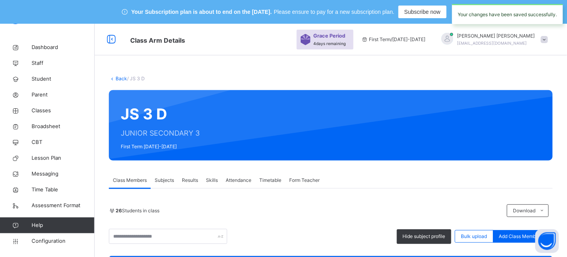
click at [122, 77] on link "Back" at bounding box center [121, 78] width 11 height 6
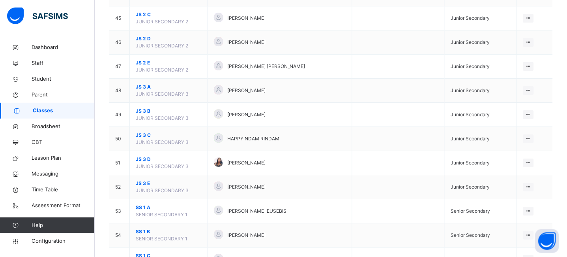
scroll to position [1184, 0]
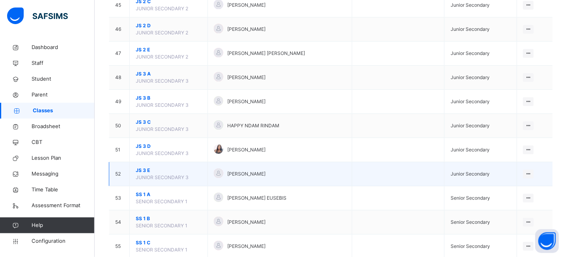
click at [143, 171] on span "JS 3 E" at bounding box center [169, 170] width 66 height 7
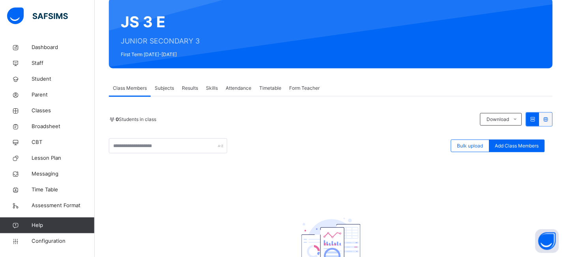
scroll to position [62, 0]
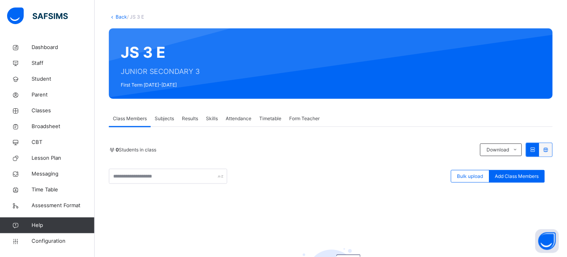
click at [118, 17] on link "Back" at bounding box center [121, 17] width 11 height 6
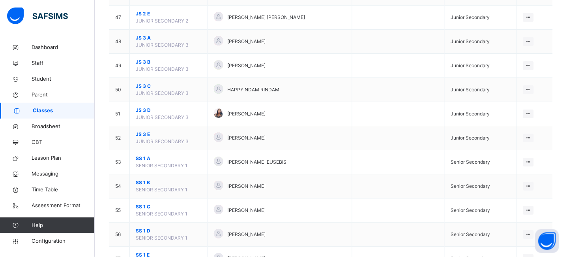
scroll to position [1220, 0]
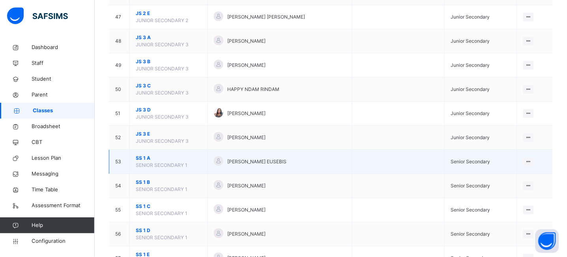
click at [145, 159] on span "SS 1 A" at bounding box center [169, 157] width 66 height 7
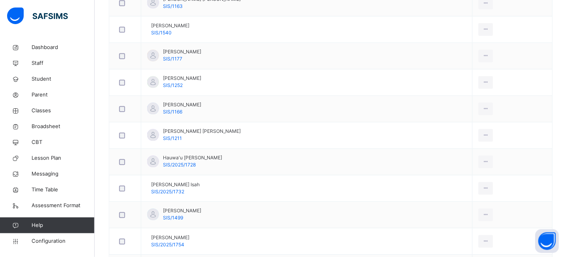
scroll to position [180, 0]
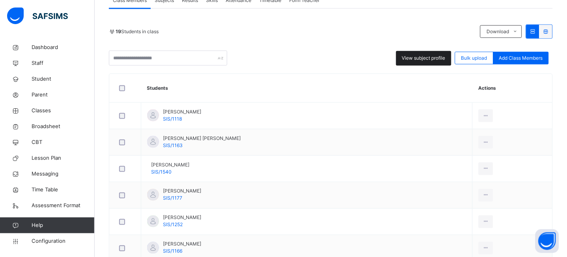
click at [419, 62] on span "View subject profile" at bounding box center [423, 57] width 43 height 7
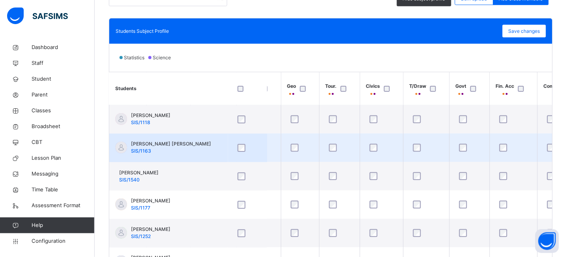
scroll to position [0, 658]
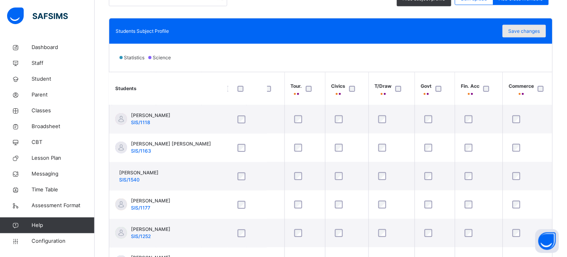
click at [534, 34] on div "Save changes" at bounding box center [524, 31] width 43 height 13
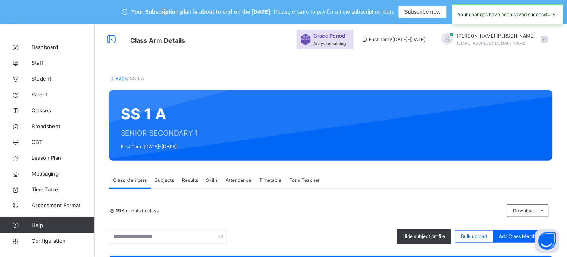
scroll to position [8, 0]
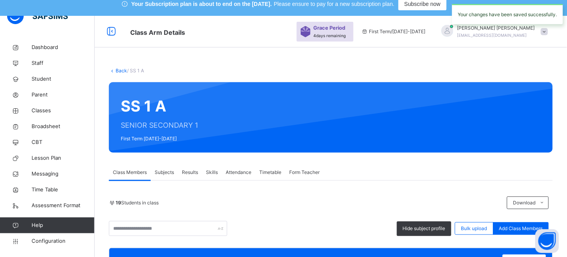
click at [122, 68] on link "Back" at bounding box center [121, 70] width 11 height 6
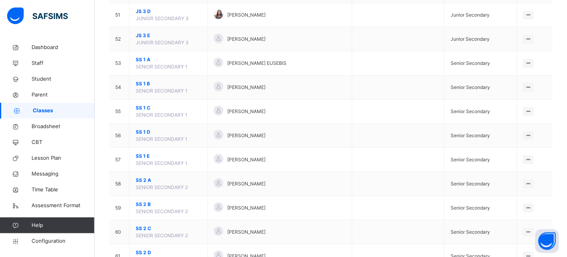
scroll to position [1319, 0]
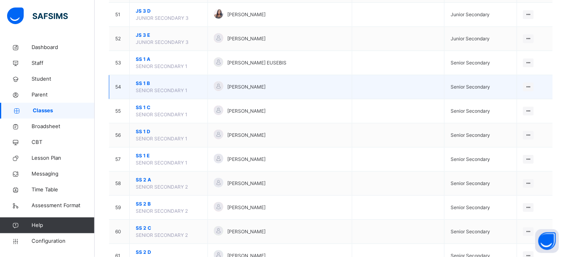
click at [145, 85] on span "SS 1 B" at bounding box center [169, 83] width 66 height 7
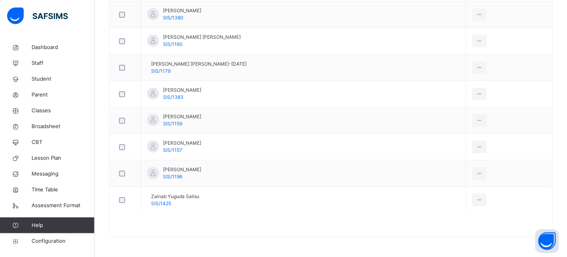
scroll to position [436, 0]
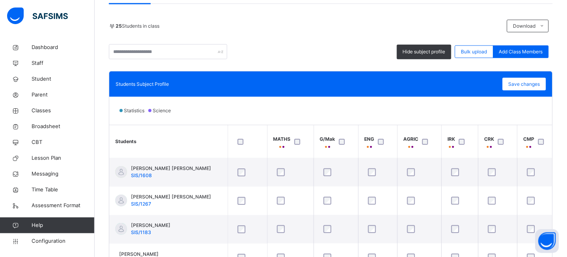
scroll to position [187, 0]
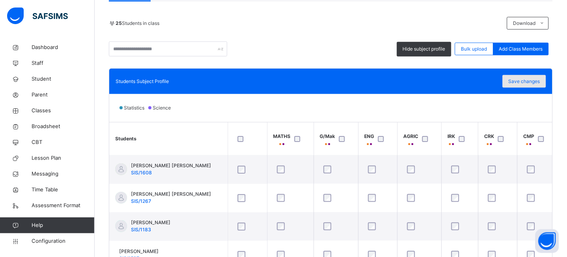
click at [525, 81] on span "Save changes" at bounding box center [525, 81] width 32 height 7
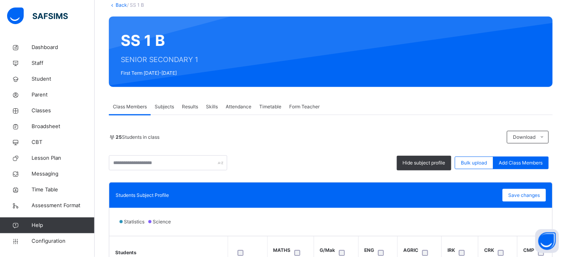
scroll to position [0, 0]
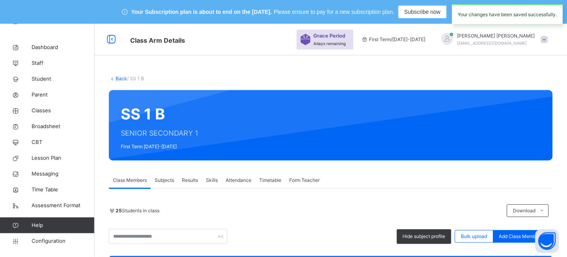
click at [118, 77] on link "Back" at bounding box center [121, 78] width 11 height 6
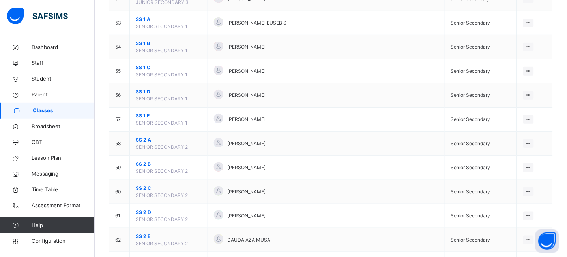
scroll to position [1362, 0]
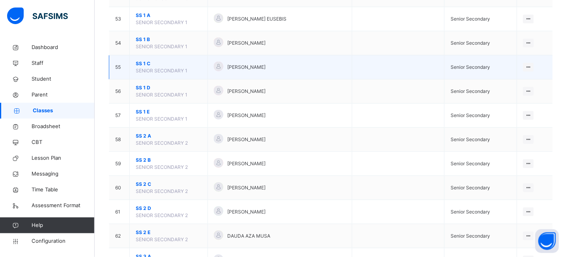
click at [142, 65] on span "SS 1 C" at bounding box center [169, 63] width 66 height 7
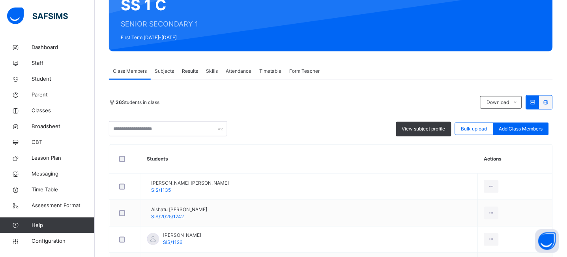
scroll to position [118, 0]
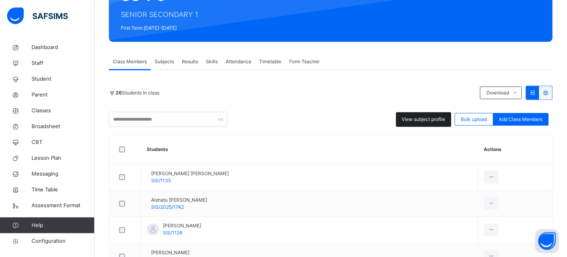
click at [437, 119] on span "View subject profile" at bounding box center [423, 119] width 43 height 7
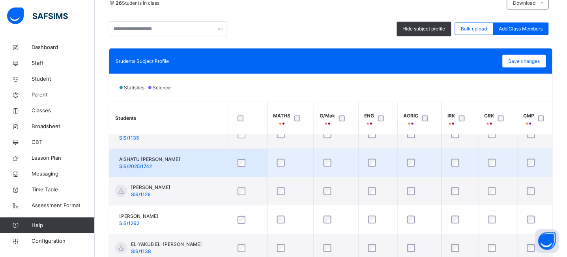
scroll to position [0, 0]
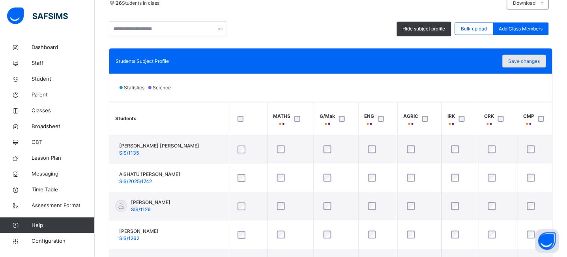
click at [533, 63] on span "Save changes" at bounding box center [525, 61] width 32 height 7
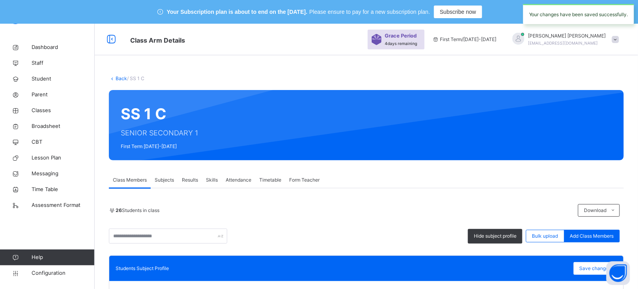
click at [120, 79] on link "Back" at bounding box center [121, 78] width 11 height 6
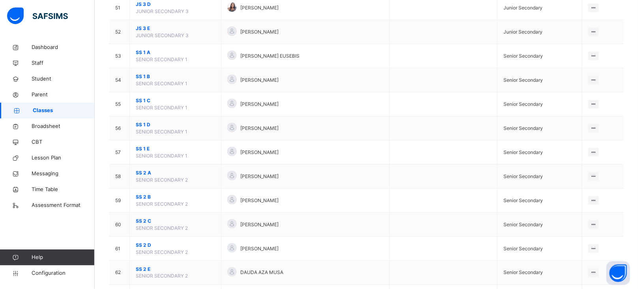
scroll to position [1327, 0]
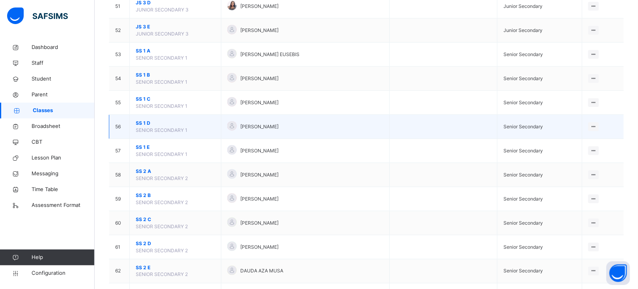
click at [143, 127] on span "SS 1 D" at bounding box center [175, 123] width 79 height 7
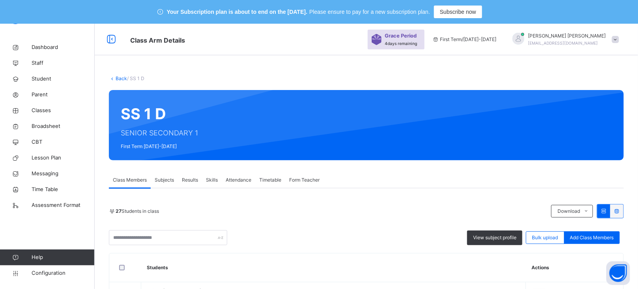
scroll to position [23, 0]
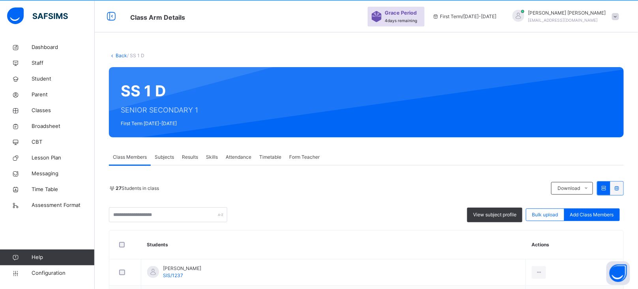
click at [503, 129] on div at bounding box center [411, 102] width 402 height 54
click at [503, 211] on span "View subject profile" at bounding box center [494, 214] width 43 height 7
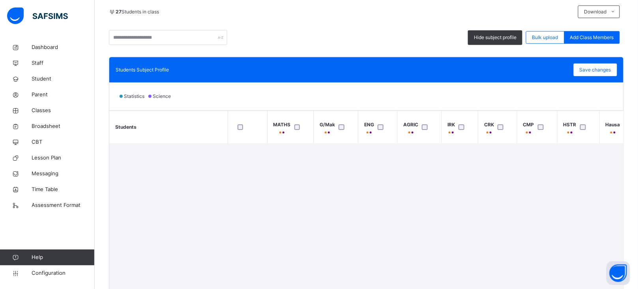
scroll to position [221, 0]
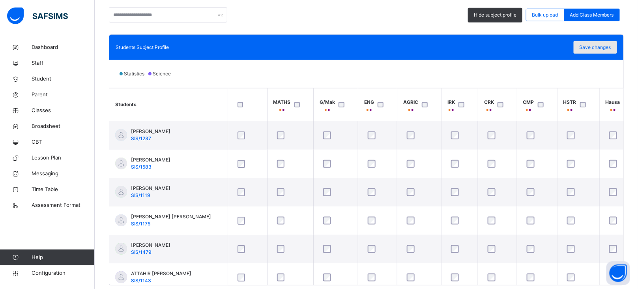
click at [567, 45] on span "Save changes" at bounding box center [596, 47] width 32 height 7
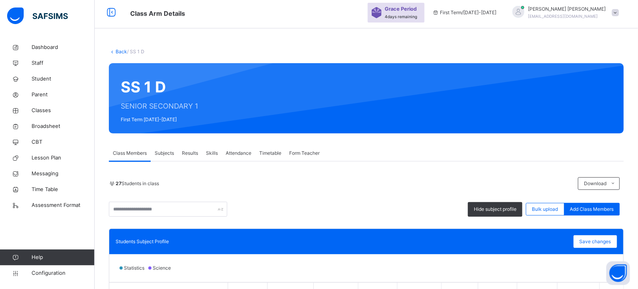
scroll to position [0, 0]
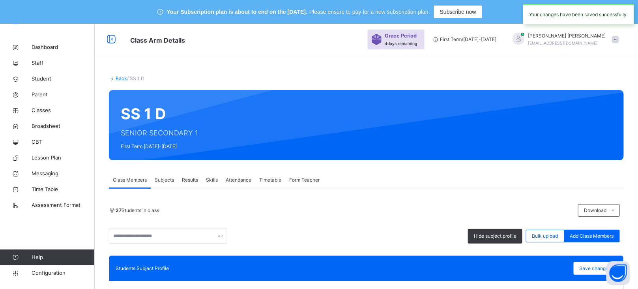
click at [118, 78] on link "Back" at bounding box center [121, 78] width 11 height 6
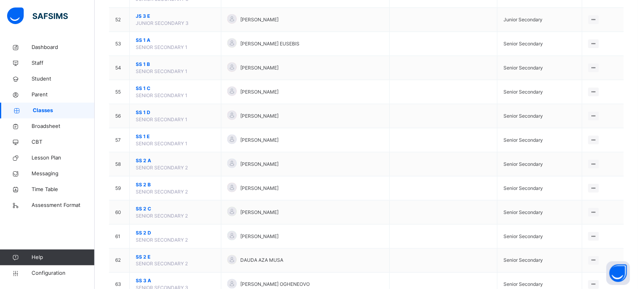
scroll to position [1360, 0]
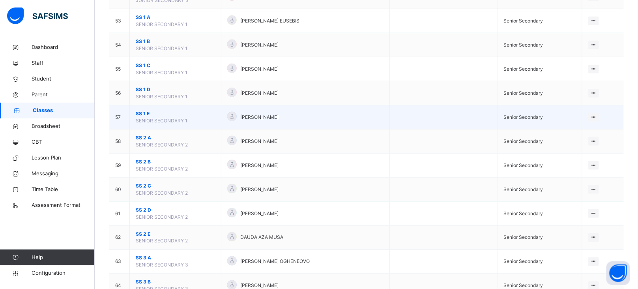
click at [143, 117] on span "SS 1 E" at bounding box center [175, 113] width 79 height 7
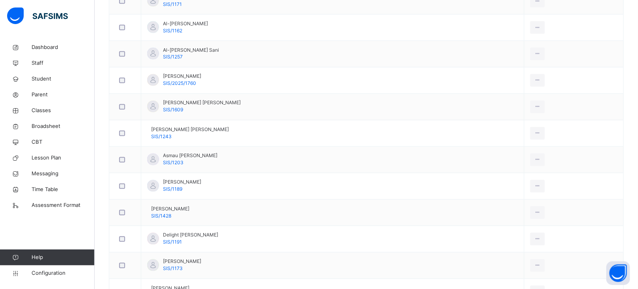
scroll to position [300, 0]
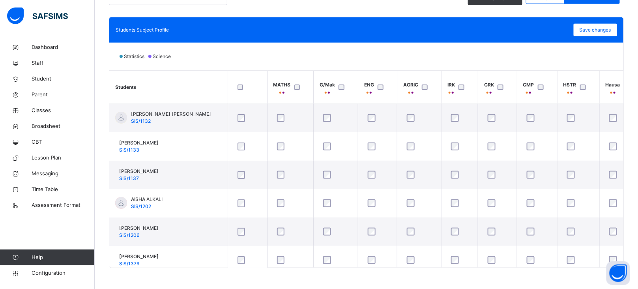
scroll to position [242, 0]
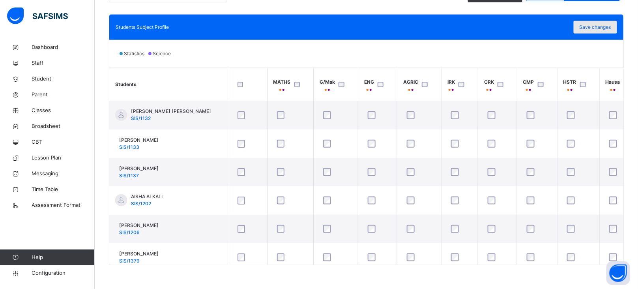
click at [567, 24] on span "Save changes" at bounding box center [596, 27] width 32 height 7
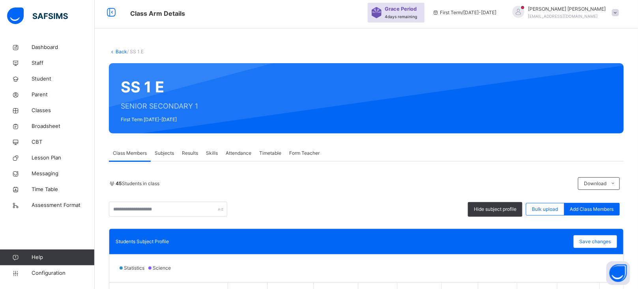
scroll to position [27, 0]
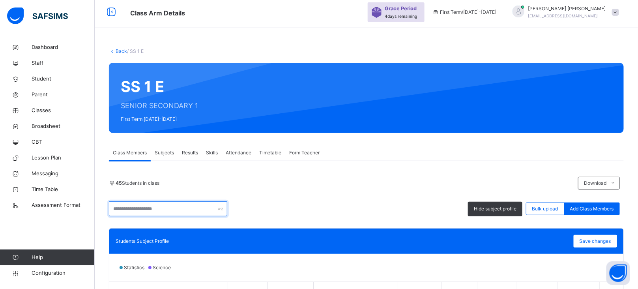
click at [162, 207] on input "text" at bounding box center [168, 208] width 118 height 15
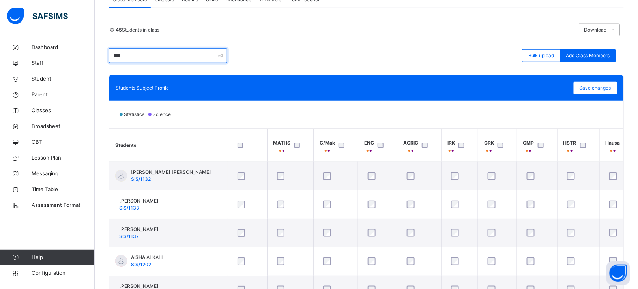
scroll to position [174, 0]
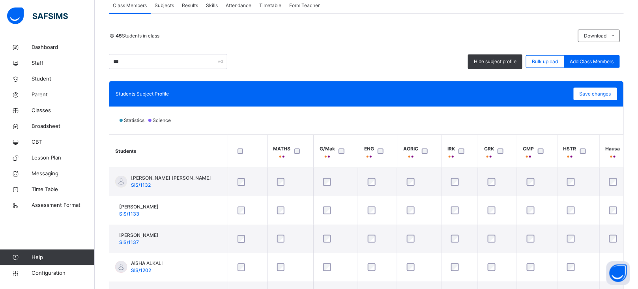
click at [136, 4] on span "Class Members" at bounding box center [130, 5] width 34 height 7
click at [567, 94] on span "Save changes" at bounding box center [596, 93] width 32 height 7
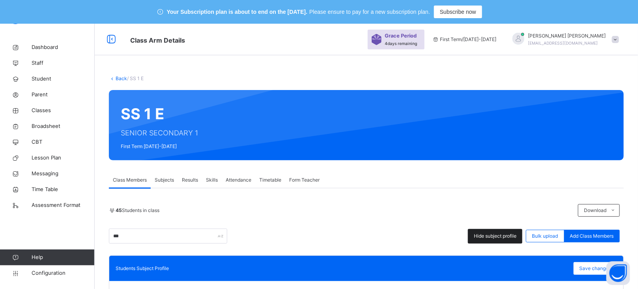
click at [506, 233] on span "Hide subject profile" at bounding box center [495, 235] width 43 height 7
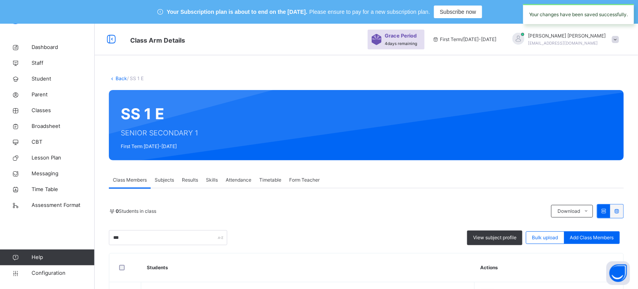
scroll to position [90, 0]
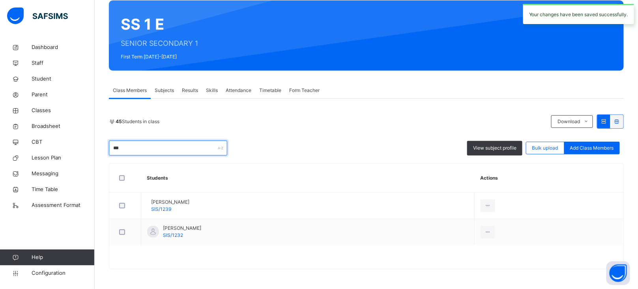
click at [137, 150] on input "***" at bounding box center [168, 148] width 118 height 15
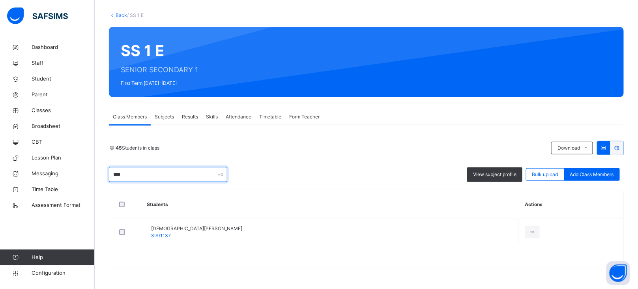
scroll to position [63, 0]
drag, startPoint x: 132, startPoint y: 175, endPoint x: 70, endPoint y: 174, distance: 62.4
click at [72, 175] on div "Class Arm Details Grace Period 4 days remaining First Term / [DATE]-[DATE] [PER…" at bounding box center [319, 125] width 638 height 328
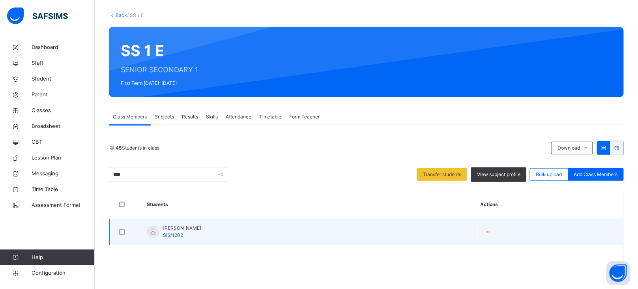
click at [125, 230] on div at bounding box center [125, 232] width 15 height 6
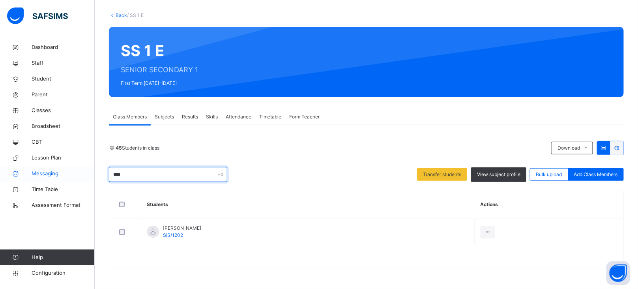
drag, startPoint x: 144, startPoint y: 171, endPoint x: 74, endPoint y: 169, distance: 69.9
click at [74, 169] on div "Class Arm Details Grace Period 4 days remaining First Term / [DATE]-[DATE] [PER…" at bounding box center [319, 125] width 638 height 328
drag, startPoint x: 152, startPoint y: 175, endPoint x: 73, endPoint y: 171, distance: 79.0
click at [73, 171] on div "Class Arm Details Grace Period 4 days remaining First Term / [DATE]-[DATE] [PER…" at bounding box center [319, 125] width 638 height 328
drag, startPoint x: 142, startPoint y: 175, endPoint x: 56, endPoint y: 169, distance: 85.5
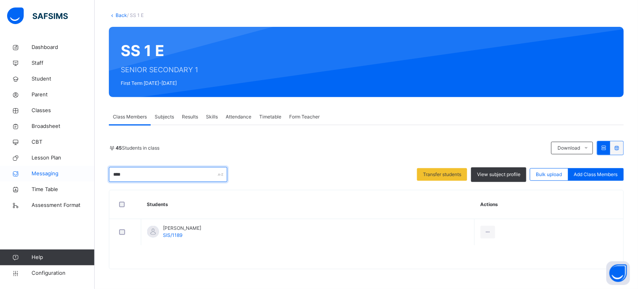
click at [56, 169] on div "Class Arm Details Grace Period 4 days remaining First Term / [DATE]-[DATE] [PER…" at bounding box center [319, 125] width 638 height 328
drag, startPoint x: 142, startPoint y: 180, endPoint x: 99, endPoint y: 173, distance: 43.3
click at [99, 173] on div "Back / SS 1 E SS 1 E SENIOR SECONDARY 1 First Term 2025-2026 Class Members Subj…" at bounding box center [366, 144] width 543 height 289
drag, startPoint x: 152, startPoint y: 172, endPoint x: 57, endPoint y: 170, distance: 95.1
click at [57, 170] on div "Class Arm Details Grace Period 4 days remaining First Term / [DATE]-[DATE] [PER…" at bounding box center [319, 125] width 638 height 328
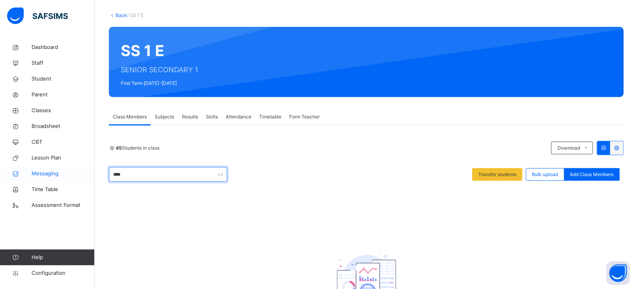
drag, startPoint x: 142, startPoint y: 176, endPoint x: 9, endPoint y: 176, distance: 133.8
click at [9, 176] on div "Class Arm Details Grace Period 4 days remaining First Term / 2025-2026 JEREMIAH…" at bounding box center [319, 162] width 638 height 403
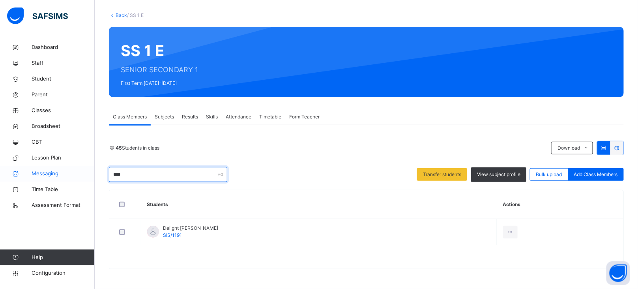
drag, startPoint x: 136, startPoint y: 174, endPoint x: 71, endPoint y: 175, distance: 64.7
click at [71, 175] on div "Class Arm Details Grace Period 4 days remaining First Term / [DATE]-[DATE] [PER…" at bounding box center [319, 125] width 638 height 328
drag, startPoint x: 146, startPoint y: 181, endPoint x: 96, endPoint y: 176, distance: 49.6
click at [96, 176] on div "Back / SS 1 E SS 1 E SENIOR SECONDARY 1 First Term 2025-2026 Class Members Subj…" at bounding box center [366, 144] width 543 height 289
drag, startPoint x: 136, startPoint y: 175, endPoint x: 75, endPoint y: 172, distance: 61.2
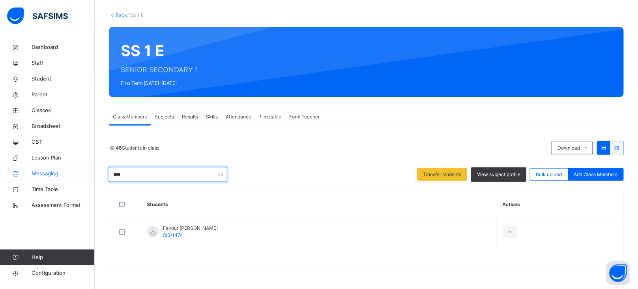
click at [75, 172] on div "Class Arm Details Grace Period 4 days remaining First Term / [DATE]-[DATE] [PER…" at bounding box center [319, 125] width 638 height 328
drag, startPoint x: 145, startPoint y: 173, endPoint x: 58, endPoint y: 171, distance: 86.5
click at [58, 171] on div "Class Arm Details Grace Period 4 days remaining First Term / [DATE]-[DATE] [PER…" at bounding box center [319, 125] width 638 height 328
drag, startPoint x: 155, startPoint y: 175, endPoint x: 58, endPoint y: 172, distance: 96.7
click at [58, 172] on div "Class Arm Details Grace Period 4 days remaining First Term / 2025-2026 JEREMIAH…" at bounding box center [319, 138] width 638 height 355
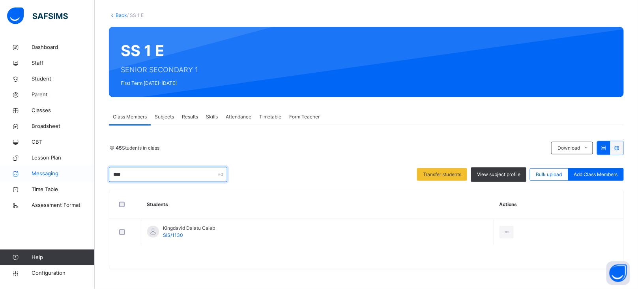
drag, startPoint x: 151, startPoint y: 178, endPoint x: 63, endPoint y: 167, distance: 88.7
click at [63, 167] on div "Class Arm Details Grace Period 4 days remaining First Term / [DATE]-[DATE] [PER…" at bounding box center [319, 125] width 638 height 328
drag, startPoint x: 142, startPoint y: 172, endPoint x: 47, endPoint y: 169, distance: 94.8
click at [47, 169] on div "Class Arm Details Grace Period 4 days remaining First Term / [DATE]-[DATE] [PER…" at bounding box center [319, 125] width 638 height 328
type input "*"
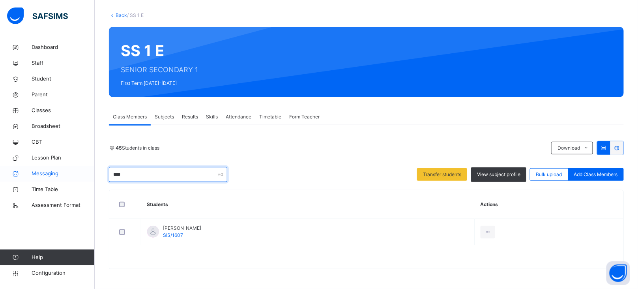
drag, startPoint x: 150, startPoint y: 176, endPoint x: 64, endPoint y: 175, distance: 86.4
click at [64, 175] on div "Class Arm Details Grace Period 4 days remaining First Term / [DATE]-[DATE] [PER…" at bounding box center [319, 125] width 638 height 328
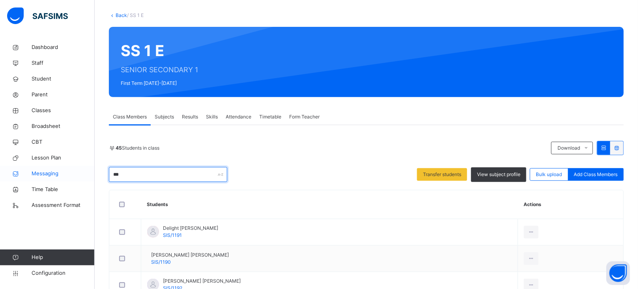
type input "****"
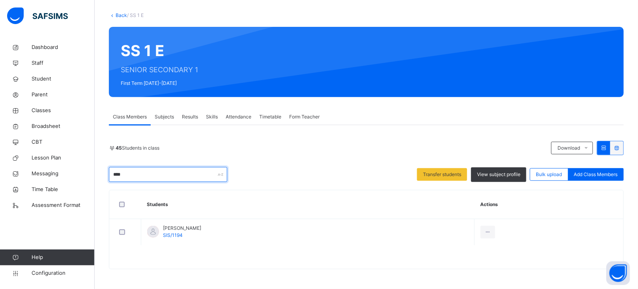
scroll to position [63, 0]
drag, startPoint x: 152, startPoint y: 176, endPoint x: 86, endPoint y: 176, distance: 65.9
click at [86, 176] on div "Class Arm Details Grace Period 4 days remaining First Term / [DATE]-[DATE] [PER…" at bounding box center [319, 125] width 638 height 328
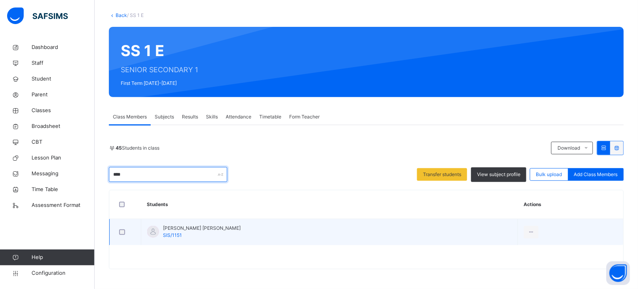
type input "****"
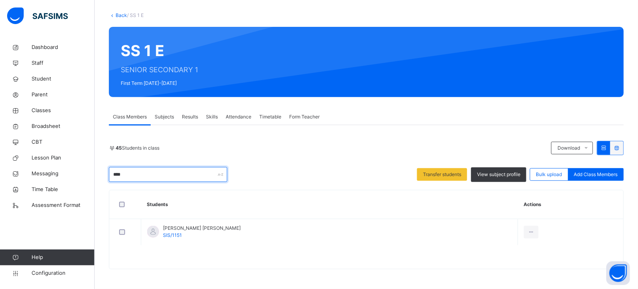
drag, startPoint x: 154, startPoint y: 173, endPoint x: 98, endPoint y: 174, distance: 55.7
click at [98, 174] on div "Back / SS 1 E SS 1 E SENIOR SECONDARY 1 First Term [DATE]-[DATE] Class Members …" at bounding box center [366, 144] width 543 height 289
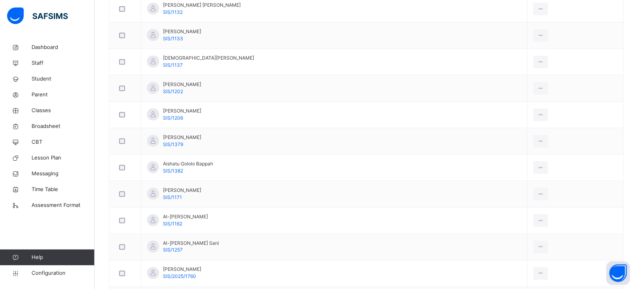
scroll to position [289, 0]
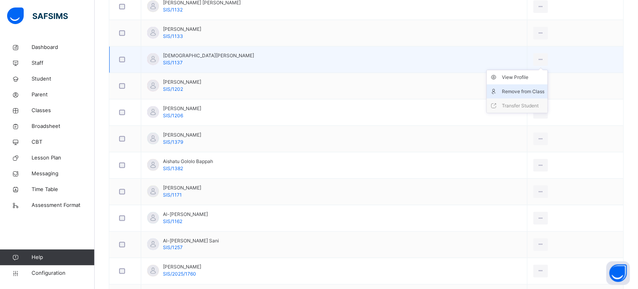
click at [539, 88] on div "Remove from Class" at bounding box center [523, 92] width 43 height 8
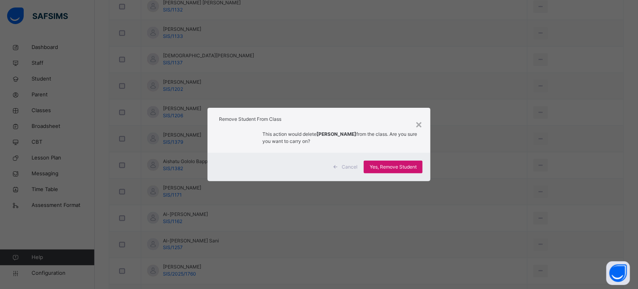
click at [402, 164] on span "Yes, Remove Student" at bounding box center [393, 166] width 47 height 7
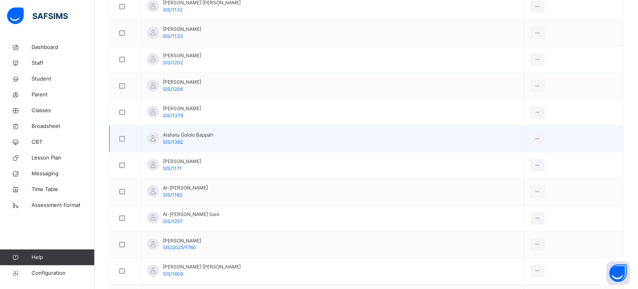
scroll to position [0, 0]
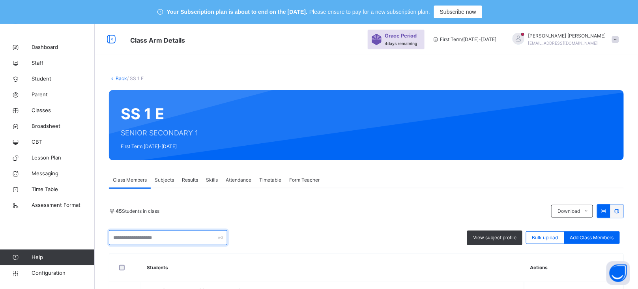
click at [129, 240] on input "text" at bounding box center [168, 237] width 118 height 15
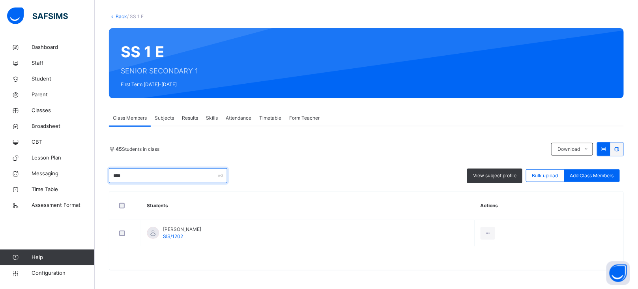
scroll to position [63, 0]
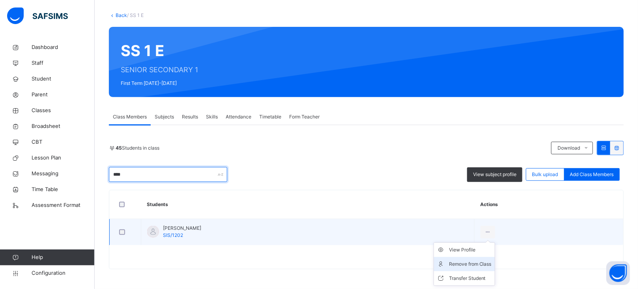
type input "****"
click at [461, 265] on div "Remove from Class" at bounding box center [470, 264] width 43 height 8
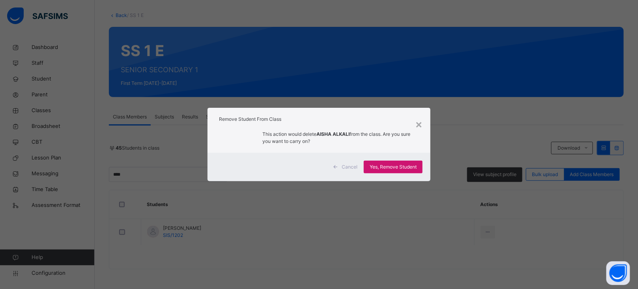
click at [390, 167] on span "Yes, Remove Student" at bounding box center [393, 166] width 47 height 7
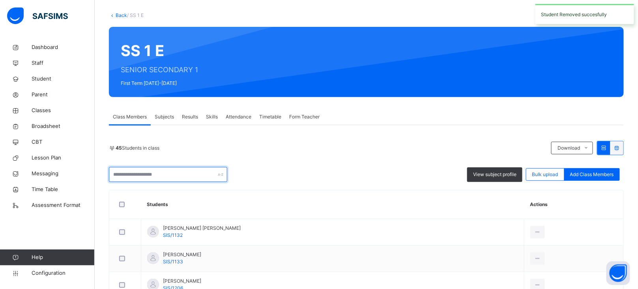
click at [145, 176] on input "text" at bounding box center [168, 174] width 118 height 15
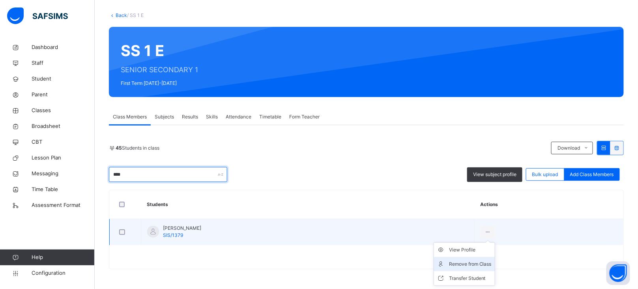
type input "****"
click at [492, 260] on div "Remove from Class" at bounding box center [470, 264] width 43 height 8
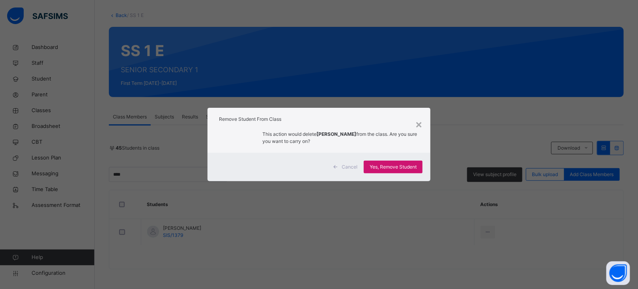
click at [396, 167] on span "Yes, Remove Student" at bounding box center [393, 166] width 47 height 7
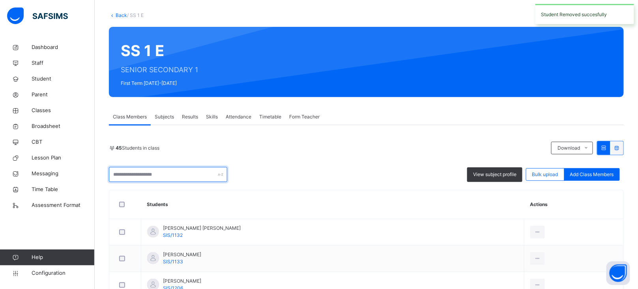
click at [164, 175] on input "text" at bounding box center [168, 174] width 118 height 15
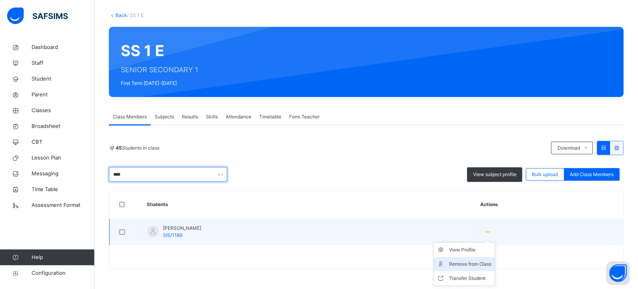
type input "****"
click at [492, 265] on div "Remove from Class" at bounding box center [470, 264] width 43 height 8
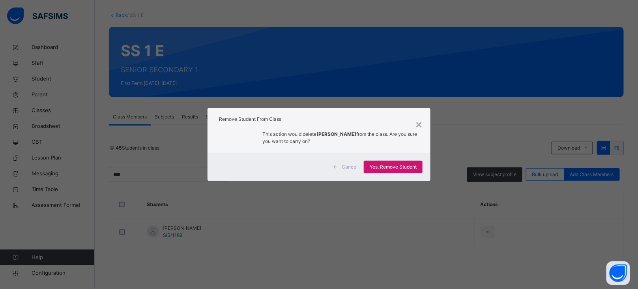
click at [401, 167] on span "Yes, Remove Student" at bounding box center [393, 166] width 47 height 7
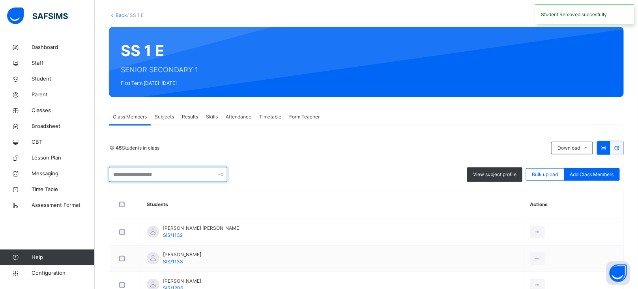
click at [139, 170] on input "text" at bounding box center [168, 174] width 118 height 15
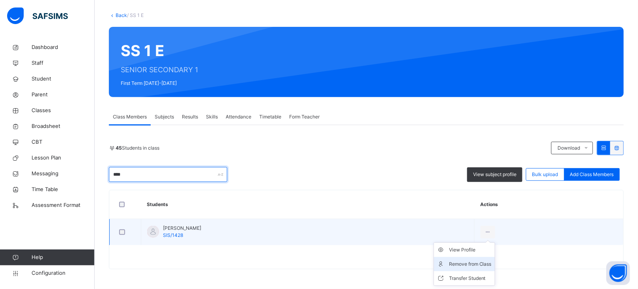
type input "****"
click at [492, 261] on div "Remove from Class" at bounding box center [470, 264] width 43 height 8
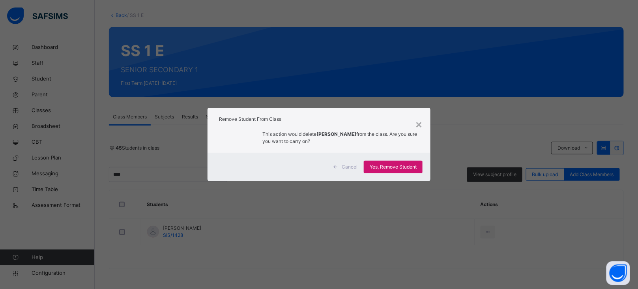
click at [390, 171] on div "Yes, Remove Student" at bounding box center [393, 167] width 59 height 13
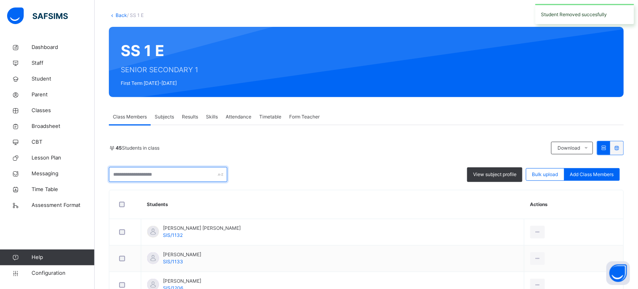
click at [152, 178] on input "text" at bounding box center [168, 174] width 118 height 15
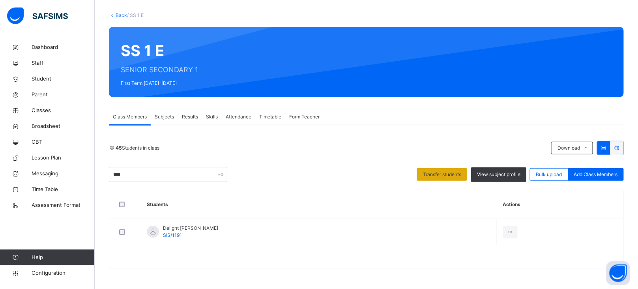
click at [444, 175] on span "Transfer students" at bounding box center [442, 174] width 38 height 7
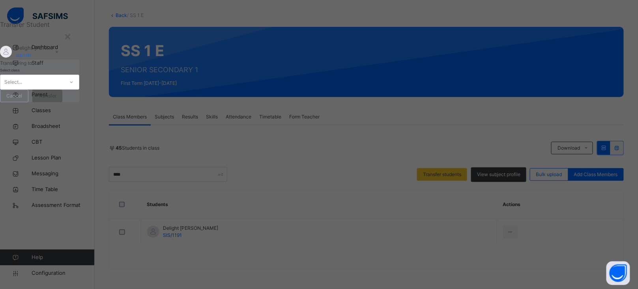
click at [64, 88] on div "Select..." at bounding box center [32, 82] width 64 height 12
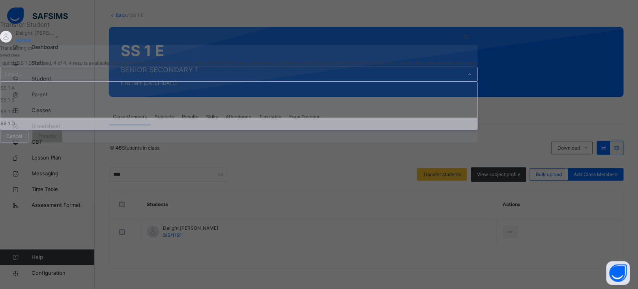
click at [189, 129] on div "SS 1 D" at bounding box center [238, 124] width 477 height 12
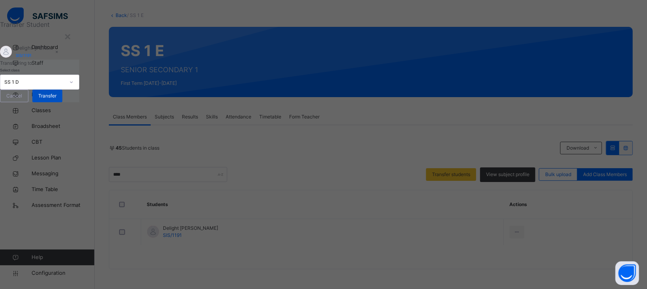
click at [56, 99] on span "Transfer" at bounding box center [47, 95] width 18 height 7
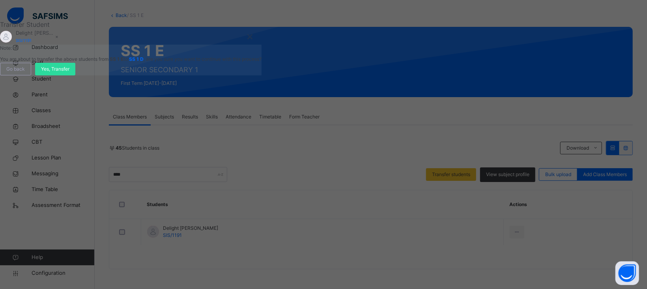
click at [69, 73] on span "Yes, Transfer" at bounding box center [55, 69] width 28 height 7
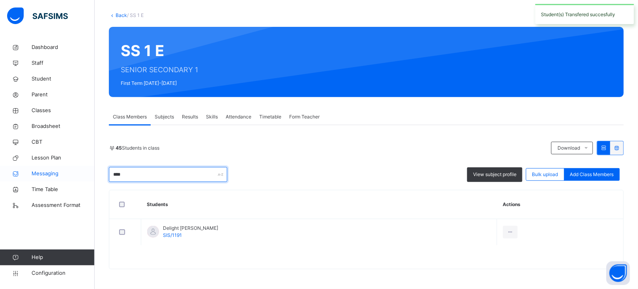
drag, startPoint x: 141, startPoint y: 176, endPoint x: 61, endPoint y: 166, distance: 80.0
click at [61, 166] on div "Class Arm Details Grace Period 4 days remaining First Term / [DATE]-[DATE] [PER…" at bounding box center [319, 125] width 638 height 328
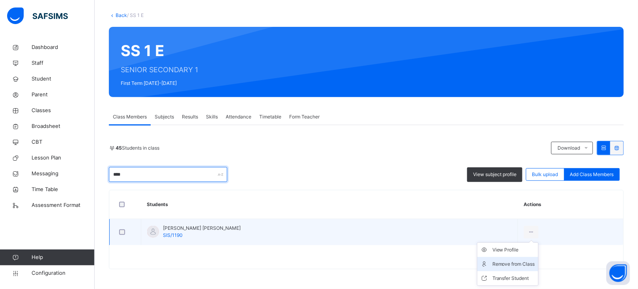
type input "****"
click at [508, 262] on div "Remove from Class" at bounding box center [514, 264] width 43 height 8
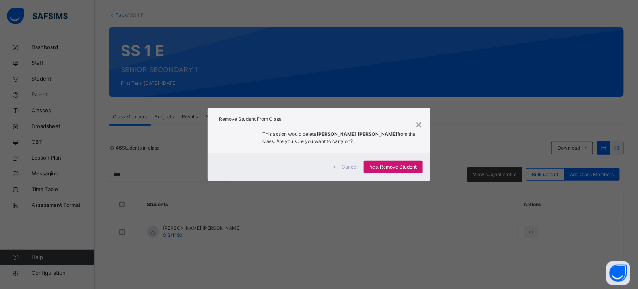
click at [394, 168] on span "Yes, Remove Student" at bounding box center [393, 166] width 47 height 7
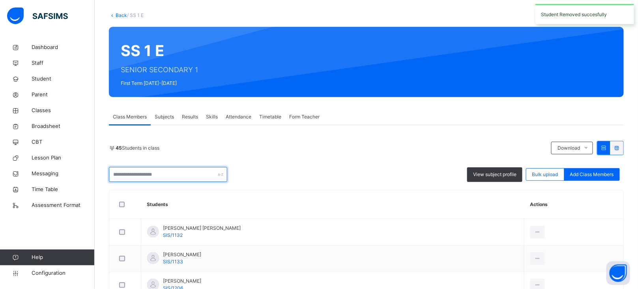
click at [139, 173] on input "text" at bounding box center [168, 174] width 118 height 15
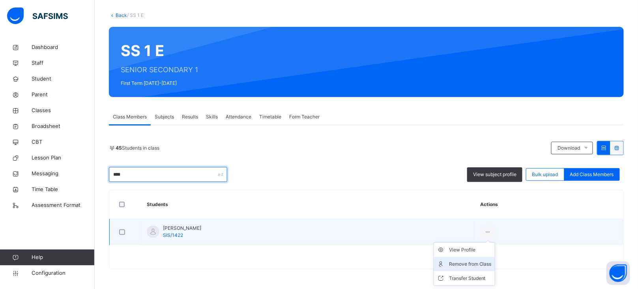
type input "****"
click at [492, 265] on div "Remove from Class" at bounding box center [470, 264] width 43 height 8
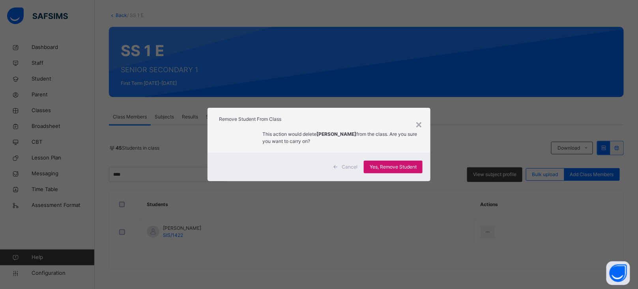
click at [390, 167] on span "Yes, Remove Student" at bounding box center [393, 166] width 47 height 7
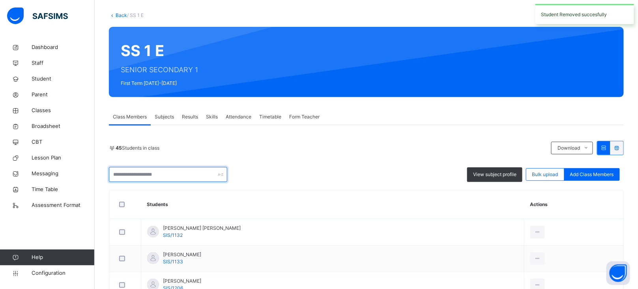
click at [133, 173] on input "text" at bounding box center [168, 174] width 118 height 15
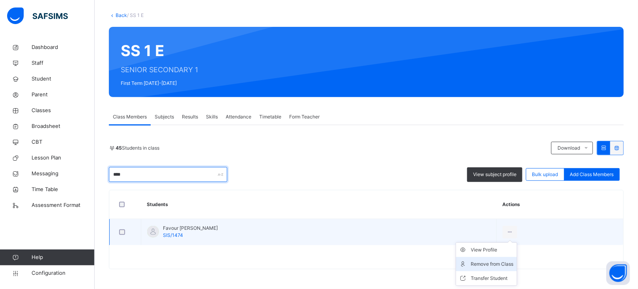
type input "****"
click at [514, 260] on div "Remove from Class" at bounding box center [492, 264] width 43 height 8
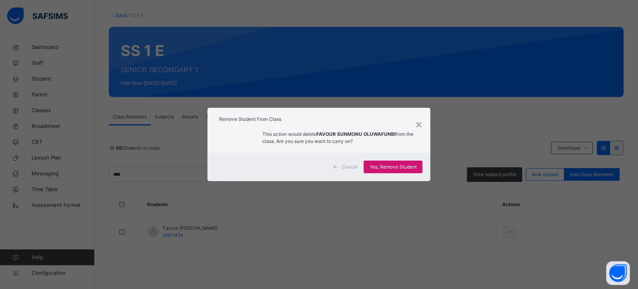
click at [392, 168] on span "Yes, Remove Student" at bounding box center [393, 166] width 47 height 7
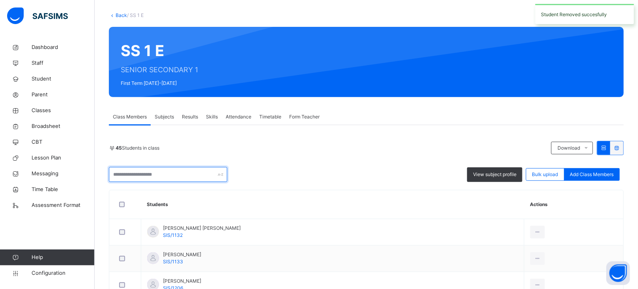
click at [142, 175] on input "text" at bounding box center [168, 174] width 118 height 15
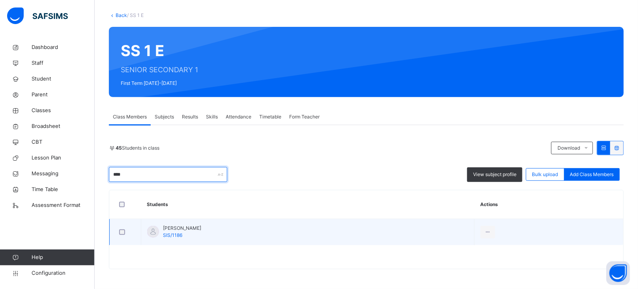
type input "****"
click at [491, 233] on icon at bounding box center [488, 232] width 7 height 7
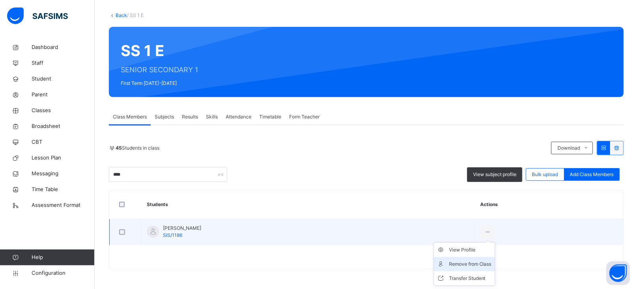
click at [476, 262] on div "Remove from Class" at bounding box center [470, 264] width 43 height 8
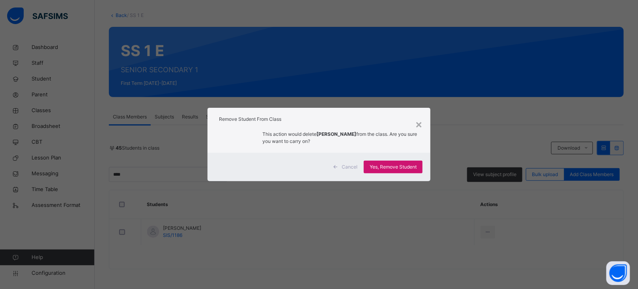
click at [394, 164] on span "Yes, Remove Student" at bounding box center [393, 166] width 47 height 7
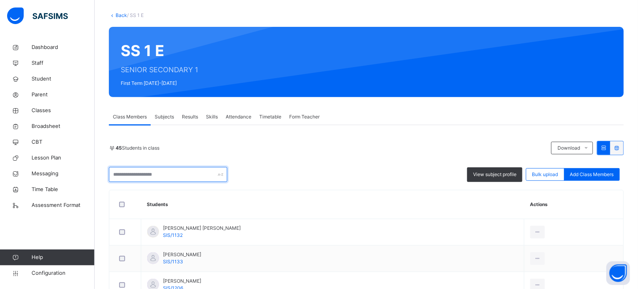
click at [191, 176] on input "text" at bounding box center [168, 174] width 118 height 15
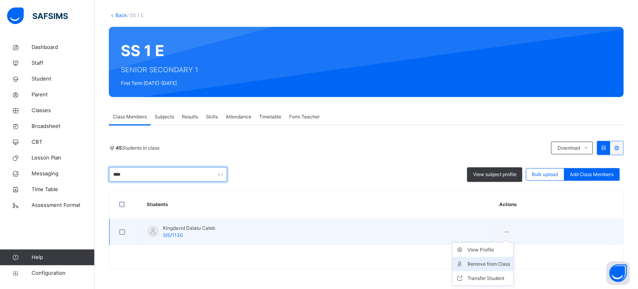
type input "****"
click at [500, 262] on div "Remove from Class" at bounding box center [489, 264] width 43 height 8
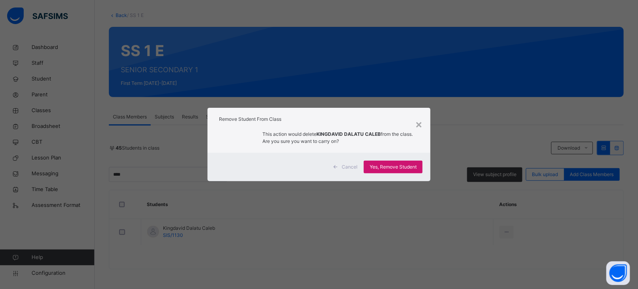
click at [407, 171] on div "Yes, Remove Student" at bounding box center [393, 167] width 59 height 13
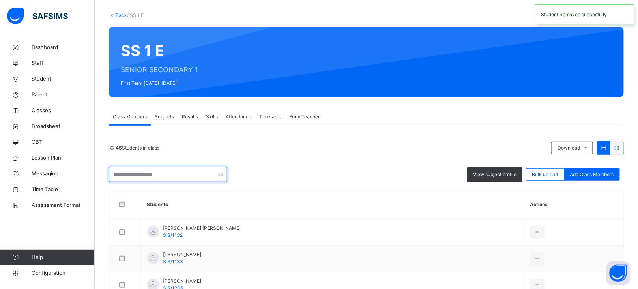
click at [146, 172] on input "text" at bounding box center [168, 174] width 118 height 15
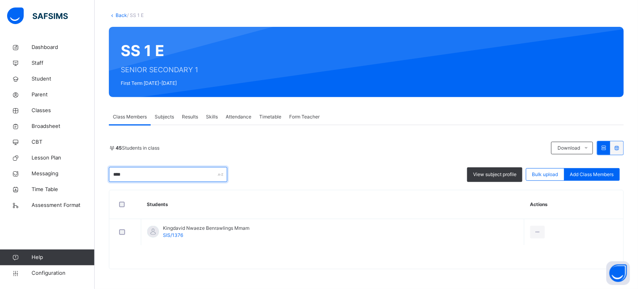
type input "****"
click at [366, 162] on div "45 Students in class Download Pdf Report Excel Report **** View subject profile…" at bounding box center [366, 161] width 515 height 41
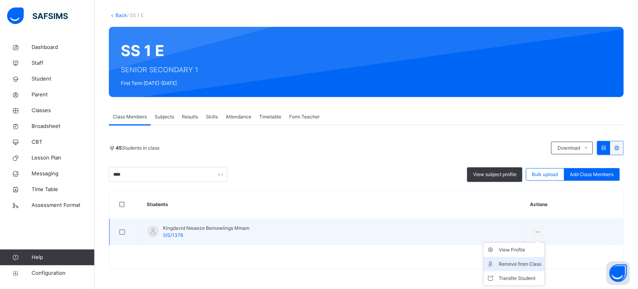
click at [536, 263] on div "Remove from Class" at bounding box center [520, 264] width 43 height 8
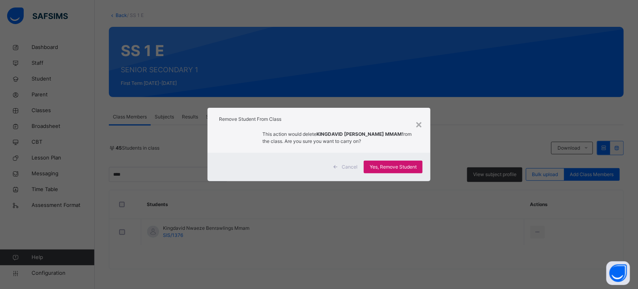
click at [400, 163] on span "Yes, Remove Student" at bounding box center [393, 166] width 47 height 7
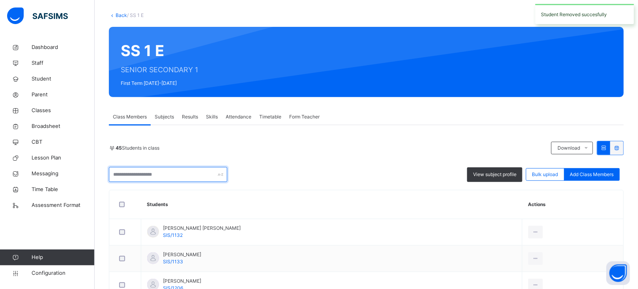
click at [145, 181] on input "text" at bounding box center [168, 174] width 118 height 15
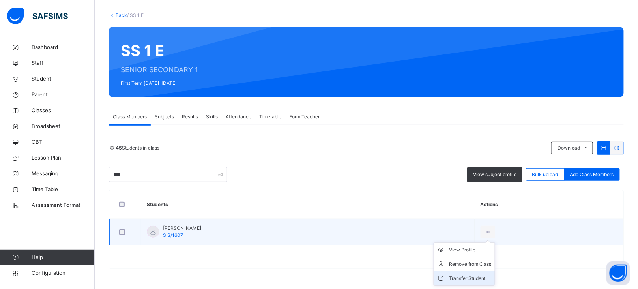
click at [492, 277] on div "Transfer Student" at bounding box center [470, 278] width 43 height 8
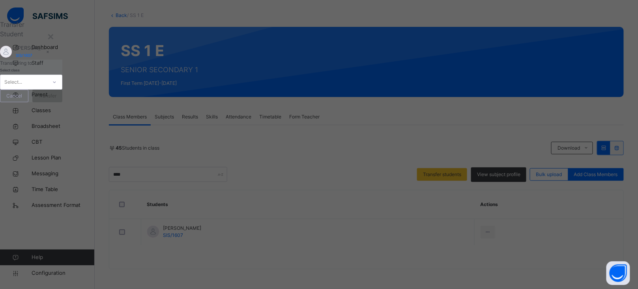
click at [47, 88] on div "Select..." at bounding box center [23, 82] width 47 height 12
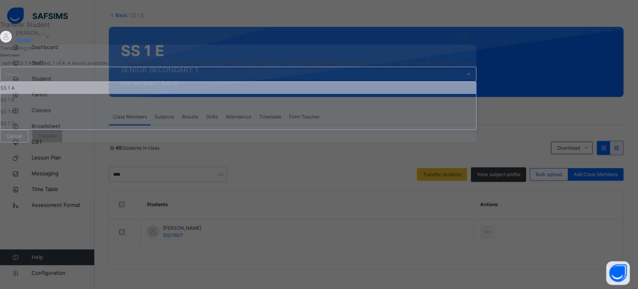
click at [196, 94] on div "SS 1 A" at bounding box center [238, 88] width 476 height 12
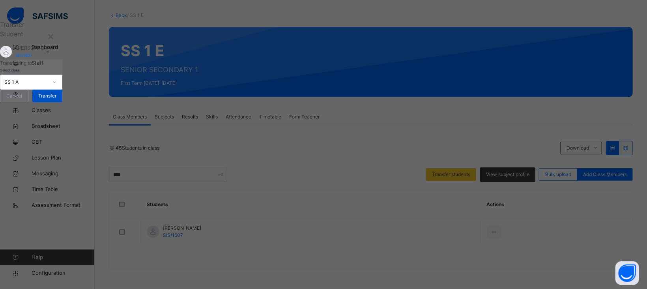
click at [56, 99] on span "Transfer" at bounding box center [47, 95] width 18 height 7
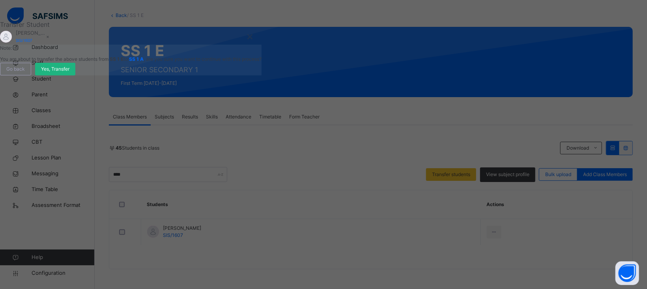
click at [69, 73] on span "Yes, Transfer" at bounding box center [55, 69] width 28 height 7
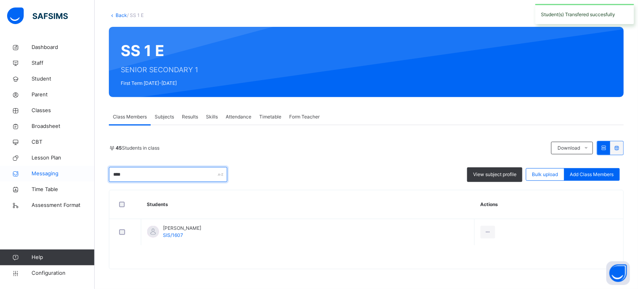
drag, startPoint x: 148, startPoint y: 172, endPoint x: 51, endPoint y: 168, distance: 97.9
click at [51, 168] on div "Class Arm Details Grace Period 4 days remaining First Term / [DATE]-[DATE] [PER…" at bounding box center [319, 125] width 638 height 328
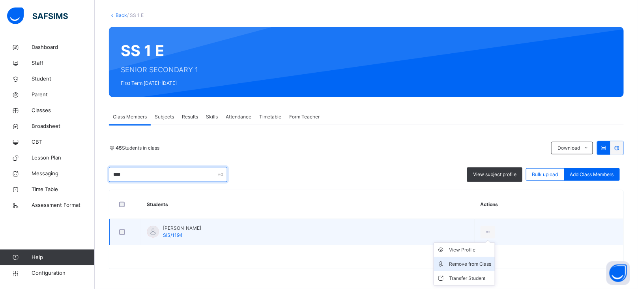
type input "****"
click at [492, 261] on div "Remove from Class" at bounding box center [470, 264] width 43 height 8
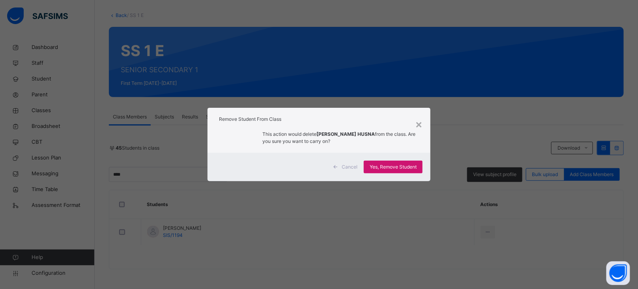
click at [392, 164] on span "Yes, Remove Student" at bounding box center [393, 166] width 47 height 7
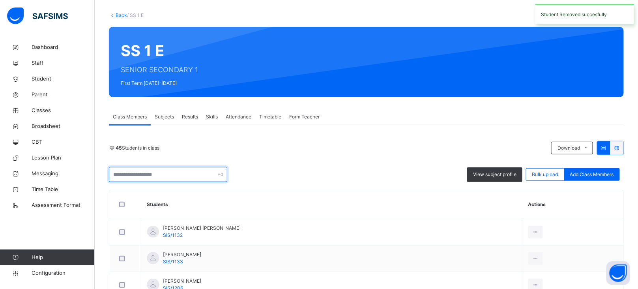
click at [144, 178] on input "text" at bounding box center [168, 174] width 118 height 15
click at [132, 177] on input "****" at bounding box center [168, 174] width 118 height 15
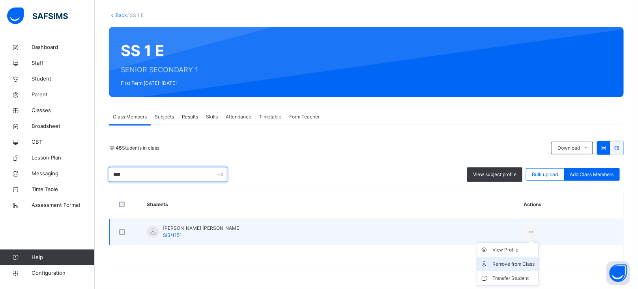
type input "****"
click at [515, 261] on div "Remove from Class" at bounding box center [514, 264] width 43 height 8
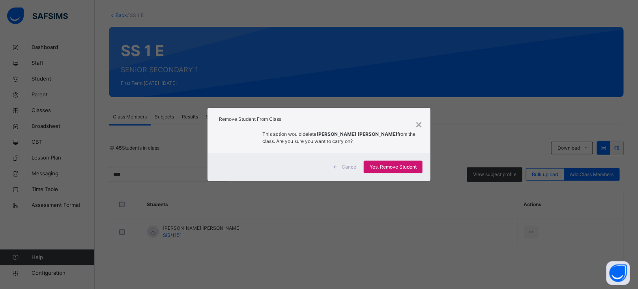
click at [407, 167] on span "Yes, Remove Student" at bounding box center [393, 166] width 47 height 7
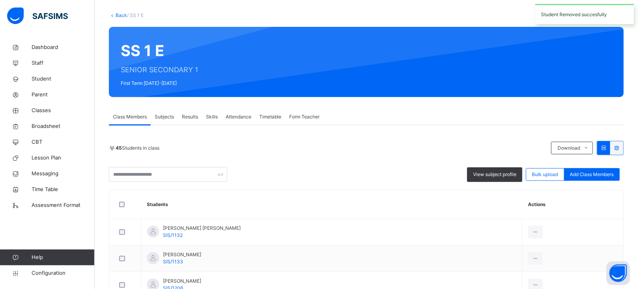
click at [122, 12] on link "Back" at bounding box center [121, 15] width 11 height 6
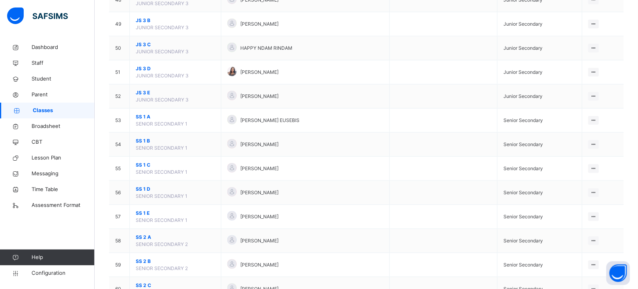
scroll to position [1265, 0]
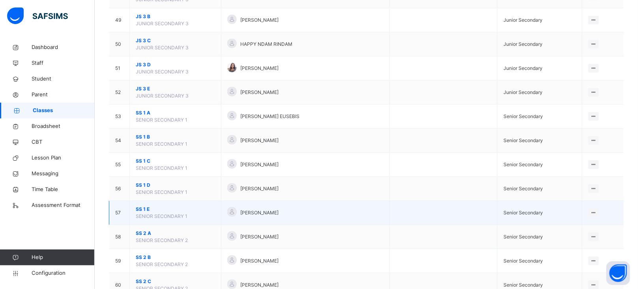
click at [144, 212] on span "SS 1 E" at bounding box center [175, 209] width 79 height 7
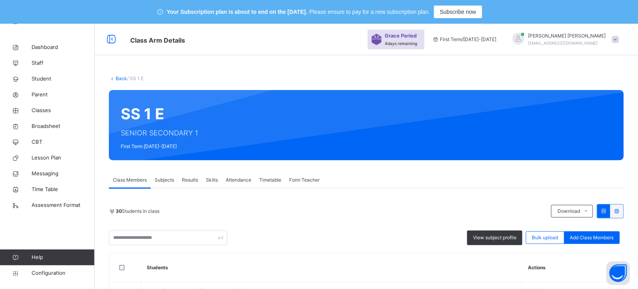
click at [118, 78] on link "Back" at bounding box center [121, 78] width 11 height 6
